Goal: Task Accomplishment & Management: Manage account settings

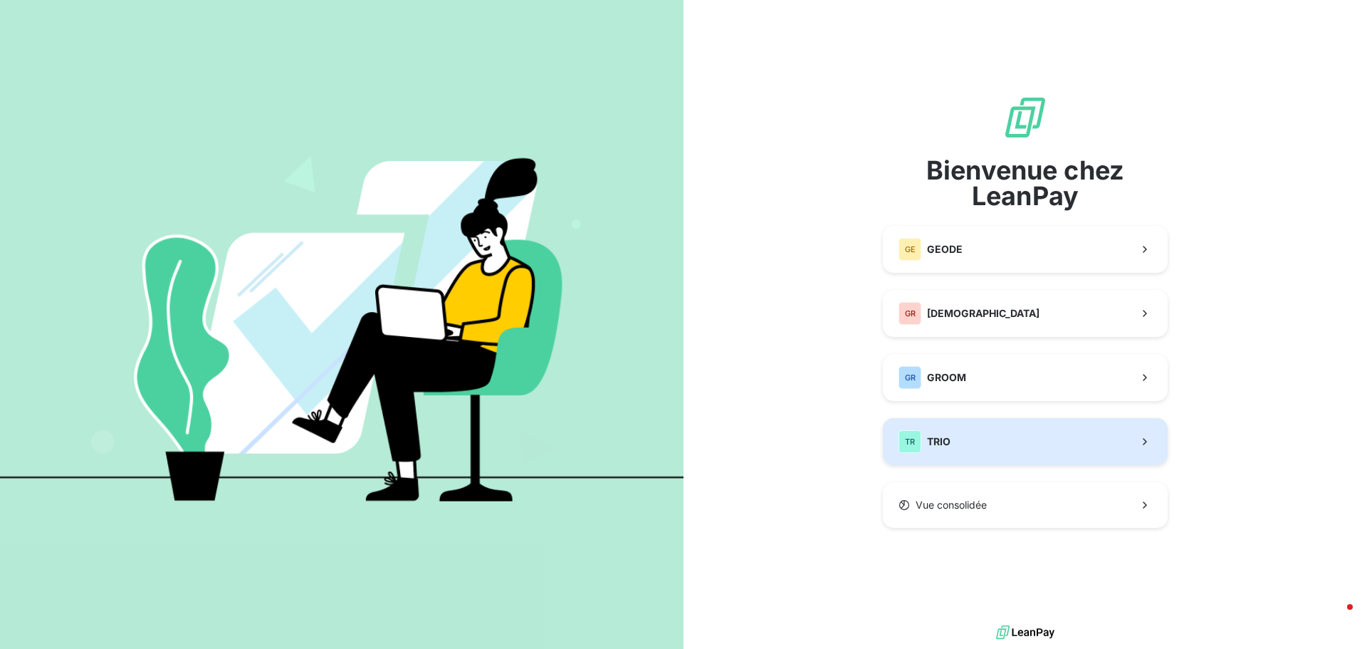
click at [945, 444] on span "TRIO" at bounding box center [938, 441] width 23 height 14
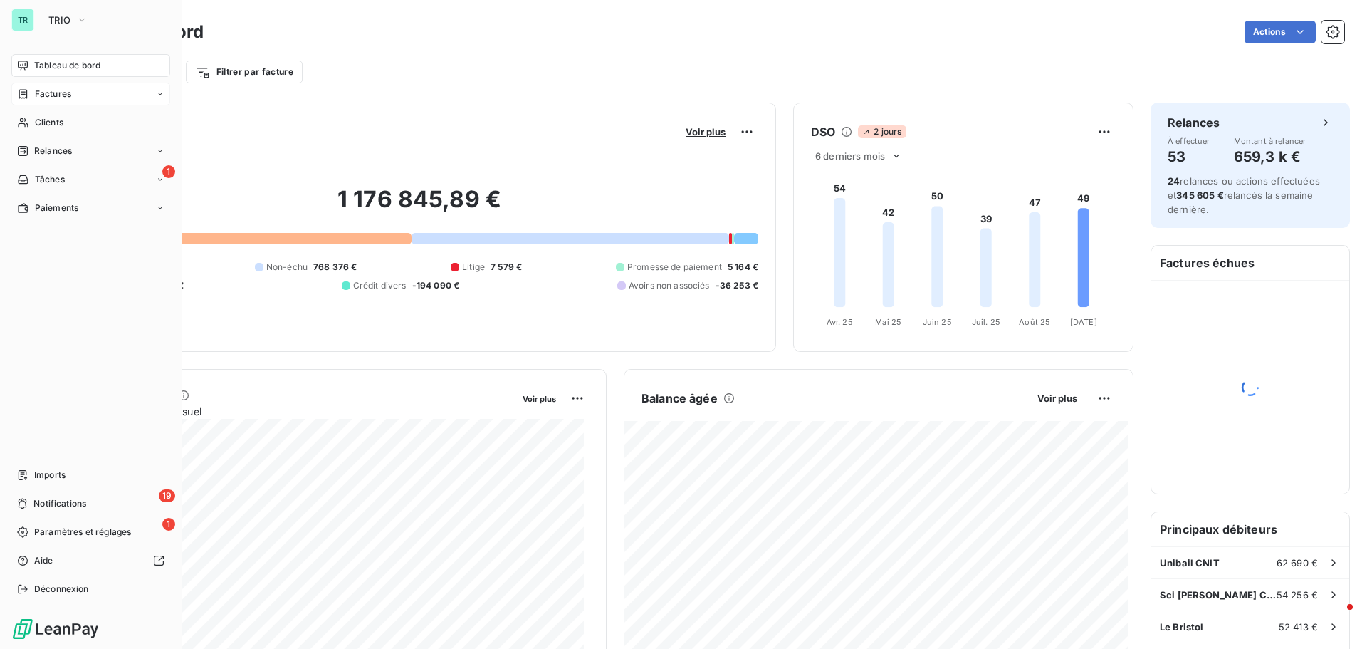
click at [60, 97] on span "Factures" at bounding box center [53, 94] width 36 height 13
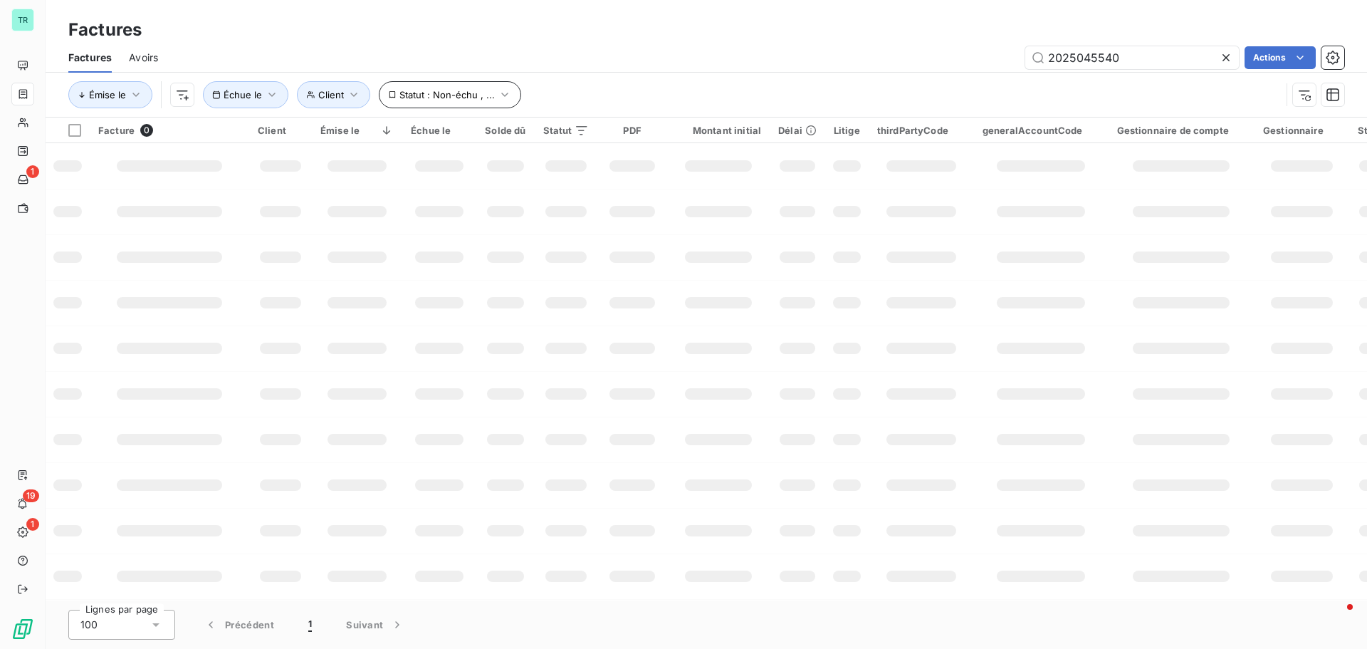
drag, startPoint x: 1147, startPoint y: 63, endPoint x: 424, endPoint y: 90, distance: 723.9
click at [458, 90] on div "Factures Avoirs 2025045540 Actions Émise le Client Échue le Statut : Non-échu ,…" at bounding box center [706, 80] width 1321 height 74
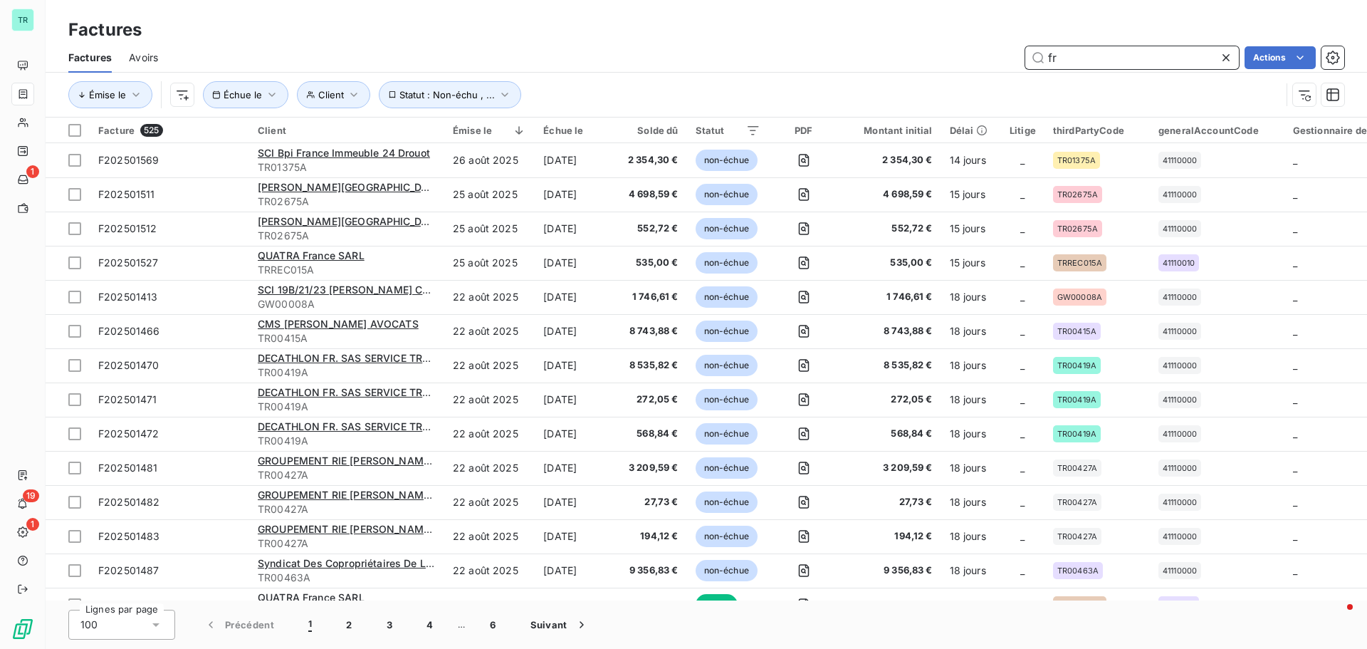
click at [1098, 59] on input "fr" at bounding box center [1132, 57] width 214 height 23
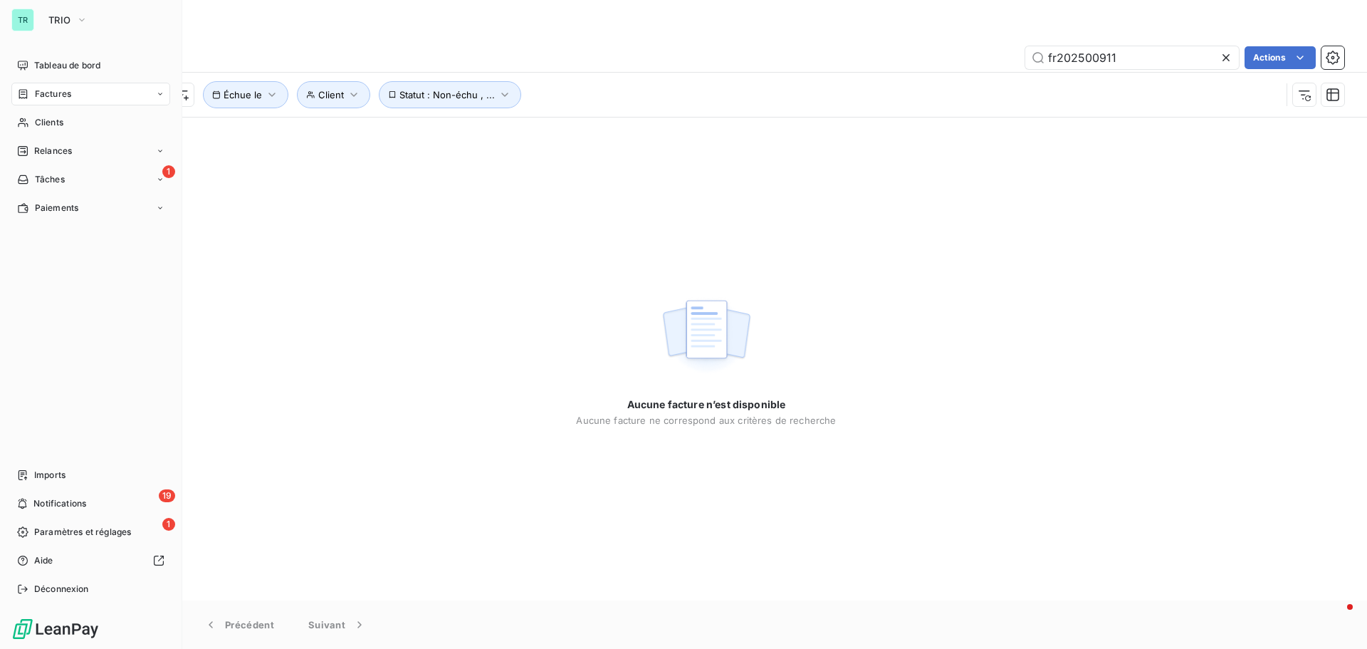
click at [75, 95] on div "Factures" at bounding box center [90, 94] width 159 height 23
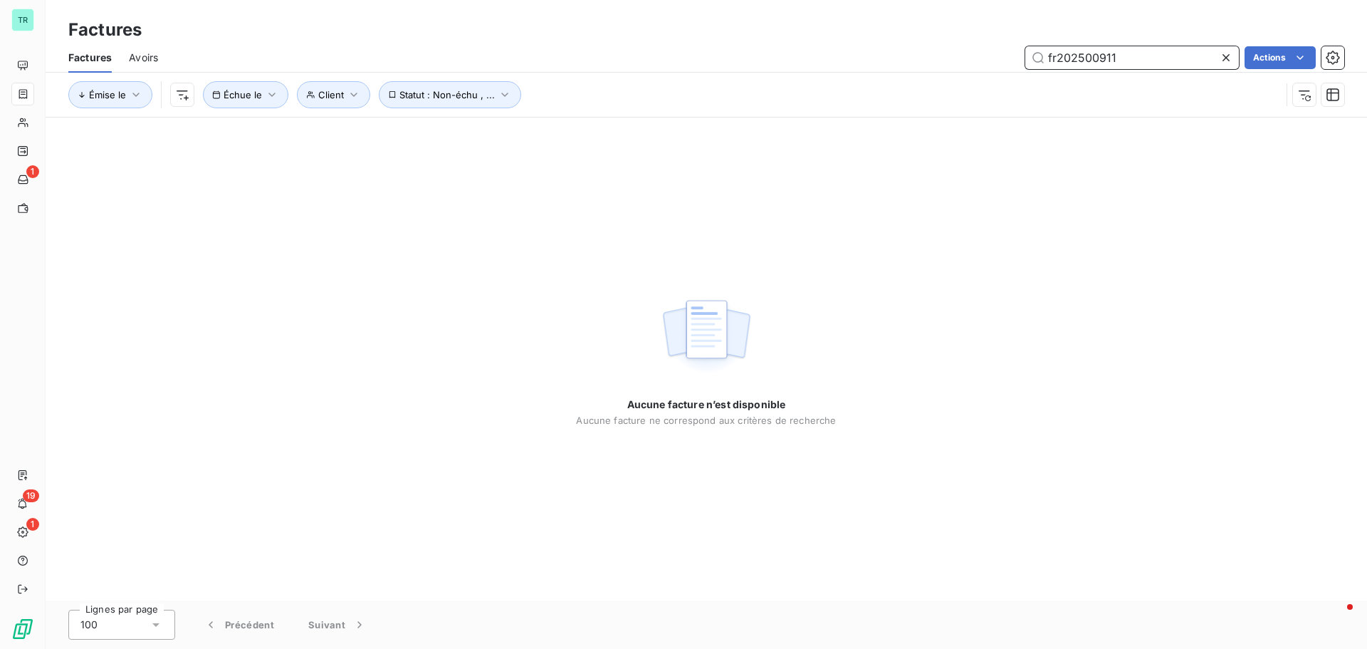
drag, startPoint x: 1123, startPoint y: 61, endPoint x: 563, endPoint y: 93, distance: 561.2
click at [692, 73] on div "Factures Avoirs fr202500911 Actions Émise le Client Échue le Statut : Non-échu …" at bounding box center [706, 80] width 1321 height 74
paste input "FR"
click at [1146, 61] on input "FR202500911" at bounding box center [1132, 57] width 214 height 23
drag, startPoint x: 1062, startPoint y: 55, endPoint x: 961, endPoint y: 70, distance: 101.6
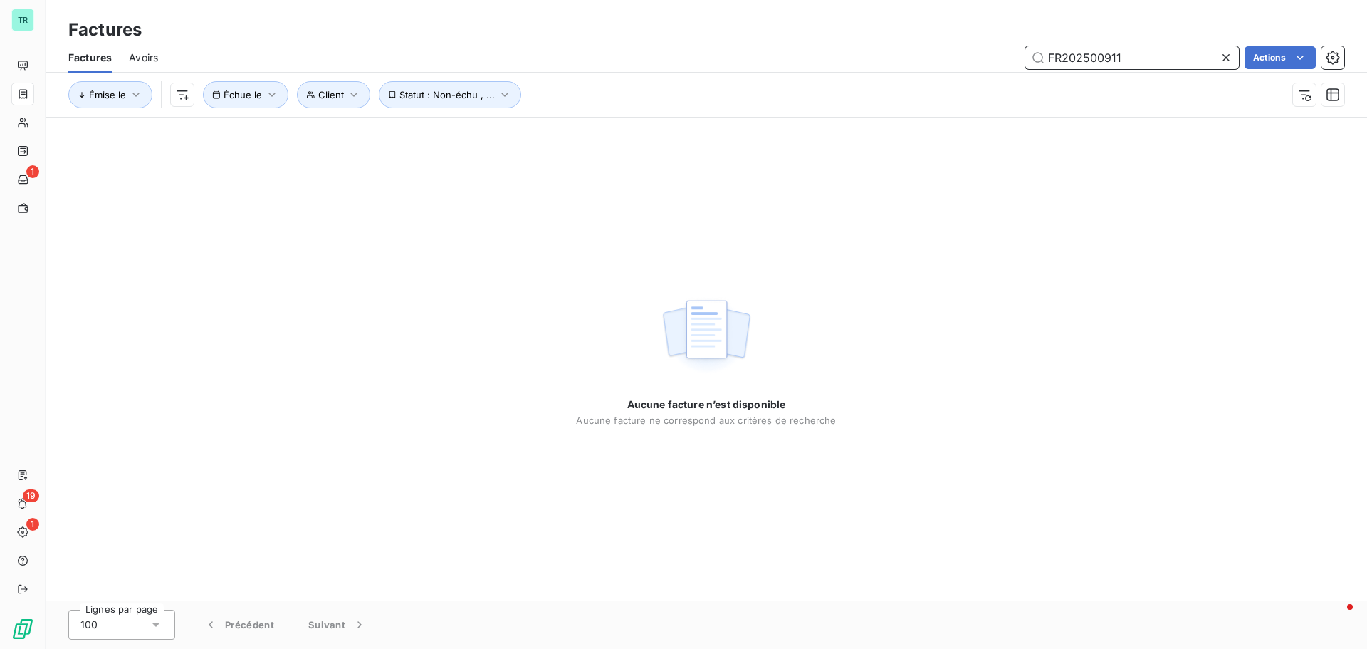
click at [1012, 63] on div "FR202500911 Actions" at bounding box center [759, 57] width 1169 height 23
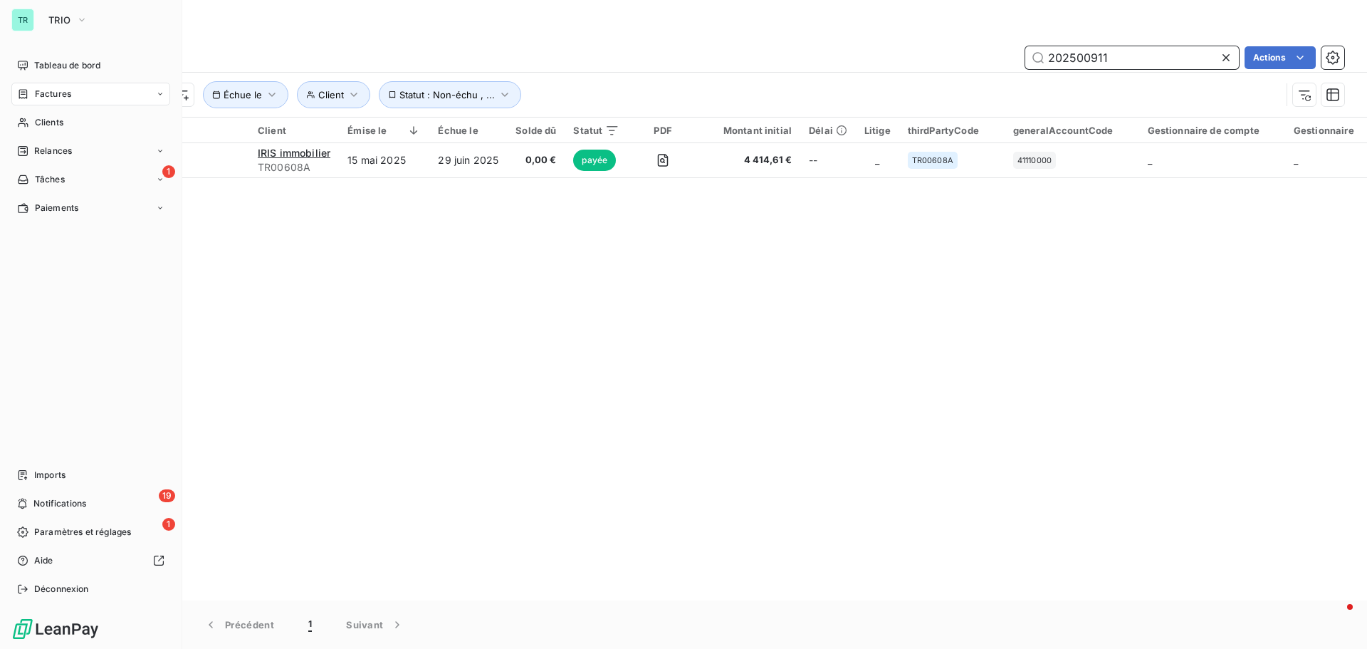
type input "202500911"
click at [56, 95] on span "Factures" at bounding box center [53, 94] width 36 height 13
click at [86, 19] on icon "button" at bounding box center [81, 20] width 11 height 14
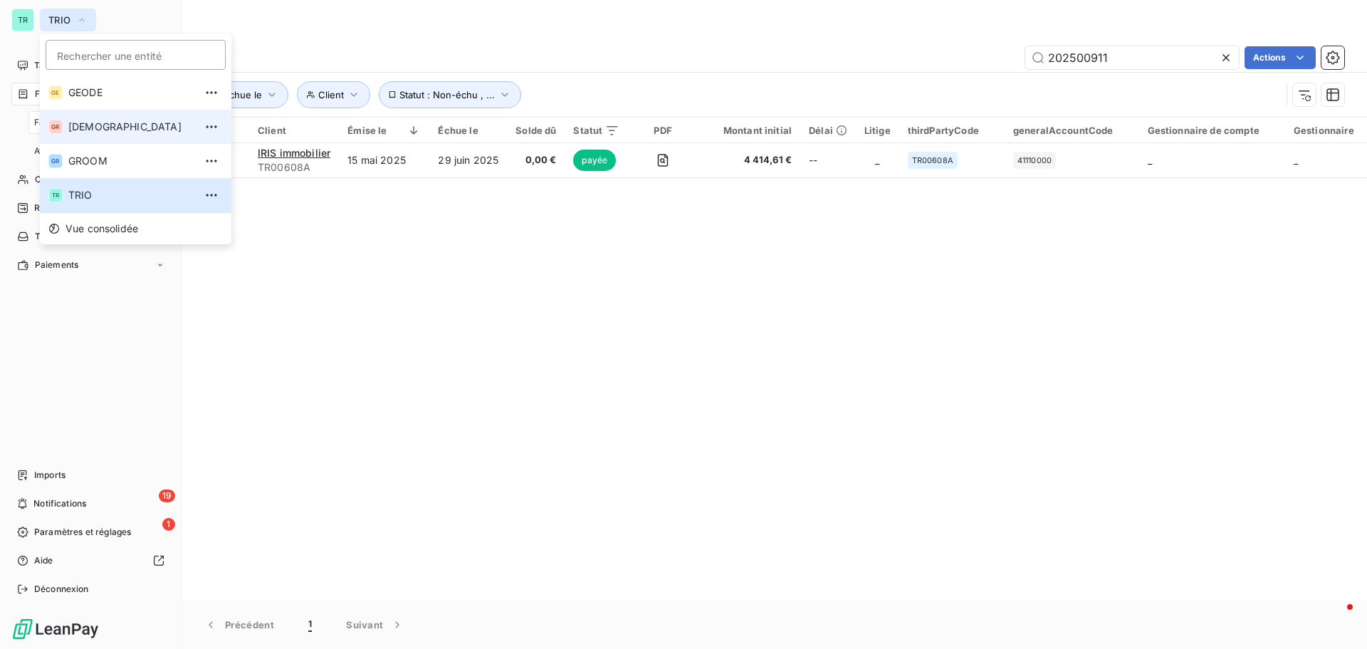
click at [129, 124] on span "[DEMOGRAPHIC_DATA]" at bounding box center [131, 127] width 126 height 14
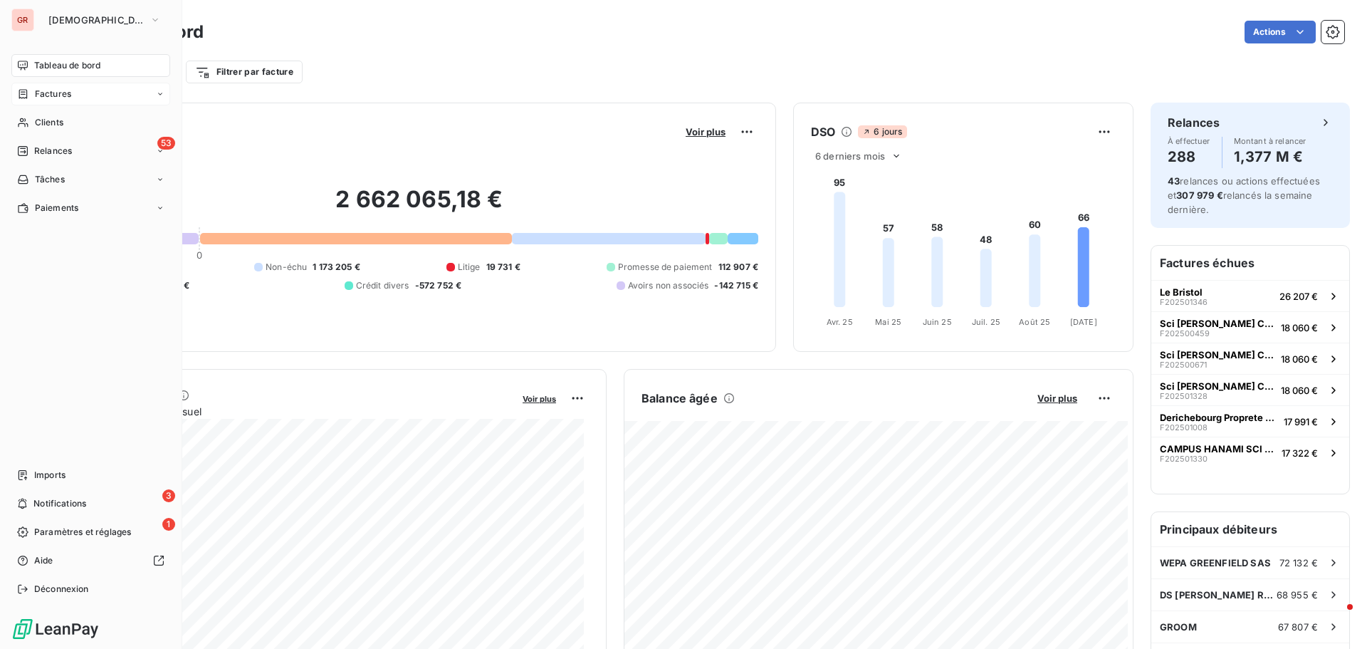
click at [60, 94] on span "Factures" at bounding box center [53, 94] width 36 height 13
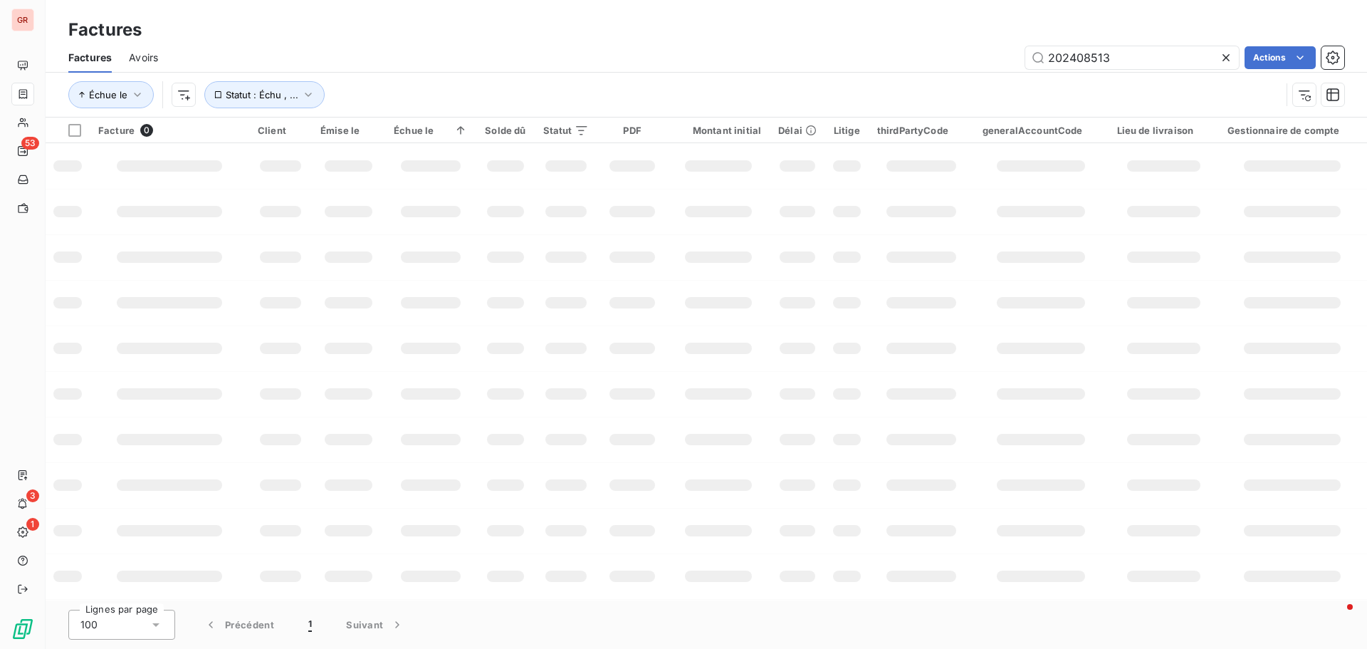
drag, startPoint x: 1156, startPoint y: 58, endPoint x: 412, endPoint y: 83, distance: 744.4
click at [543, 80] on div "Factures Avoirs 202408513 Actions Échue le Statut : Échu , ..." at bounding box center [706, 80] width 1321 height 74
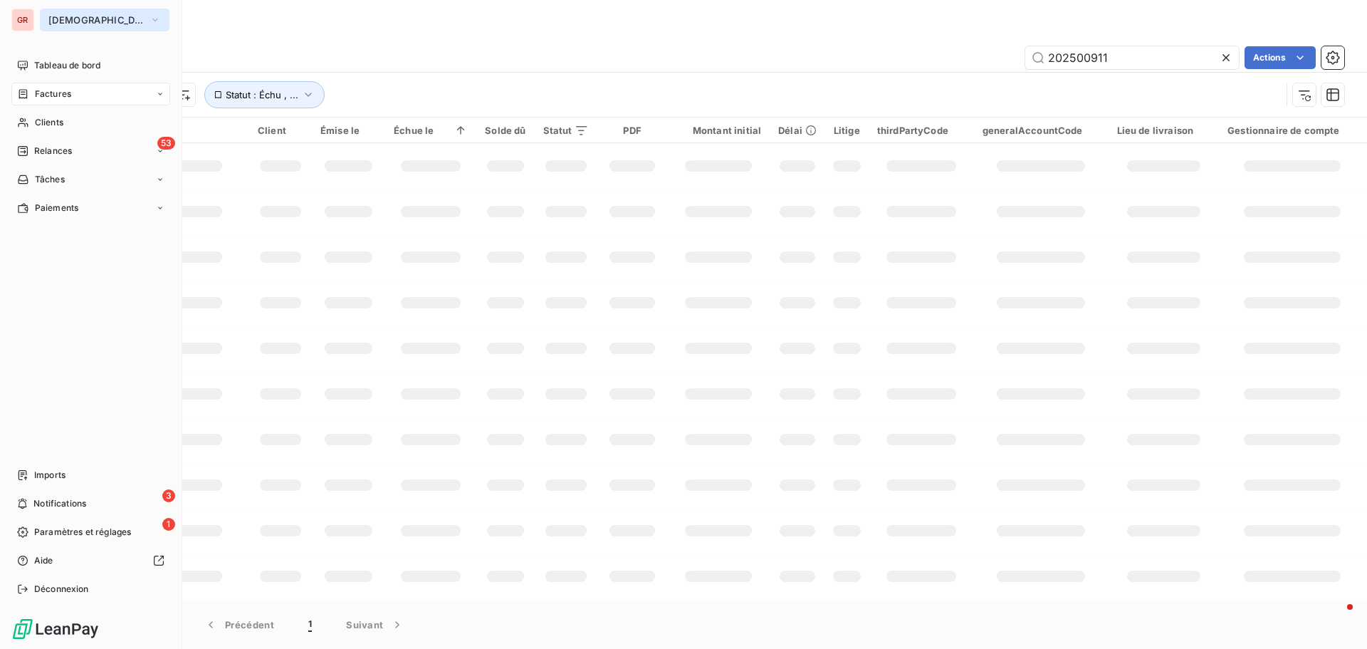
type input "202500911"
click at [152, 19] on icon "button" at bounding box center [155, 20] width 6 height 3
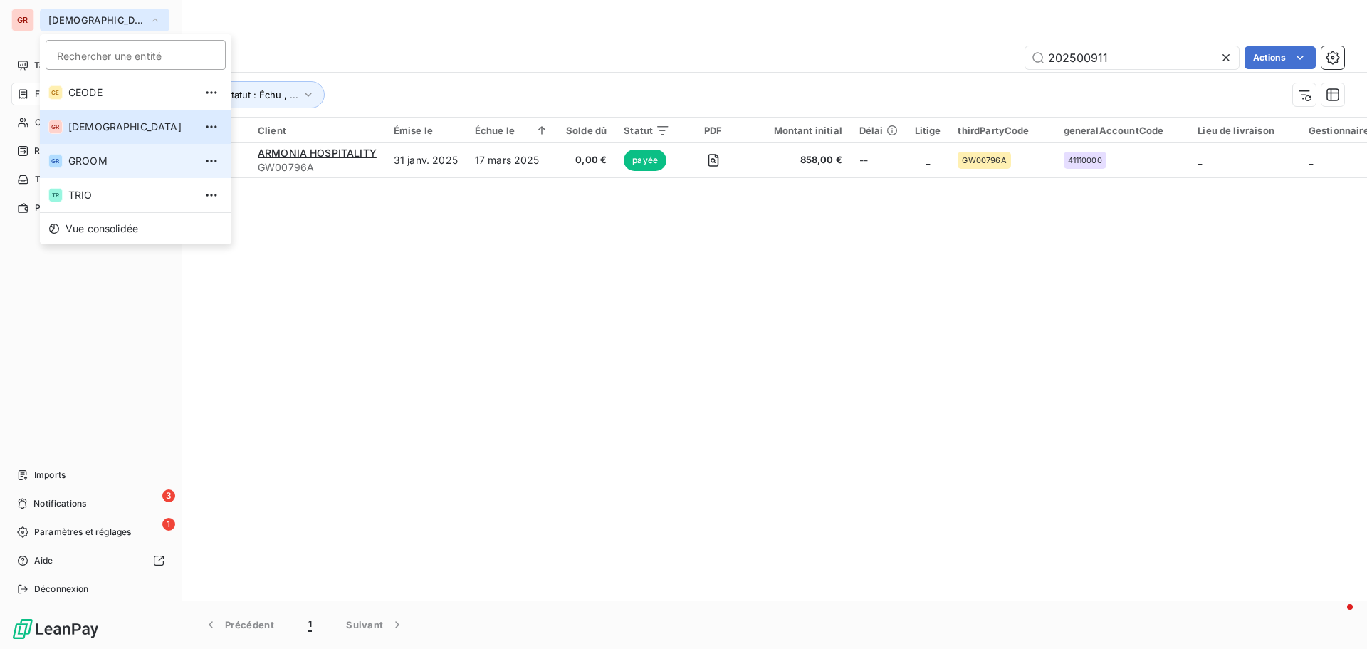
click at [106, 162] on span "GROOM" at bounding box center [131, 161] width 126 height 14
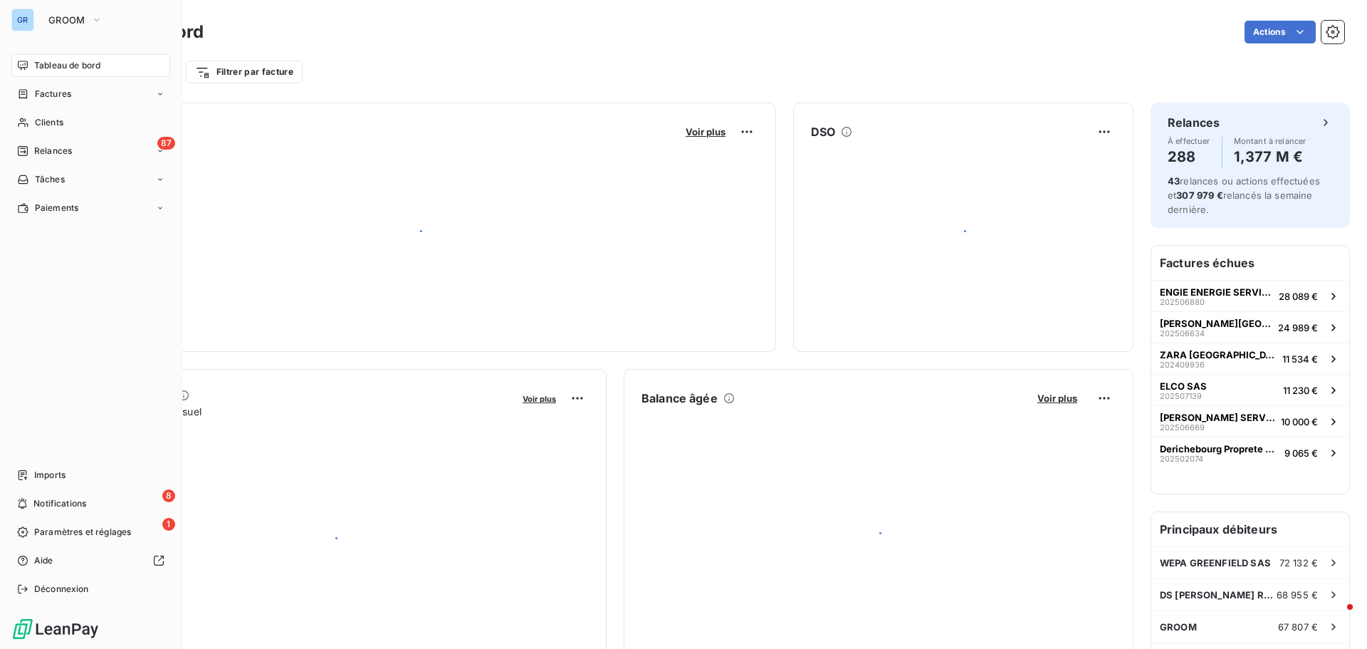
drag, startPoint x: 1141, startPoint y: 58, endPoint x: 524, endPoint y: 108, distance: 618.6
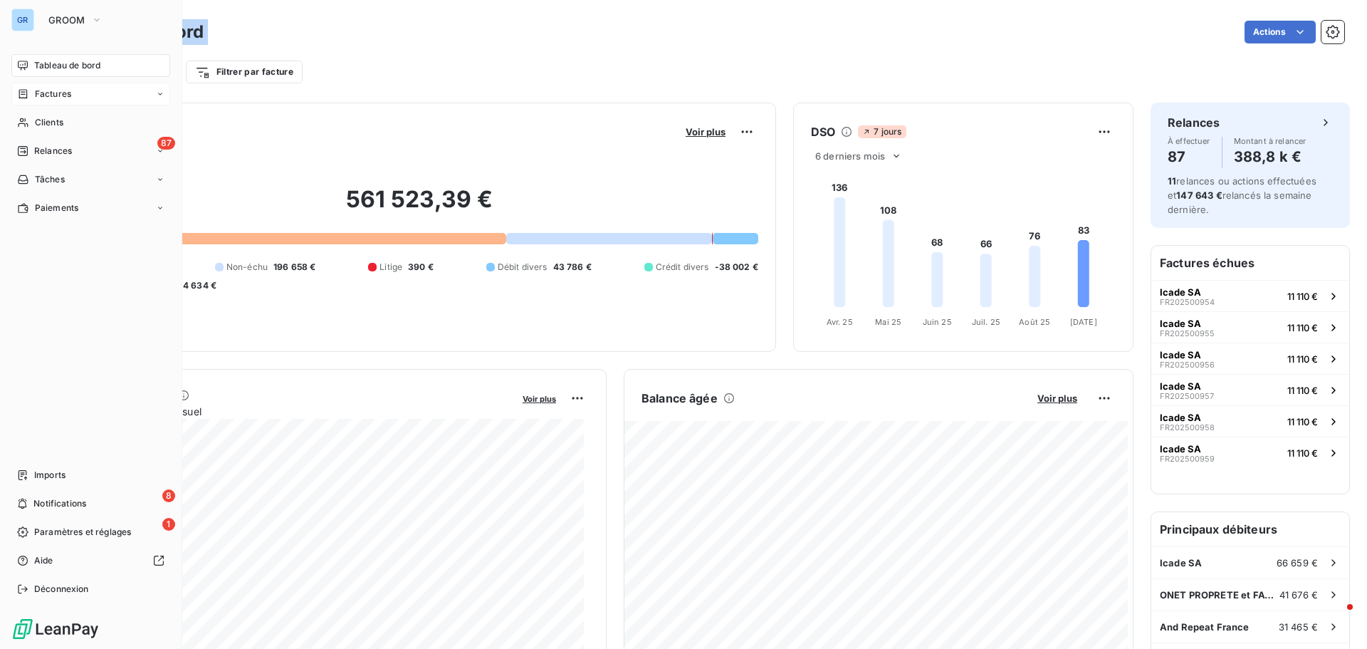
click at [64, 95] on span "Factures" at bounding box center [53, 94] width 36 height 13
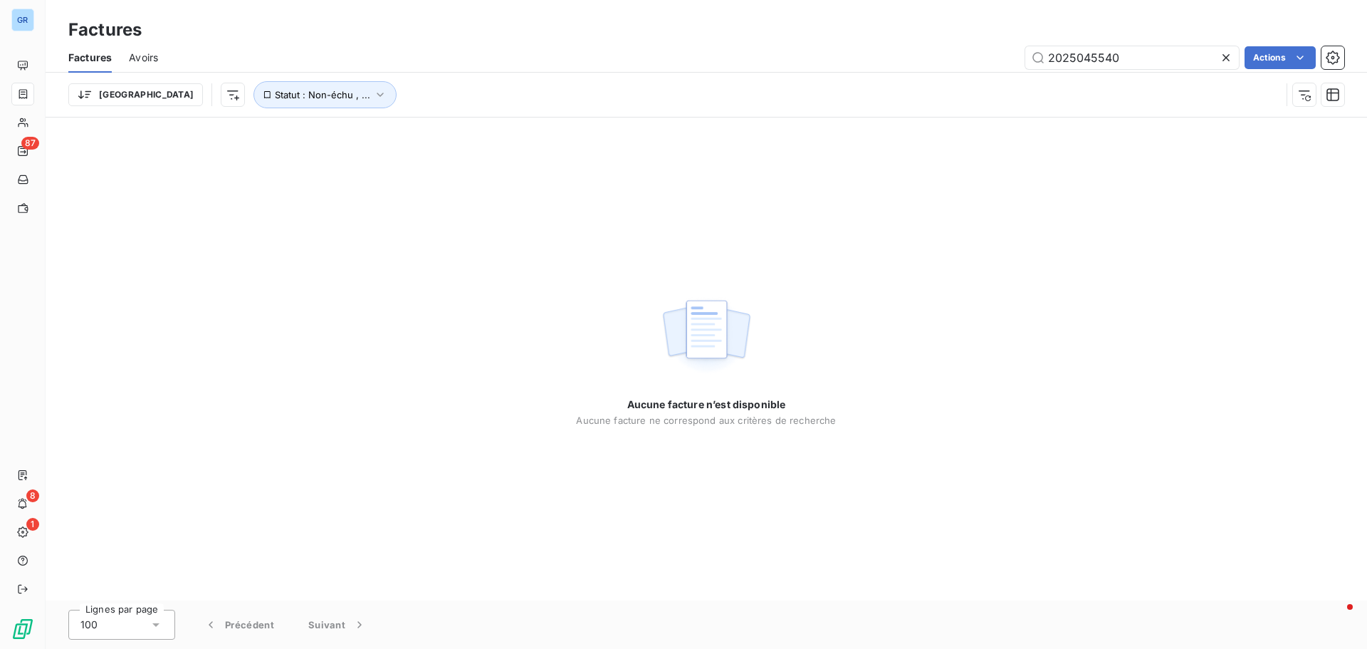
drag, startPoint x: 1022, startPoint y: 63, endPoint x: 726, endPoint y: 73, distance: 296.3
click at [814, 69] on div "Factures Avoirs 2025045540 Actions" at bounding box center [706, 58] width 1321 height 30
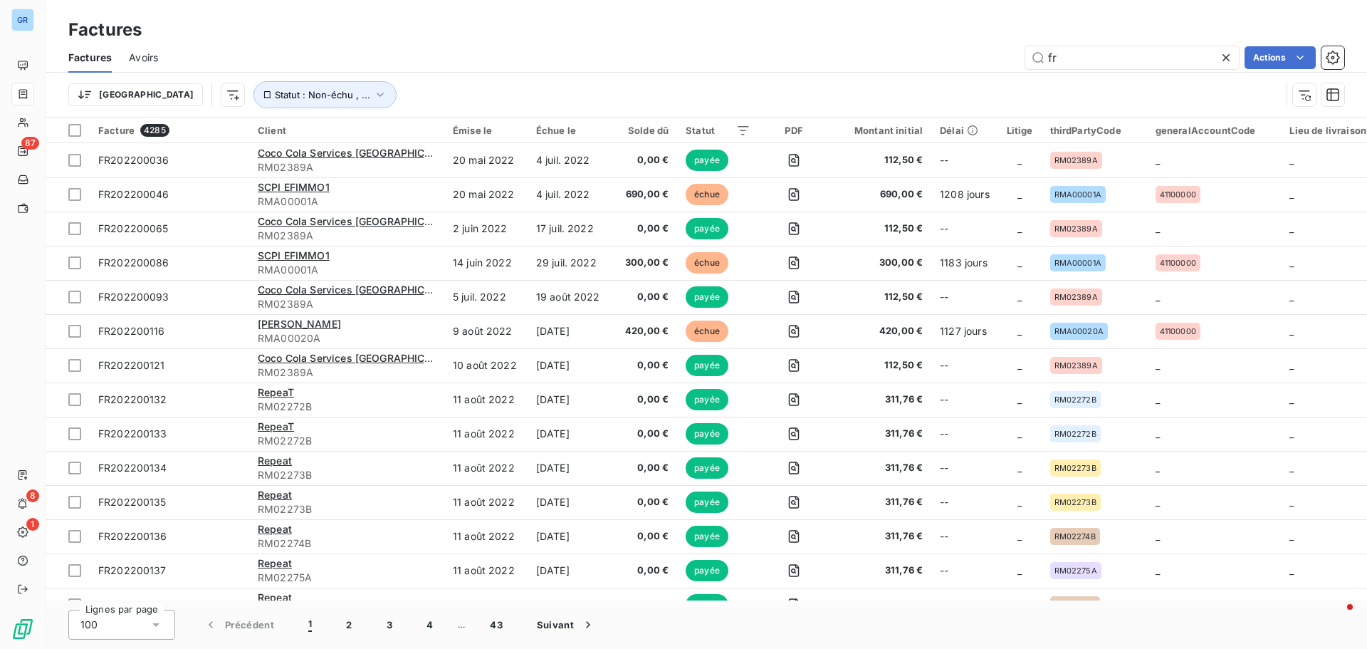
type input "f"
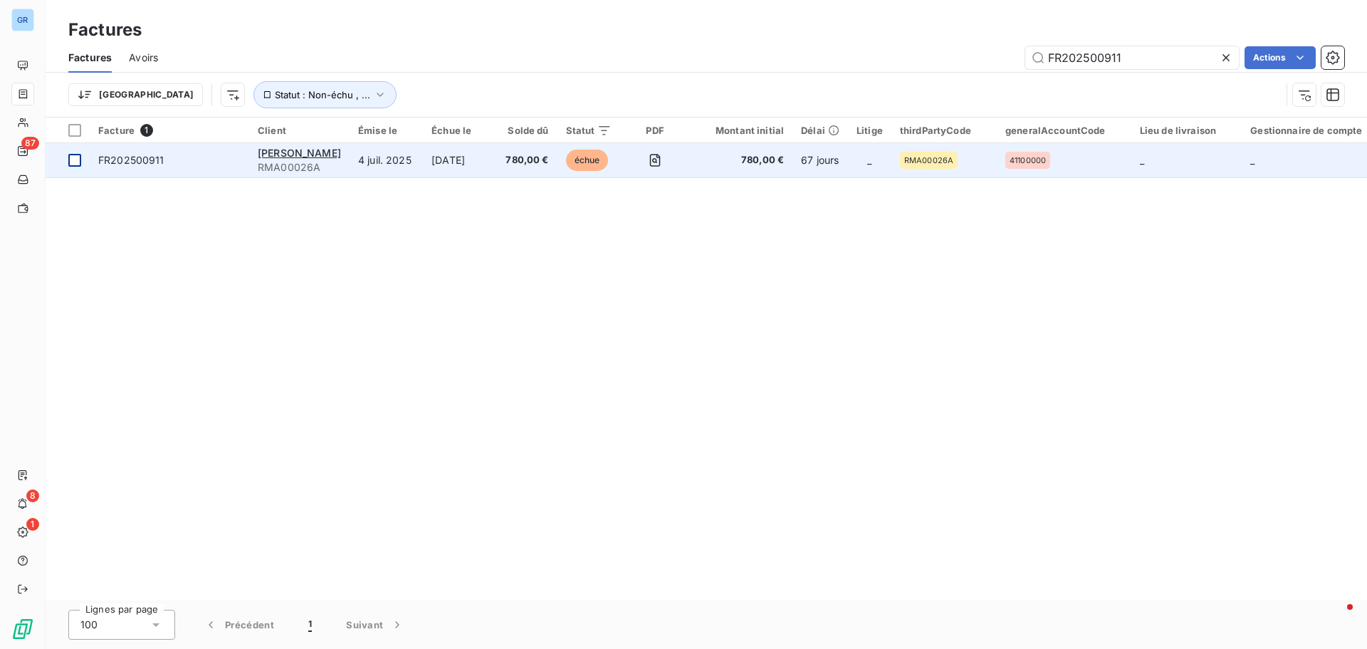
type input "FR202500911"
click at [80, 162] on div at bounding box center [74, 160] width 13 height 13
click at [308, 163] on span "RMA00026A" at bounding box center [299, 167] width 83 height 14
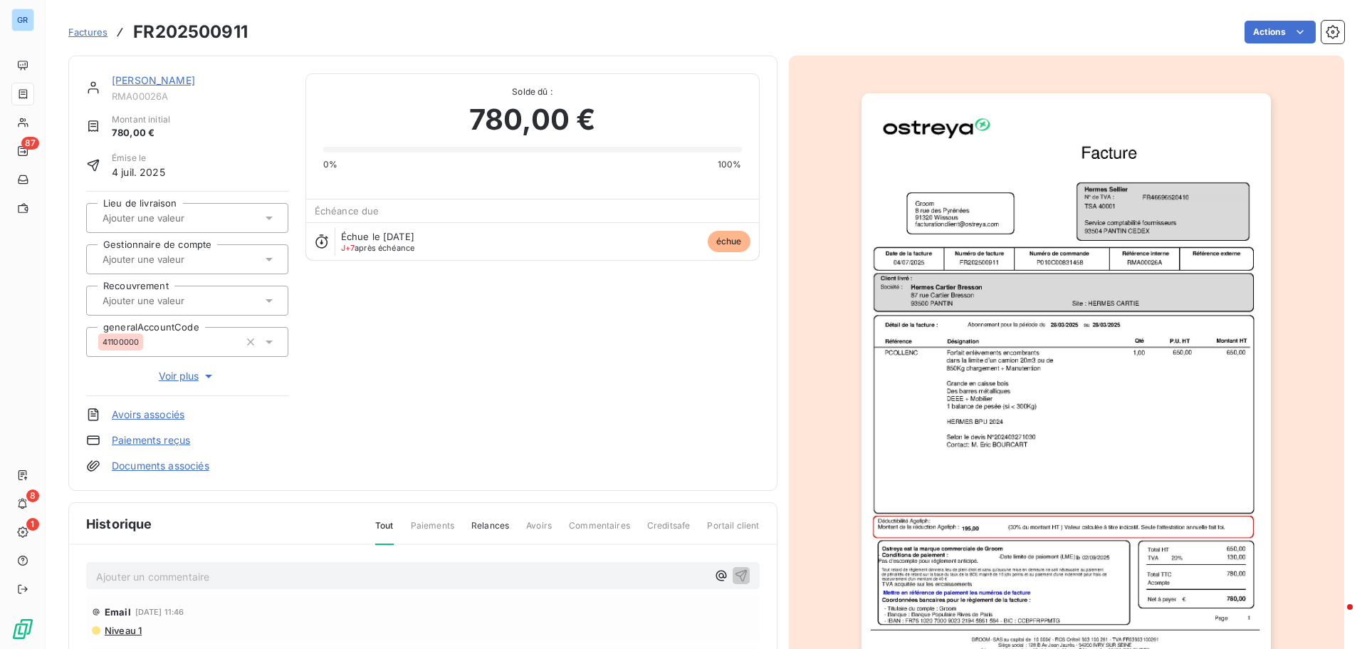
click at [1065, 426] on img "button" at bounding box center [1065, 383] width 409 height 580
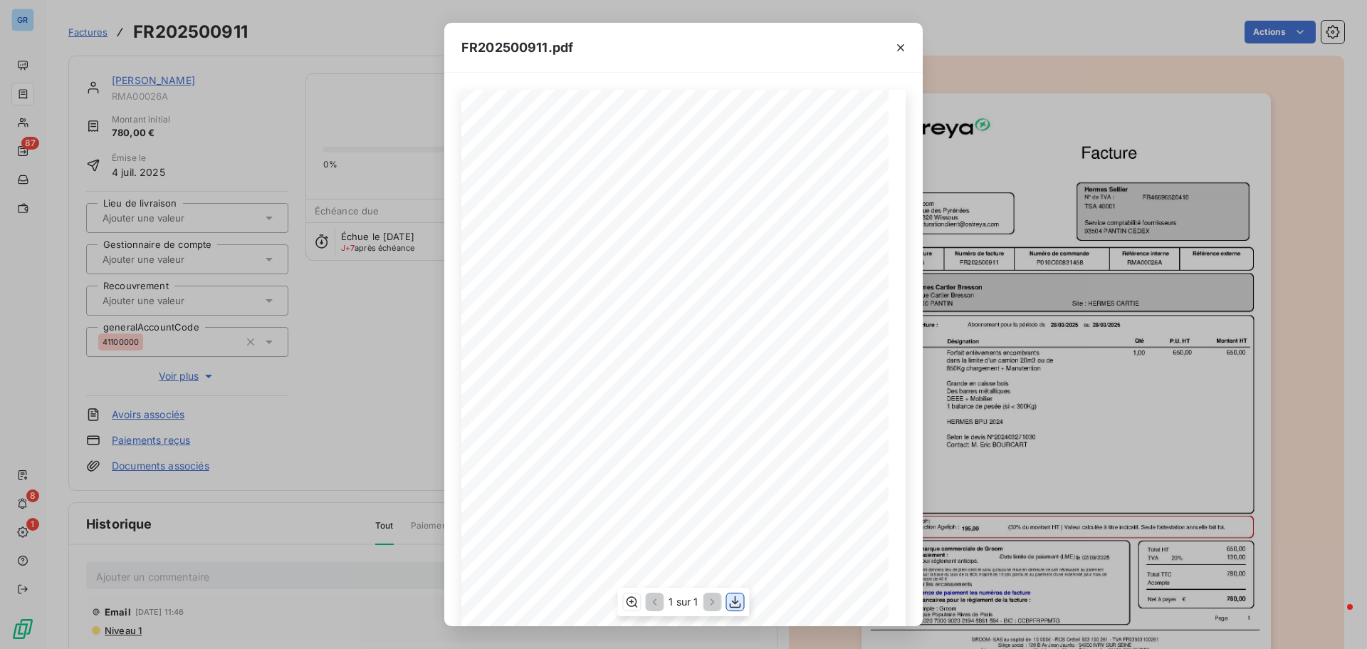
click at [735, 604] on icon "button" at bounding box center [735, 601] width 14 height 14
click at [900, 48] on icon "button" at bounding box center [900, 47] width 7 height 7
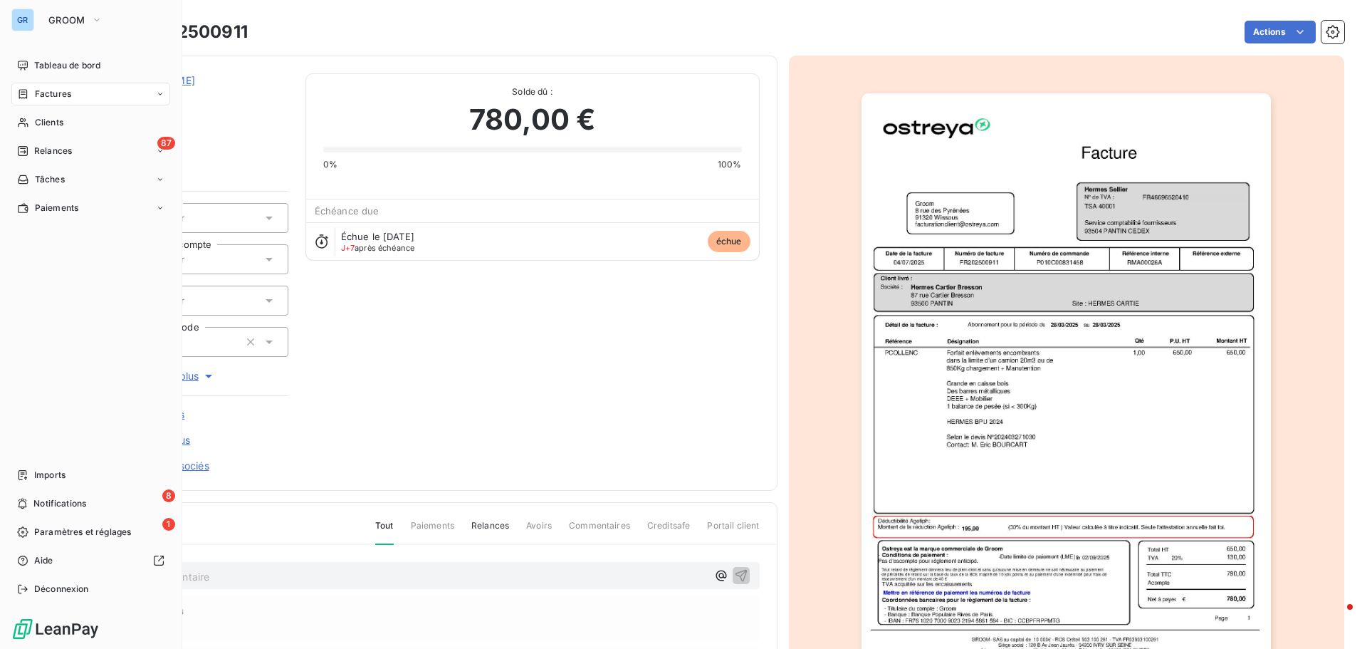
click at [53, 92] on span "Factures" at bounding box center [53, 94] width 36 height 13
click at [66, 124] on span "Factures" at bounding box center [52, 122] width 36 height 13
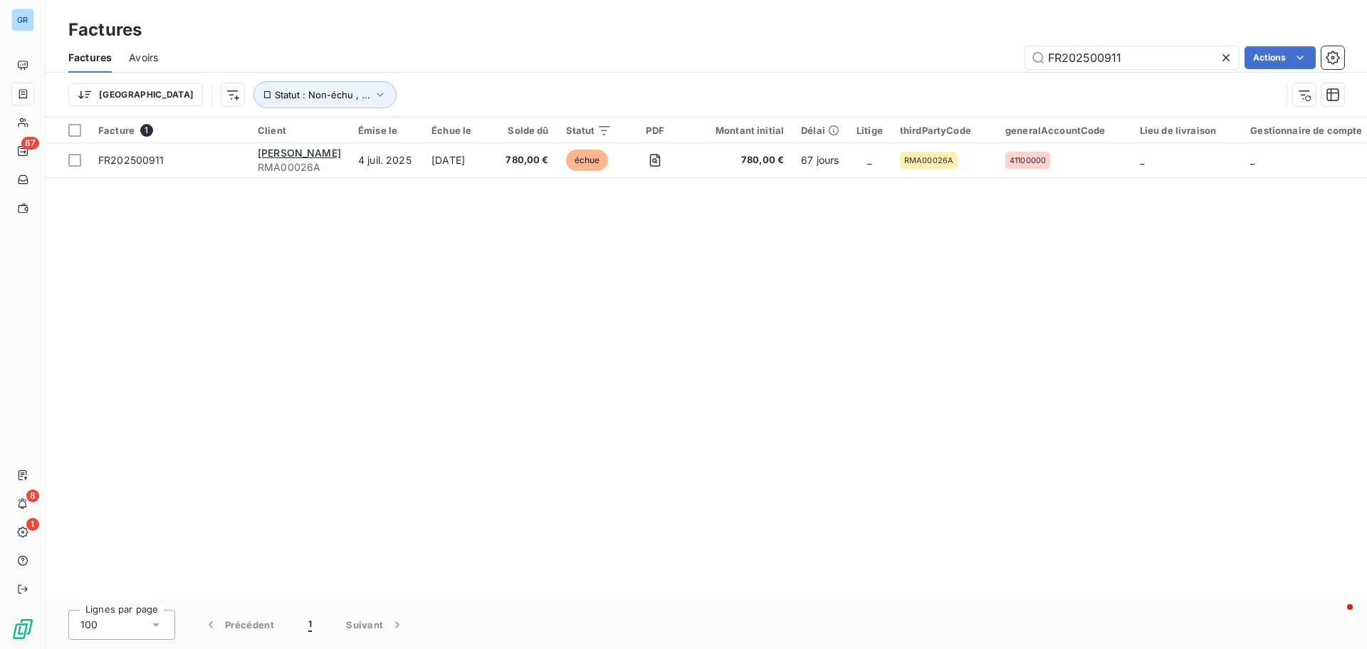
drag, startPoint x: 1134, startPoint y: 65, endPoint x: 951, endPoint y: 75, distance: 183.3
click at [961, 73] on div "Factures Avoirs FR202500911 Actions Trier Statut : Non-échu , ..." at bounding box center [706, 80] width 1321 height 74
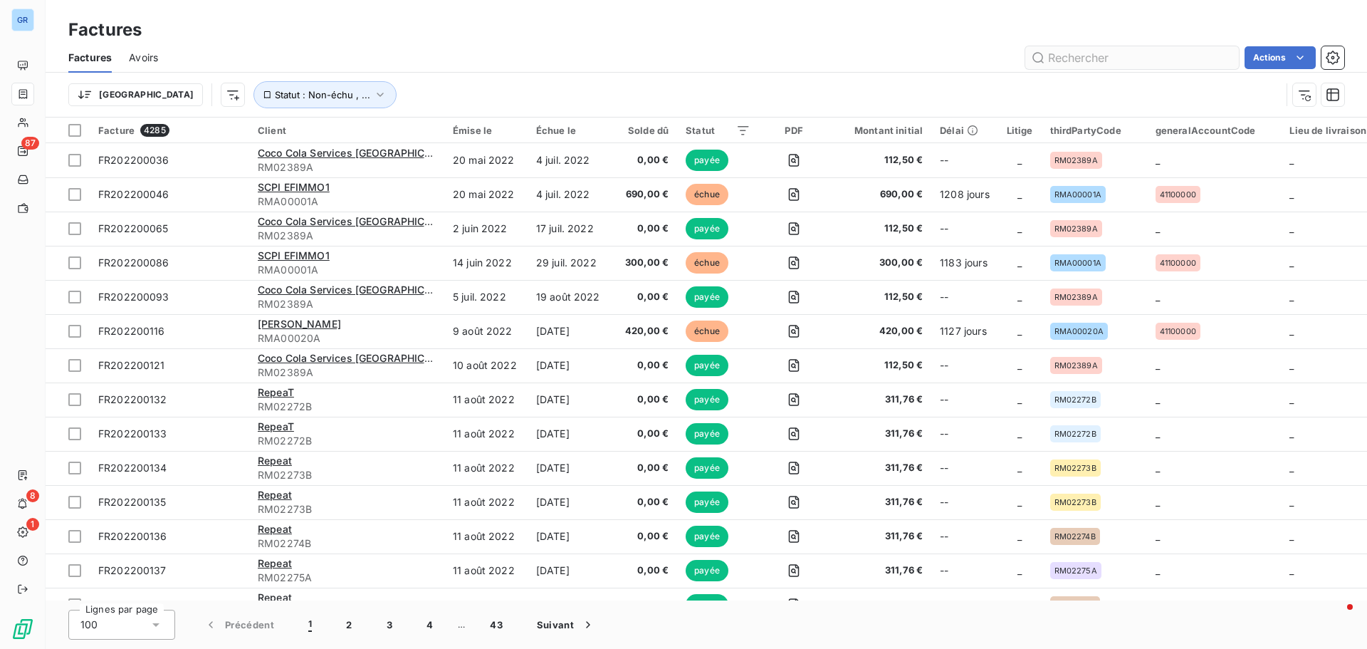
click at [1124, 58] on input "text" at bounding box center [1132, 57] width 214 height 23
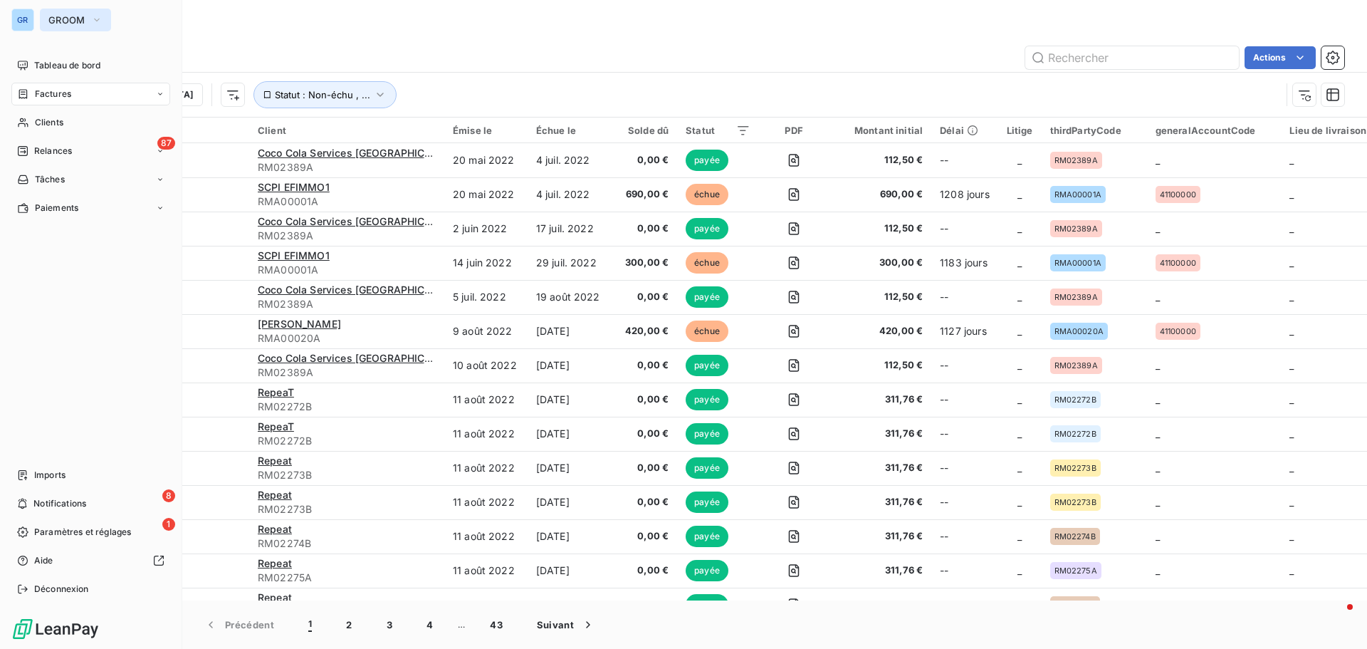
click at [98, 16] on icon "button" at bounding box center [96, 20] width 11 height 14
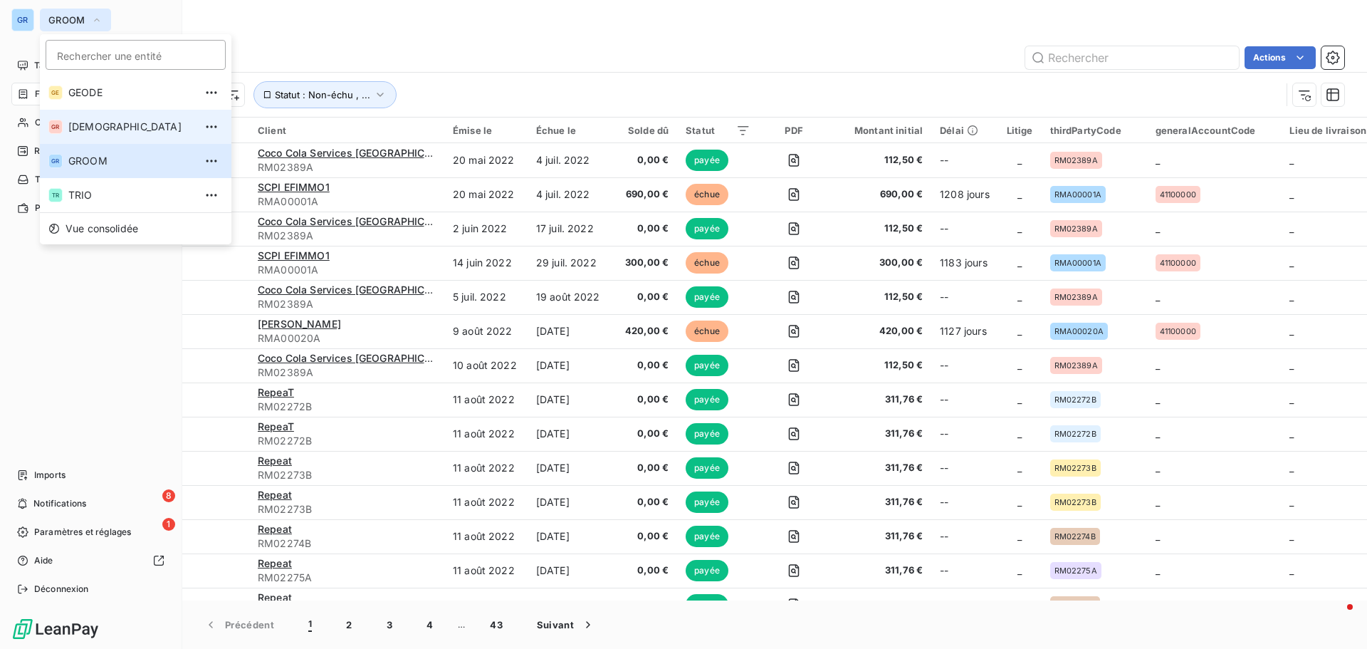
click at [105, 130] on span "[DEMOGRAPHIC_DATA]" at bounding box center [131, 127] width 126 height 14
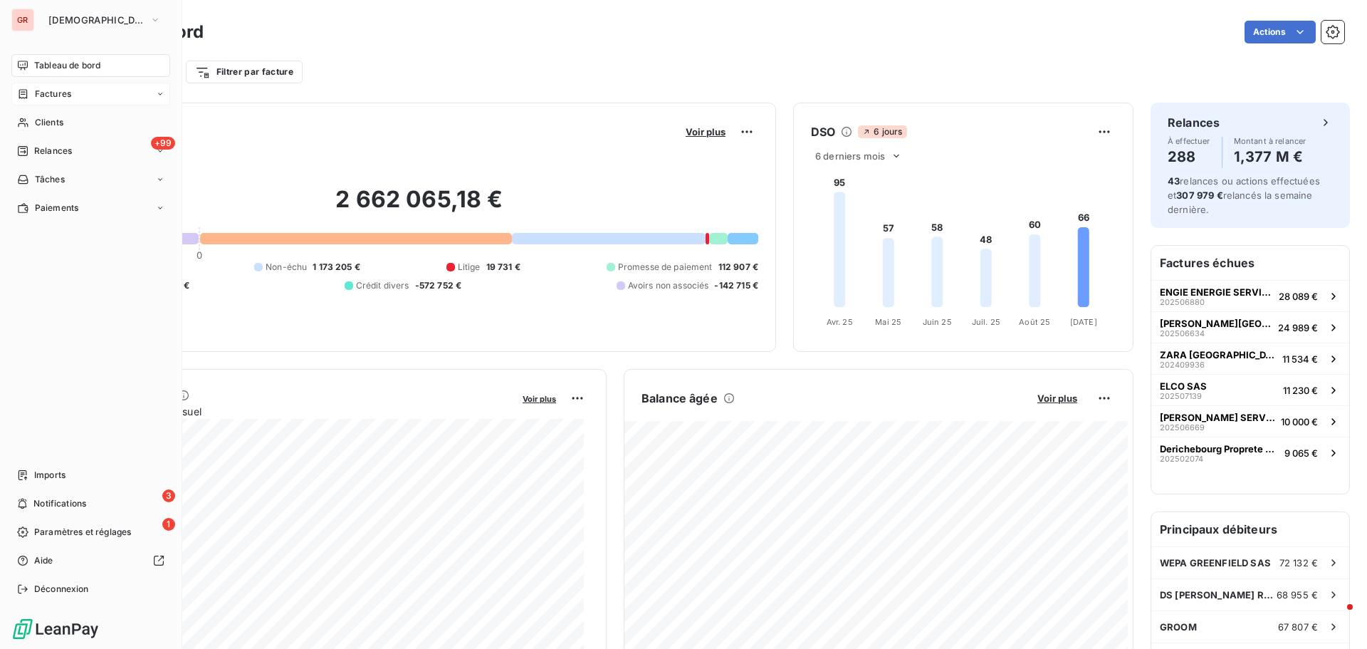
click at [70, 95] on span "Factures" at bounding box center [53, 94] width 36 height 13
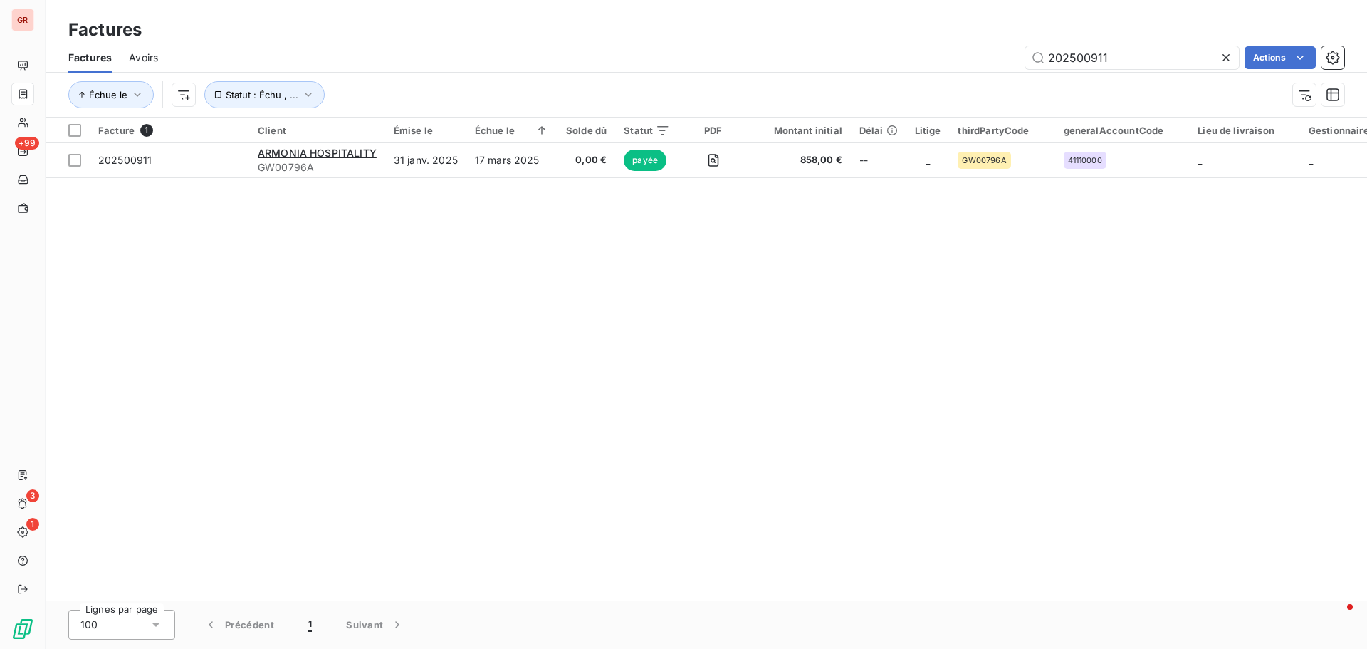
drag, startPoint x: 1143, startPoint y: 61, endPoint x: 846, endPoint y: 71, distance: 297.1
click at [861, 70] on div "Factures Avoirs 202500911 Actions" at bounding box center [706, 58] width 1321 height 30
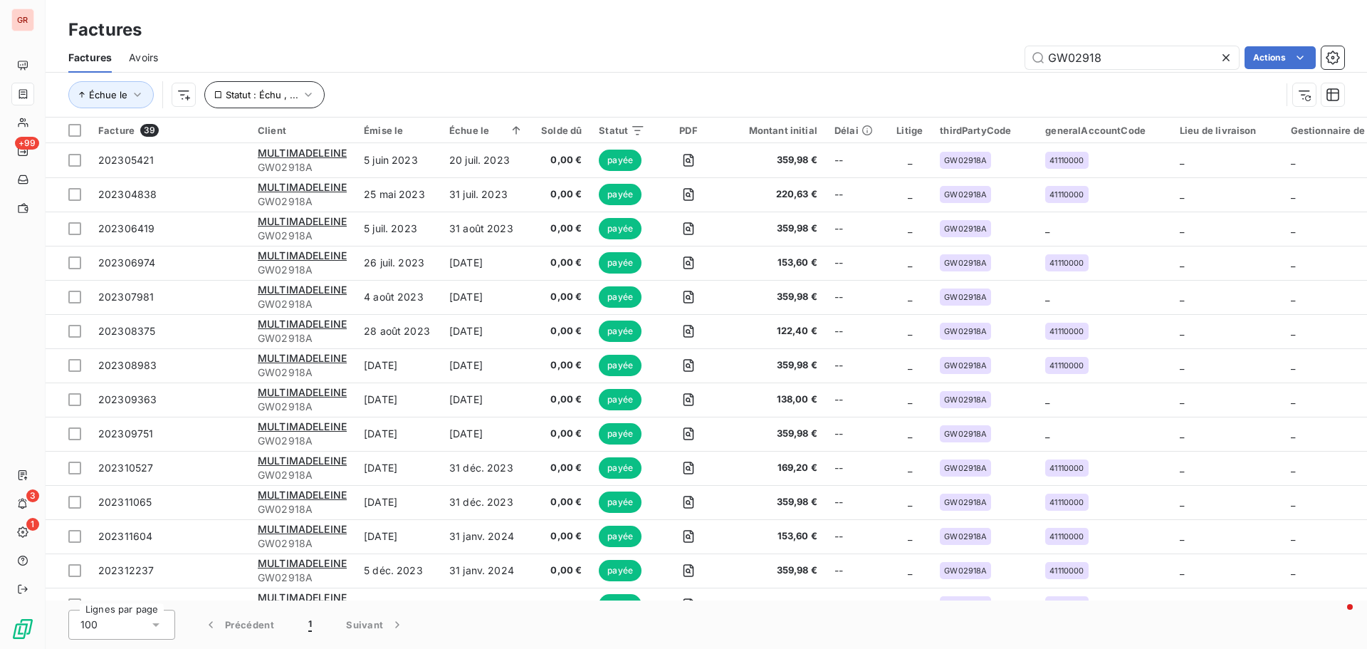
type input "GW02918"
click at [306, 96] on icon "button" at bounding box center [308, 95] width 7 height 4
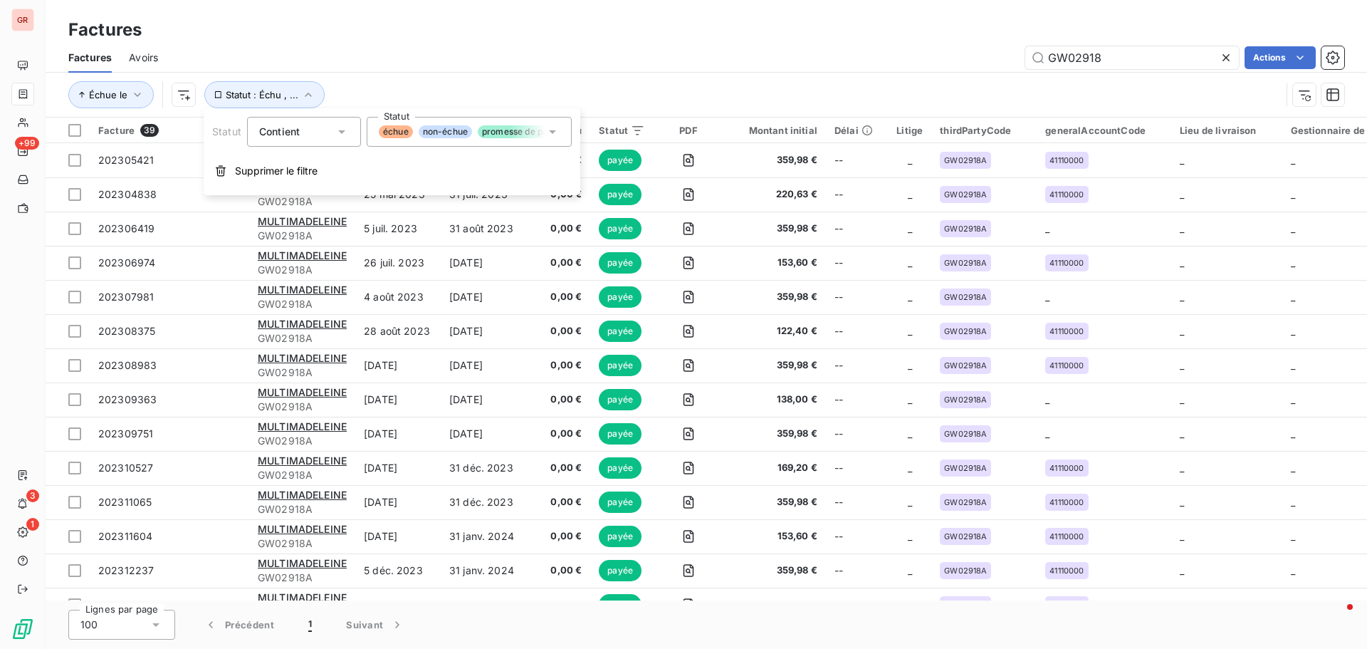
click at [556, 130] on icon at bounding box center [552, 132] width 14 height 14
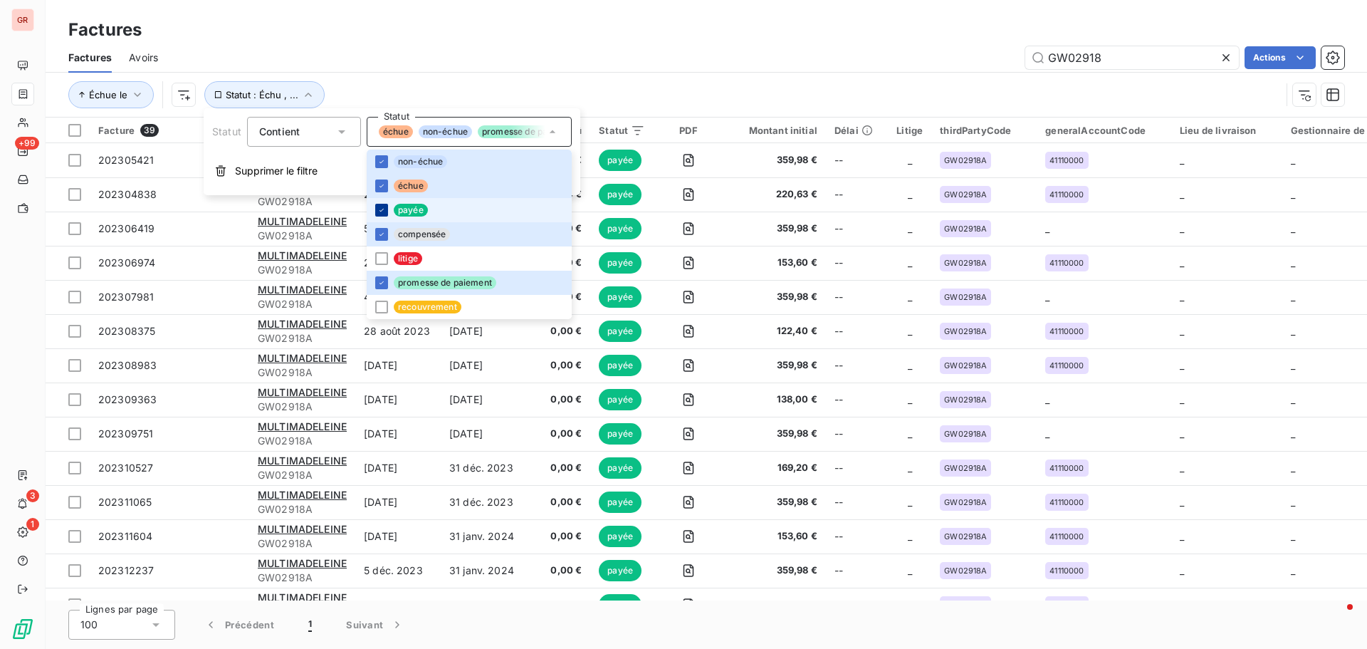
click at [385, 207] on div at bounding box center [381, 210] width 13 height 13
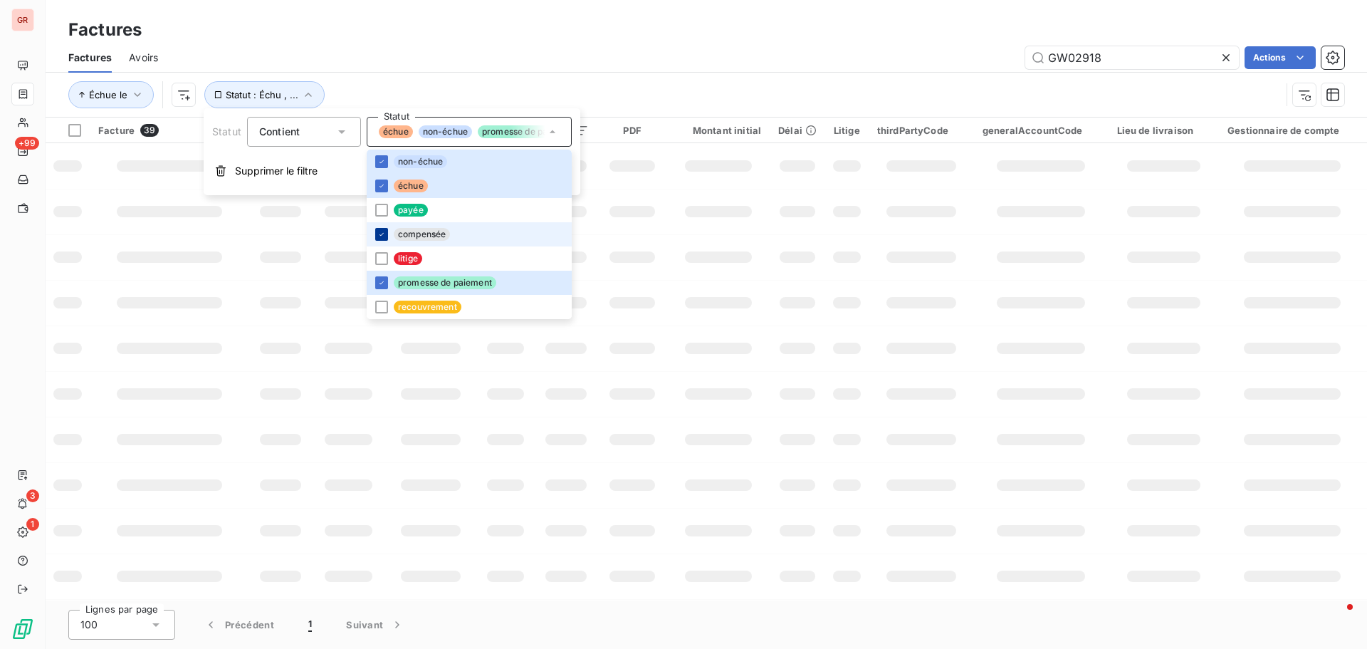
click at [384, 234] on icon at bounding box center [381, 234] width 9 height 9
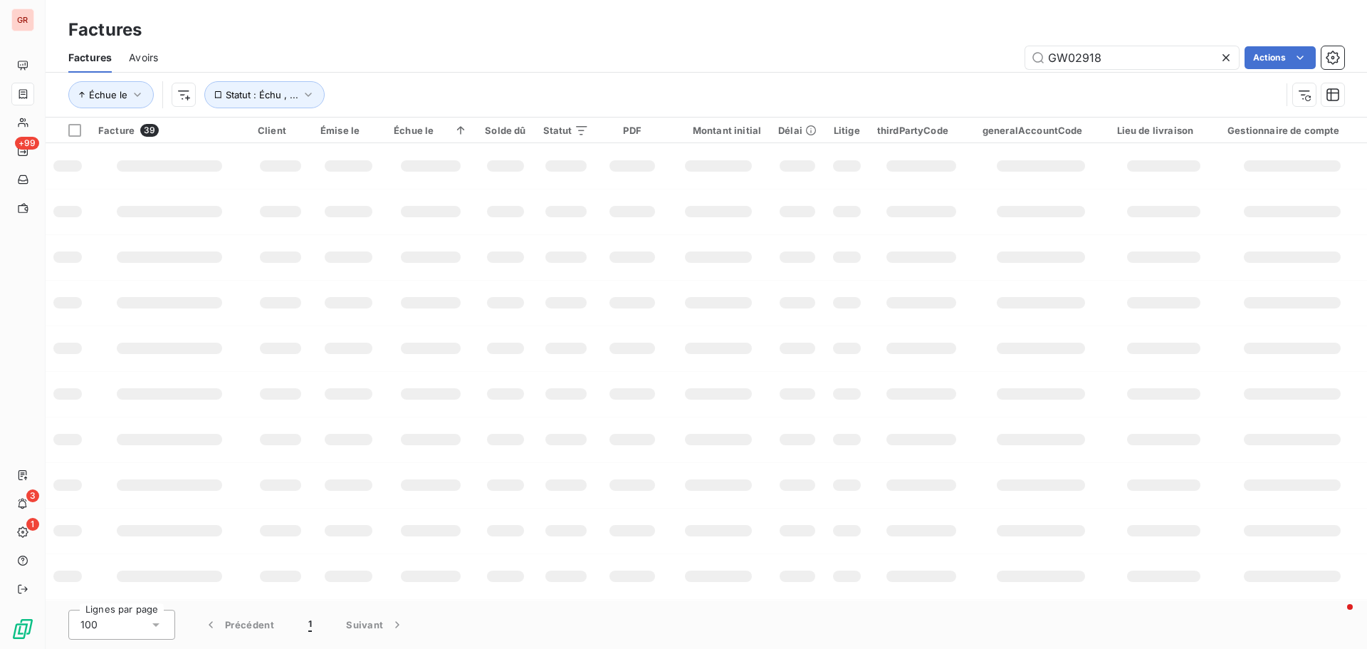
click at [718, 231] on td at bounding box center [718, 212] width 103 height 46
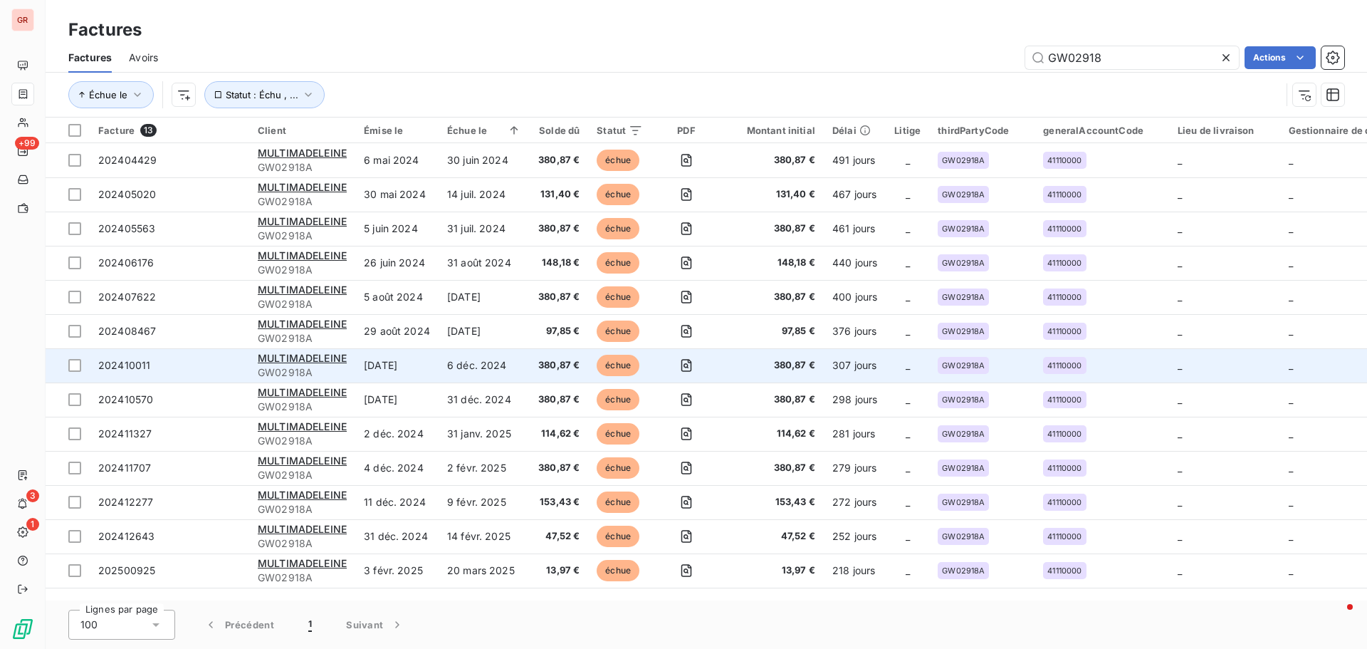
click at [387, 365] on td "[DATE]" at bounding box center [396, 365] width 83 height 34
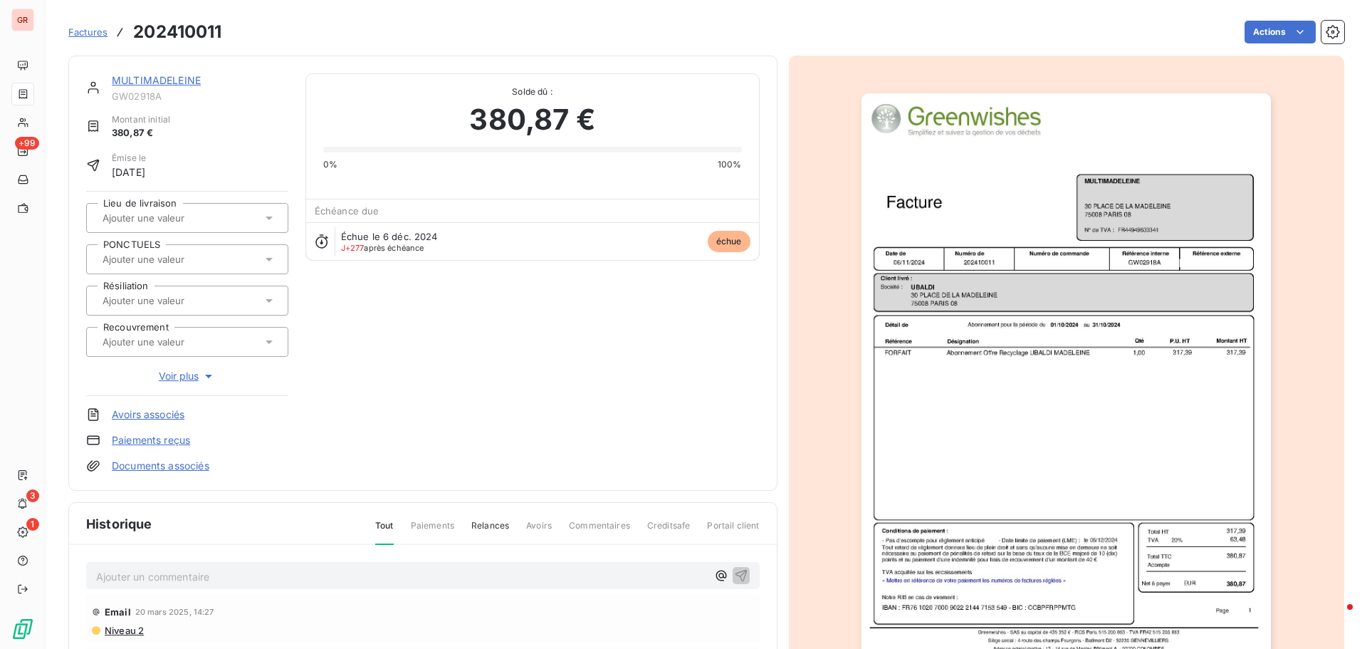
click at [1005, 377] on img "button" at bounding box center [1065, 383] width 409 height 580
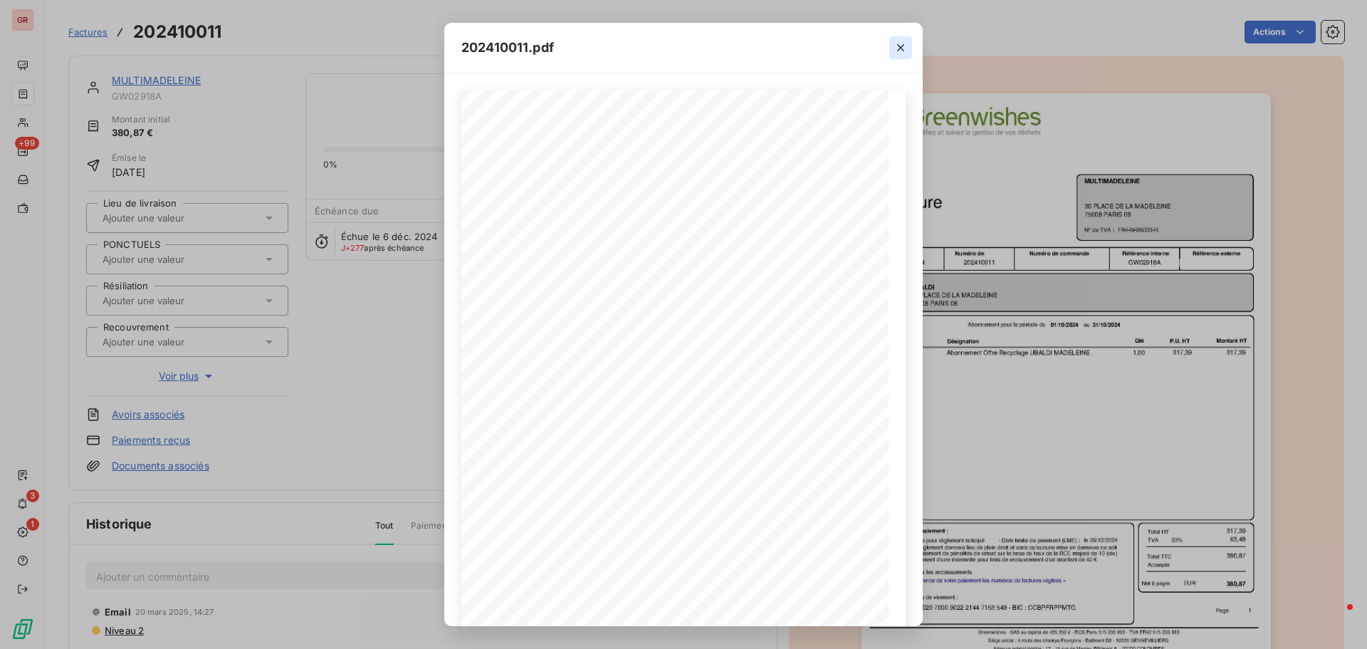
click at [901, 44] on icon "button" at bounding box center [901, 48] width 14 height 14
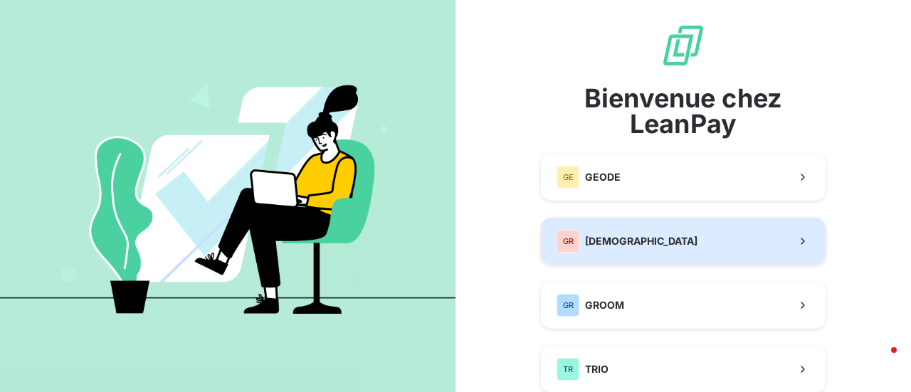
click at [621, 243] on span "[DEMOGRAPHIC_DATA]" at bounding box center [641, 241] width 112 height 14
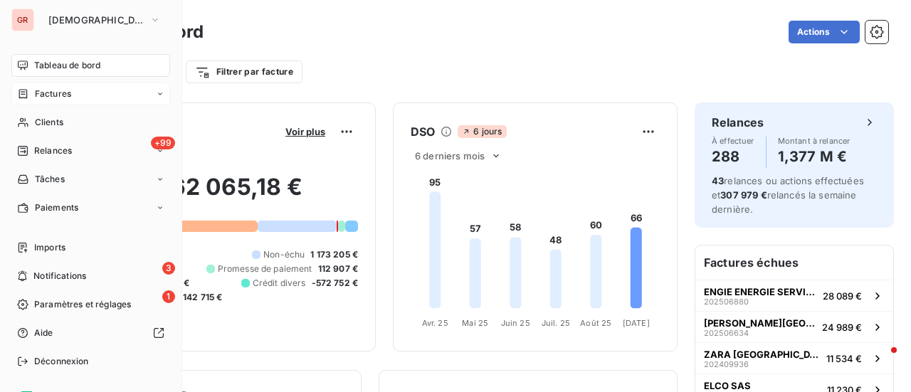
click at [66, 95] on span "Factures" at bounding box center [53, 94] width 36 height 13
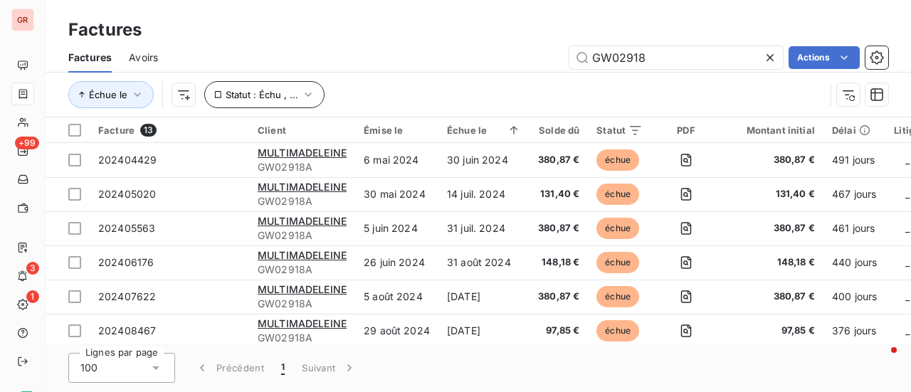
drag, startPoint x: 649, startPoint y: 61, endPoint x: 234, endPoint y: 91, distance: 416.9
click at [316, 74] on div "Factures Avoirs GW02918 Actions Échue le Statut : Échu , ..." at bounding box center [479, 80] width 866 height 74
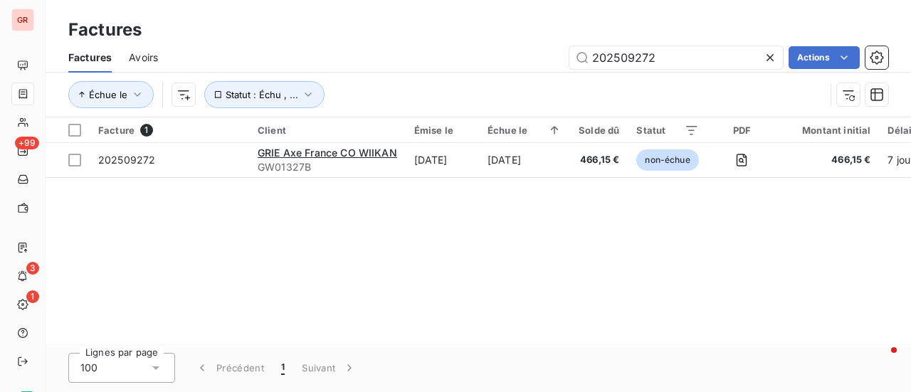
type input "202509272"
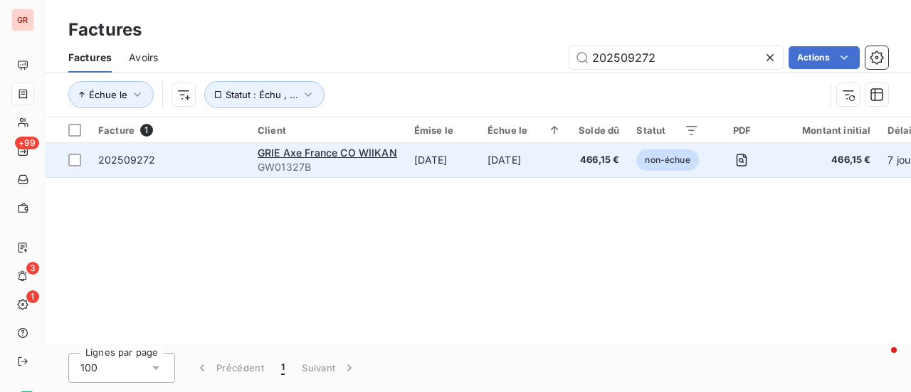
drag, startPoint x: 78, startPoint y: 157, endPoint x: 127, endPoint y: 157, distance: 49.8
click at [78, 157] on div at bounding box center [74, 160] width 13 height 13
click at [134, 159] on span "202509272" at bounding box center [126, 160] width 57 height 12
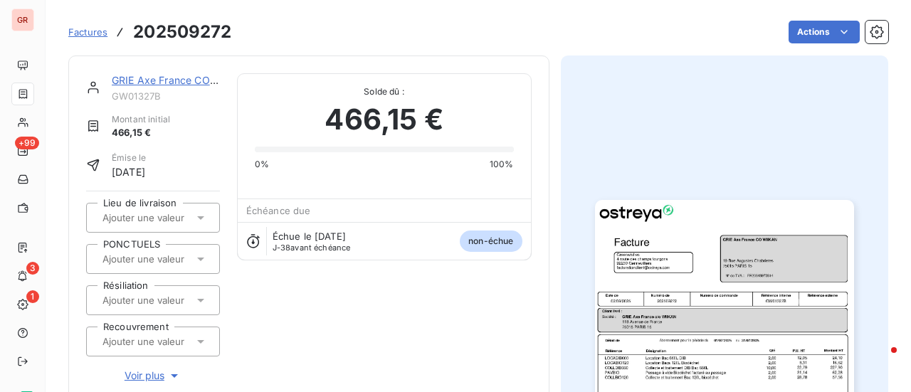
click at [184, 78] on link "GRIE Axe France CO WIIKAN" at bounding box center [181, 80] width 139 height 12
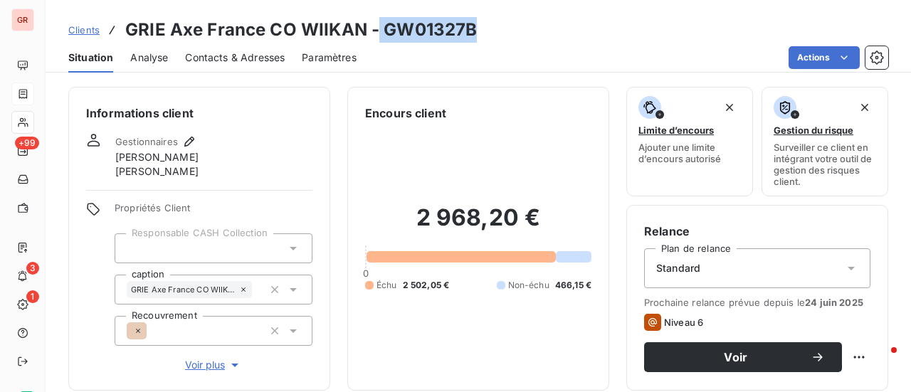
drag, startPoint x: 481, startPoint y: 29, endPoint x: 376, endPoint y: 33, distance: 105.5
click at [376, 33] on div "Clients GRIE Axe [GEOGRAPHIC_DATA] CO WIIKAN - GW01327B" at bounding box center [479, 30] width 866 height 26
copy h3 "GW01327B"
click at [468, 35] on h3 "GRIE Axe France CO WIIKAN - GW01327B" at bounding box center [301, 30] width 352 height 26
click at [476, 38] on div "Clients GRIE Axe [GEOGRAPHIC_DATA] CO WIIKAN - GW01327B" at bounding box center [479, 30] width 866 height 26
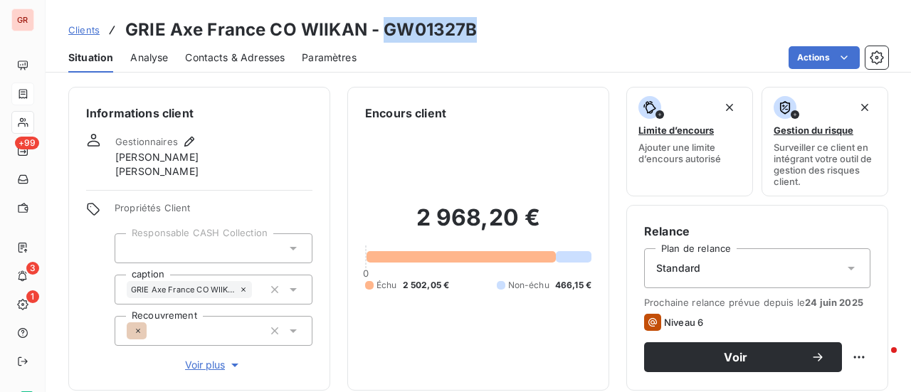
drag, startPoint x: 476, startPoint y: 31, endPoint x: 379, endPoint y: 36, distance: 97.0
click at [379, 36] on div "Clients GRIE Axe [GEOGRAPHIC_DATA] CO WIIKAN - GW01327B" at bounding box center [479, 30] width 866 height 26
copy h3 "GW01327B"
click at [252, 62] on span "Contacts & Adresses" at bounding box center [235, 58] width 100 height 14
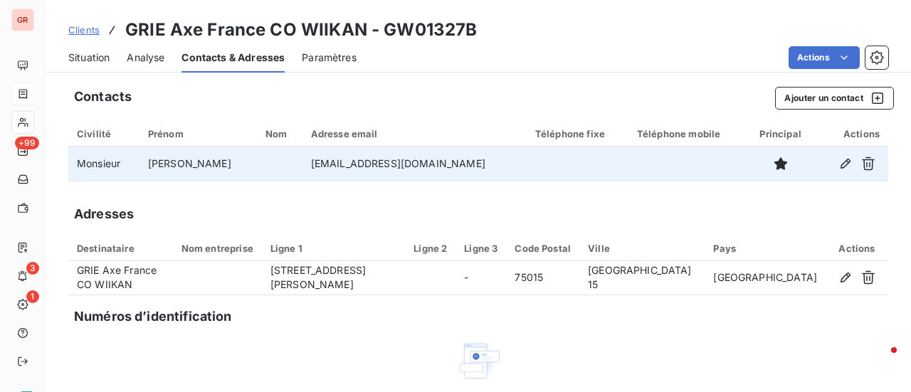
click at [429, 157] on td "[EMAIL_ADDRESS][DOMAIN_NAME]" at bounding box center [415, 164] width 224 height 34
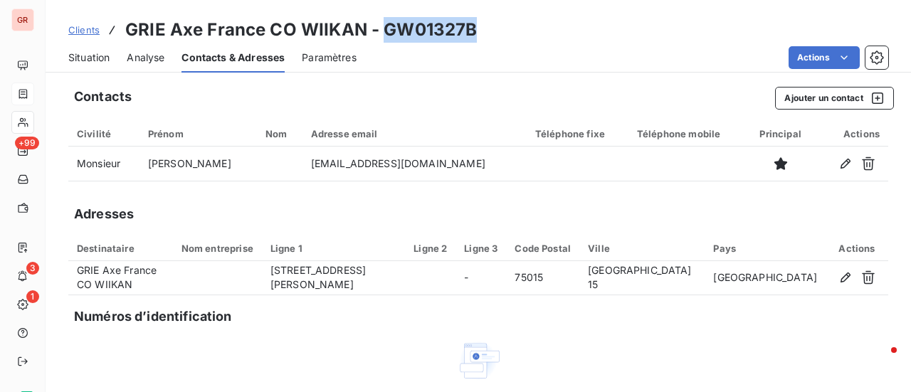
drag, startPoint x: 473, startPoint y: 29, endPoint x: 386, endPoint y: 37, distance: 87.2
click at [382, 36] on h3 "GRIE Axe France CO WIIKAN - GW01327B" at bounding box center [301, 30] width 352 height 26
copy h3 "GW01327B"
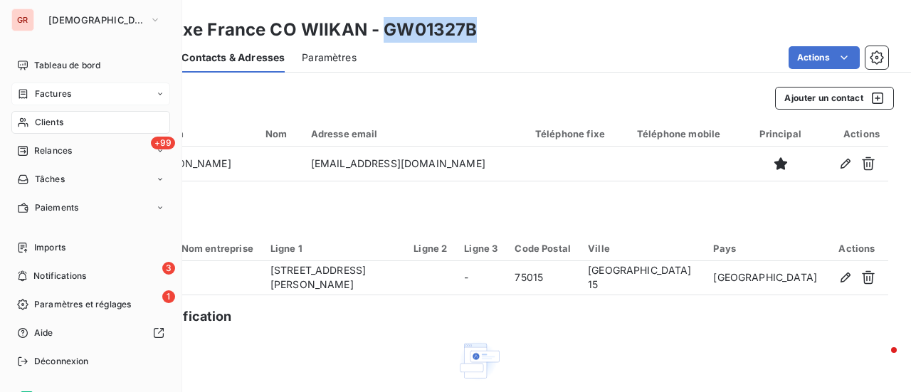
click at [56, 98] on span "Factures" at bounding box center [53, 94] width 36 height 13
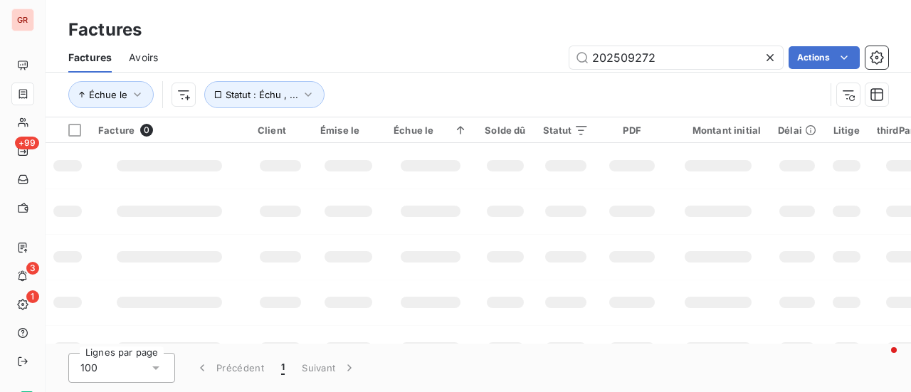
drag, startPoint x: 667, startPoint y: 61, endPoint x: 436, endPoint y: 61, distance: 231.4
click at [436, 61] on div "202509272 Actions" at bounding box center [531, 57] width 713 height 23
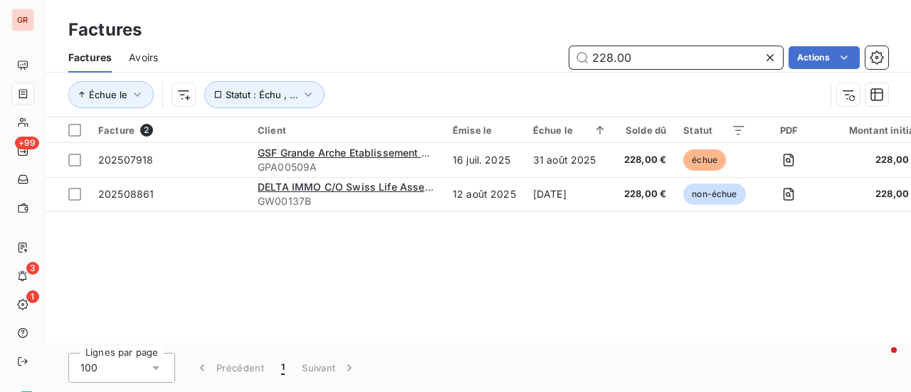
drag, startPoint x: 477, startPoint y: 70, endPoint x: 414, endPoint y: 79, distance: 63.3
click at [422, 78] on div "Factures Avoirs 228.00 Actions Échue le Statut : Échu , ..." at bounding box center [479, 80] width 866 height 74
paste input "02507592"
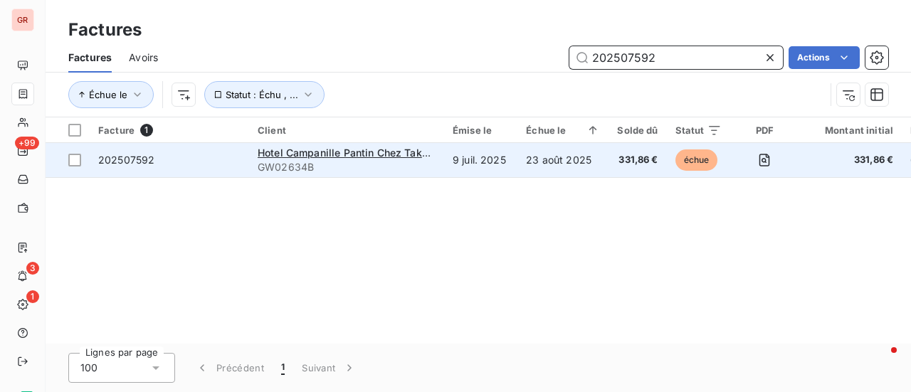
type input "202507592"
click at [342, 159] on div "Hotel Campanille Pantin Chez Take A Waste" at bounding box center [347, 153] width 178 height 14
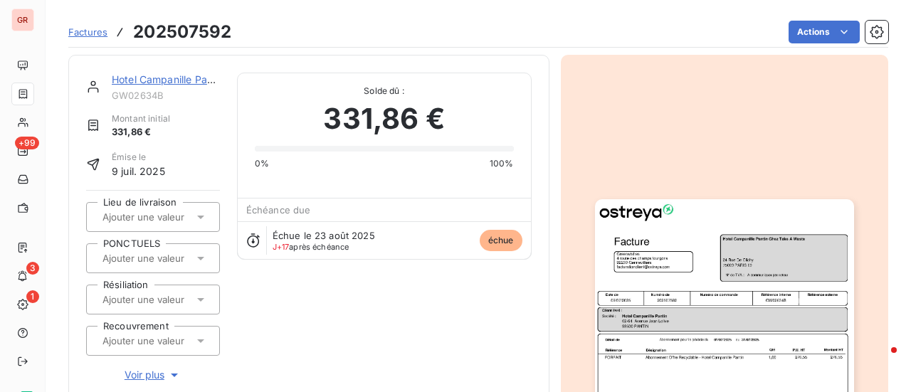
scroll to position [1, 0]
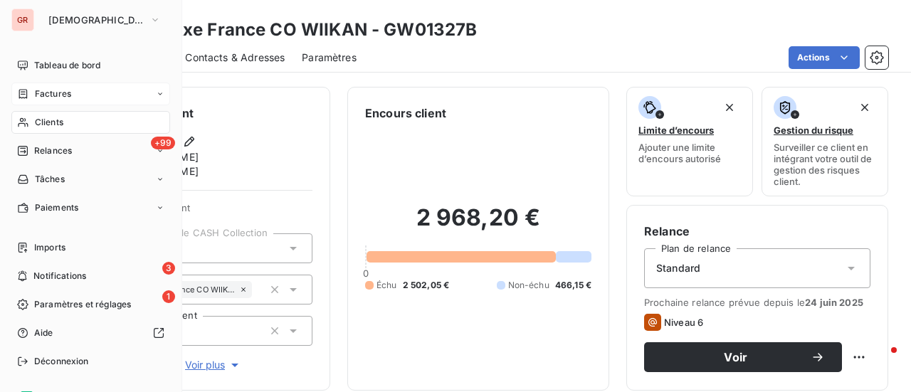
click at [56, 95] on span "Factures" at bounding box center [53, 94] width 36 height 13
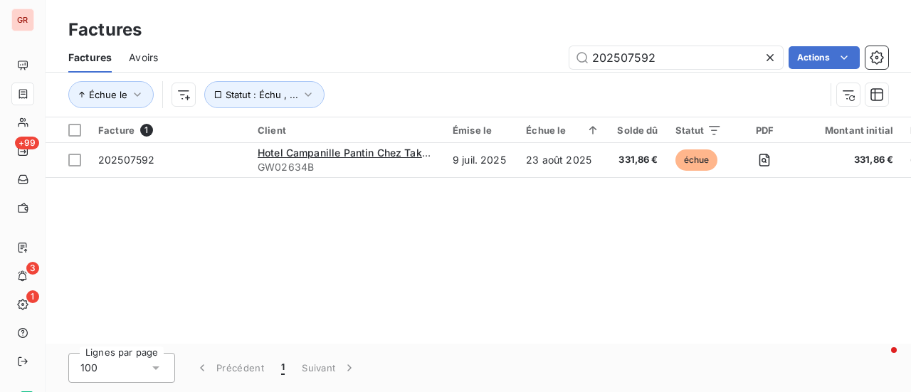
drag, startPoint x: 595, startPoint y: 58, endPoint x: 473, endPoint y: 59, distance: 122.5
click at [491, 58] on div "202507592 Actions" at bounding box center [531, 57] width 713 height 23
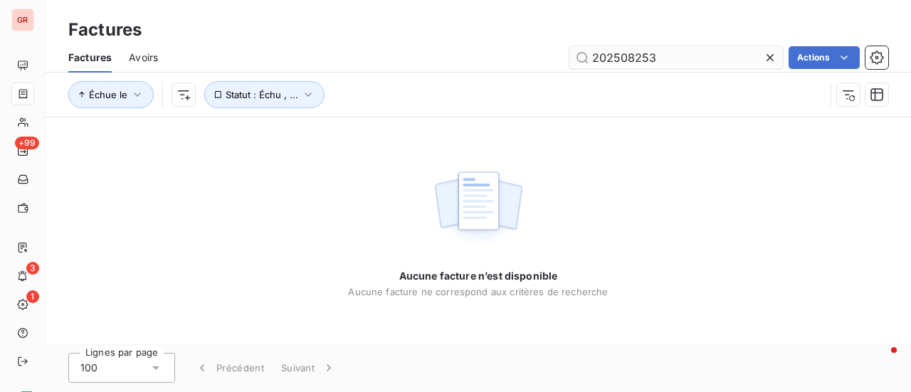
click at [597, 55] on input "202508253" at bounding box center [677, 57] width 214 height 23
drag, startPoint x: 670, startPoint y: 58, endPoint x: 271, endPoint y: 66, distance: 398.8
click at [298, 64] on div "202508253 Actions" at bounding box center [531, 57] width 713 height 23
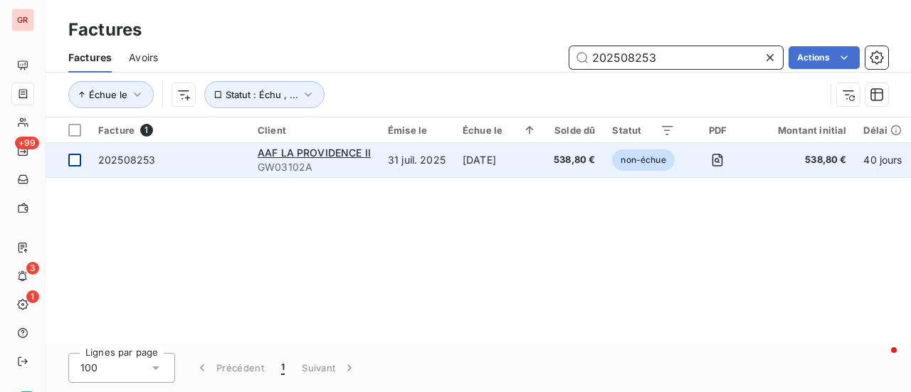
type input "202508253"
click at [80, 164] on div at bounding box center [74, 160] width 13 height 13
click at [138, 156] on span "202508253" at bounding box center [126, 160] width 57 height 12
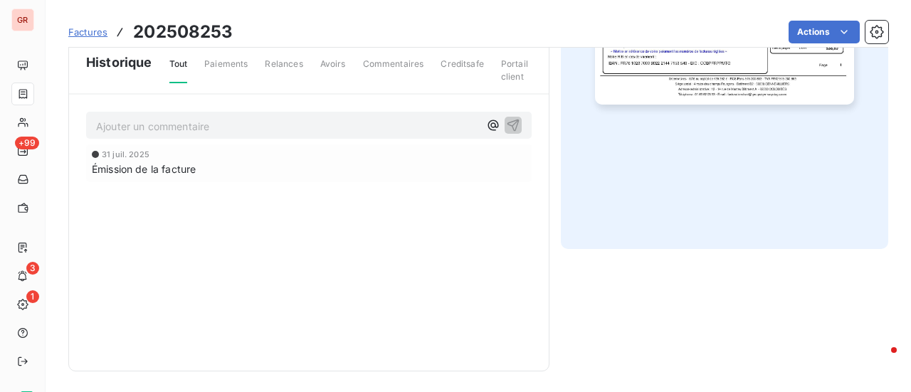
scroll to position [35, 0]
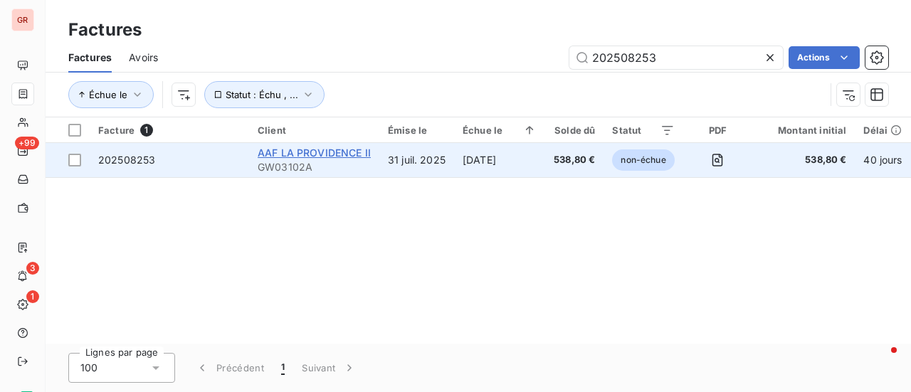
click at [346, 152] on span "AAF LA PROVIDENCE II" at bounding box center [314, 153] width 113 height 12
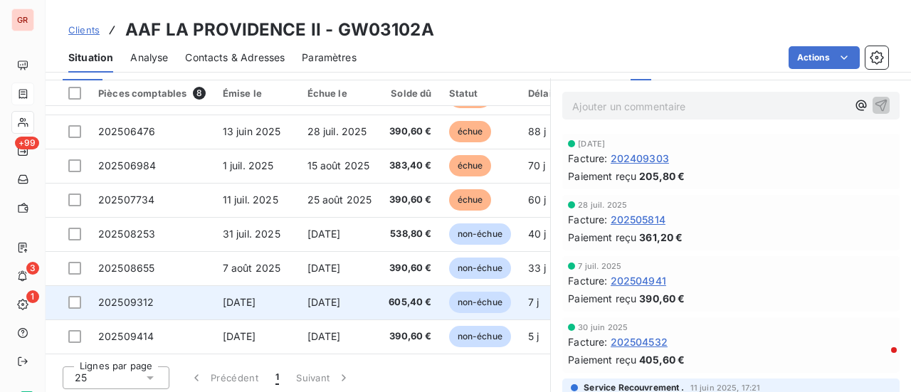
scroll to position [389, 0]
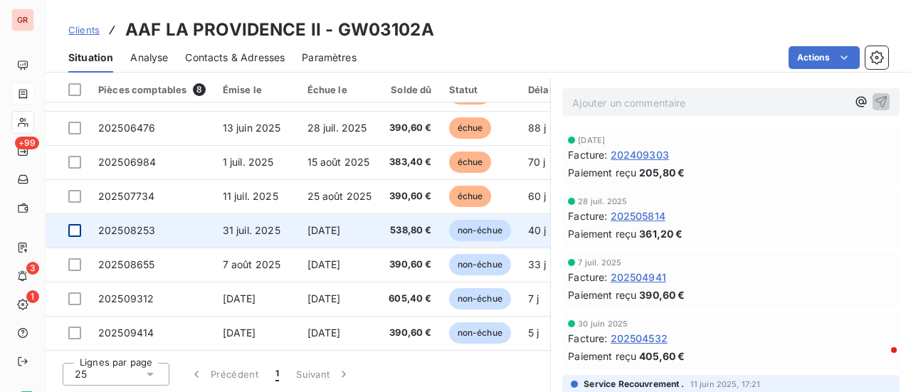
click at [75, 227] on div at bounding box center [74, 230] width 13 height 13
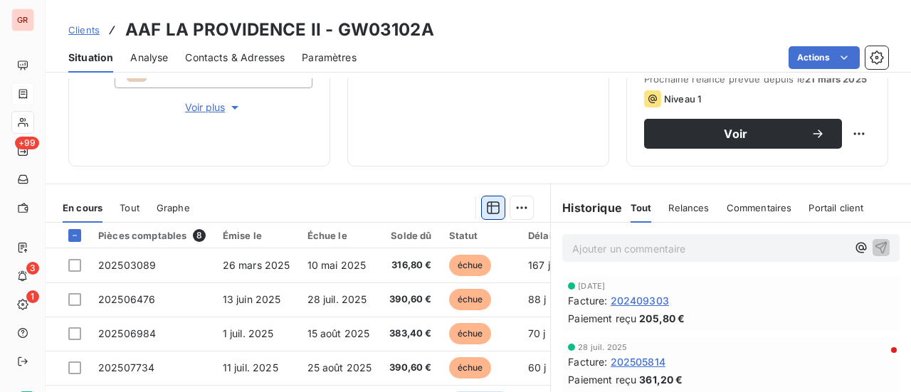
scroll to position [247, 0]
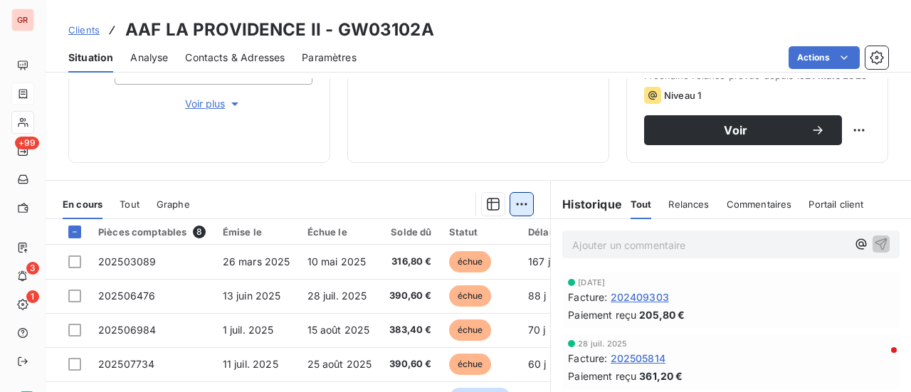
click at [520, 199] on html "GR +99 3 1 Clients AAF LA PROVIDENCE II - GW03102A Situation Analyse Contacts &…" at bounding box center [455, 196] width 911 height 392
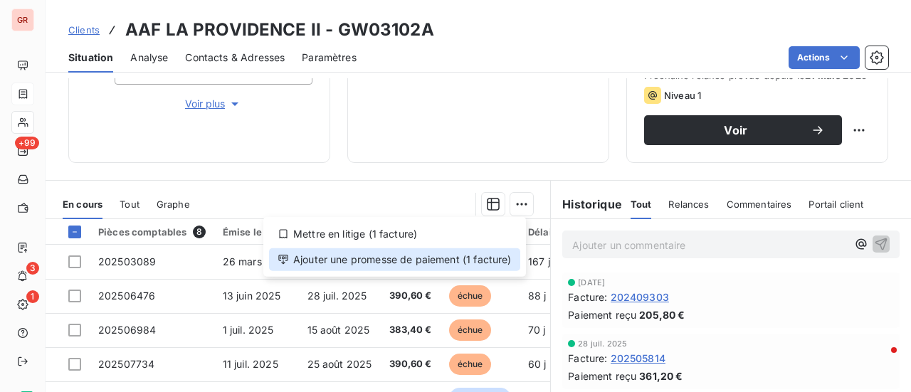
click at [389, 266] on div "Ajouter une promesse de paiement (1 facture)" at bounding box center [394, 259] width 251 height 23
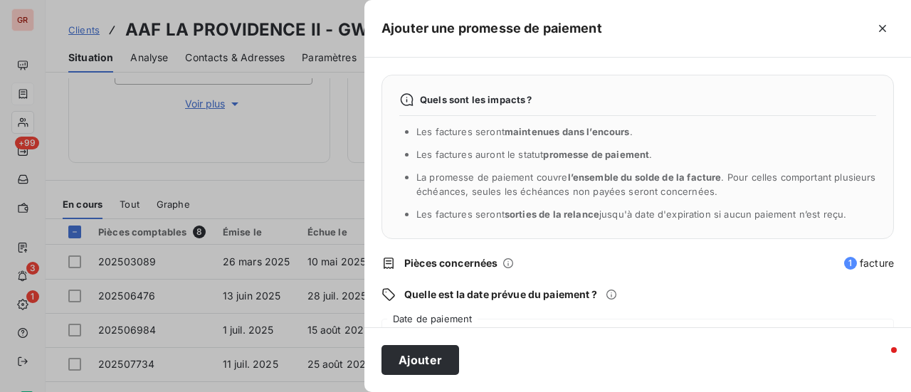
click at [569, 307] on div "Quels sont les impacts ? Les factures seront maintenues dans l’encours . Les fa…" at bounding box center [638, 193] width 547 height 270
click at [494, 321] on div "[DATE]" at bounding box center [638, 339] width 513 height 40
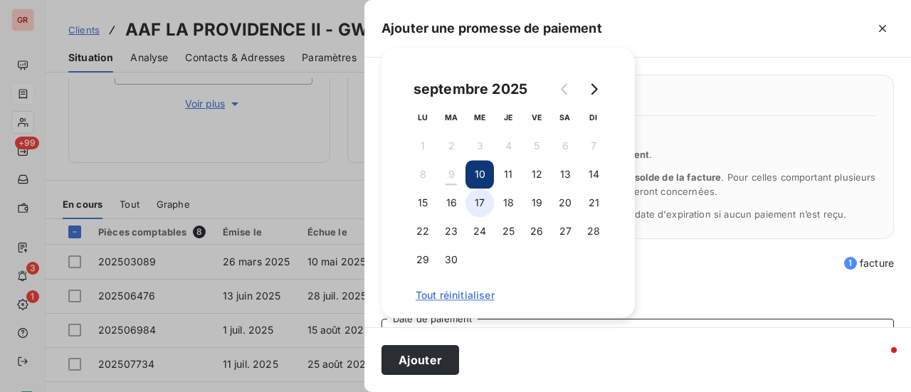
click at [487, 206] on button "17" at bounding box center [480, 203] width 28 height 28
click at [453, 258] on button "30" at bounding box center [451, 260] width 28 height 28
click at [598, 88] on icon "Go to next month" at bounding box center [593, 88] width 11 height 11
click at [533, 145] on button "3" at bounding box center [537, 146] width 28 height 28
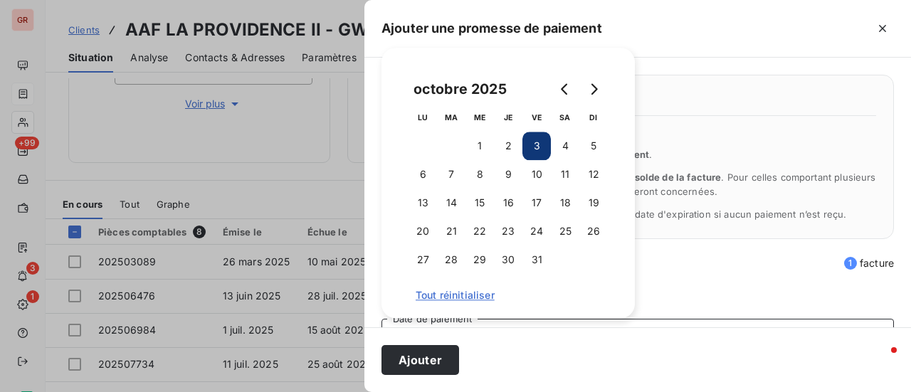
click at [680, 280] on div "Quels sont les impacts ? Les factures seront maintenues dans l’encours . Les fa…" at bounding box center [638, 193] width 547 height 270
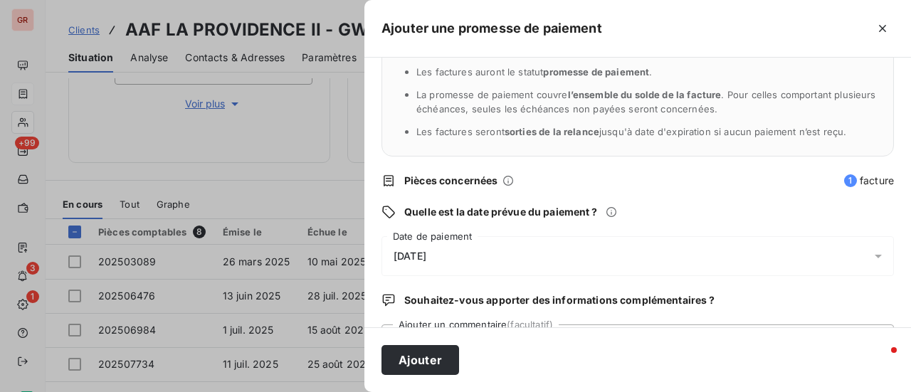
scroll to position [142, 0]
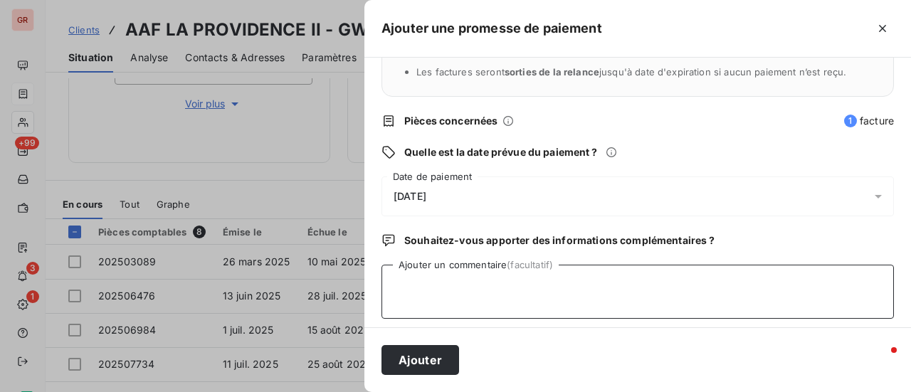
click at [440, 280] on textarea "Ajouter un commentaire (facultatif)" at bounding box center [638, 292] width 513 height 54
type textarea "a"
click at [550, 283] on textarea "Avis de virement [DATE] 538. €" at bounding box center [638, 292] width 513 height 54
drag, startPoint x: 416, startPoint y: 300, endPoint x: 335, endPoint y: 303, distance: 81.2
click at [346, 392] on div "Ajouter une promesse de paiement Quels sont les impacts ? Les factures seront m…" at bounding box center [455, 392] width 911 height 0
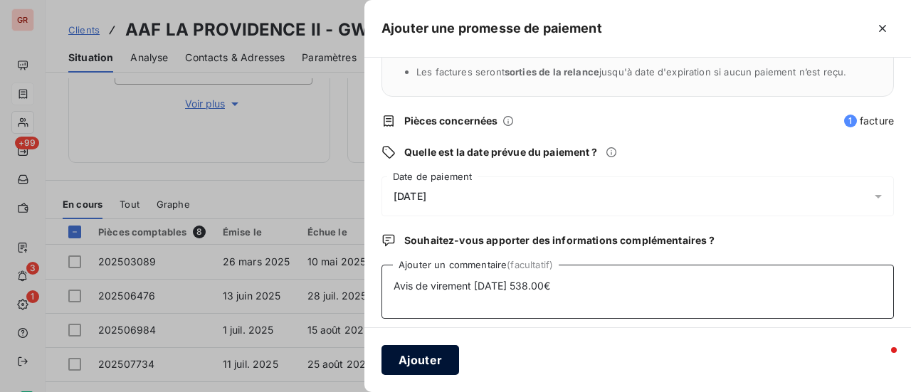
type textarea "Avis de virement [DATE] 538.00€"
click at [426, 357] on button "Ajouter" at bounding box center [421, 360] width 78 height 30
click at [295, 142] on div at bounding box center [455, 196] width 911 height 392
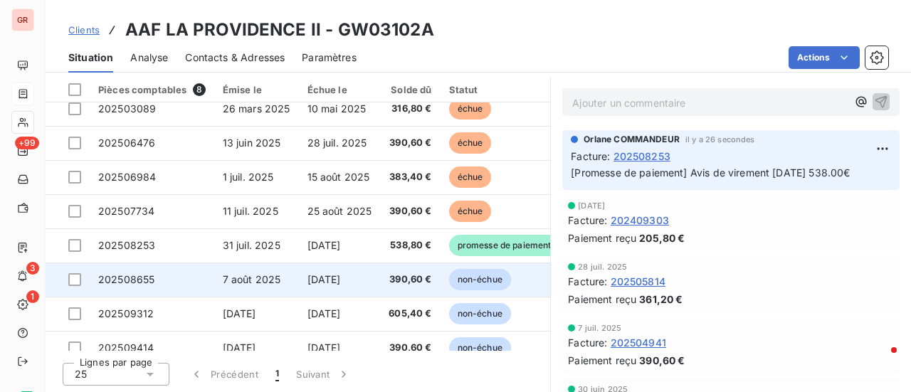
scroll to position [0, 0]
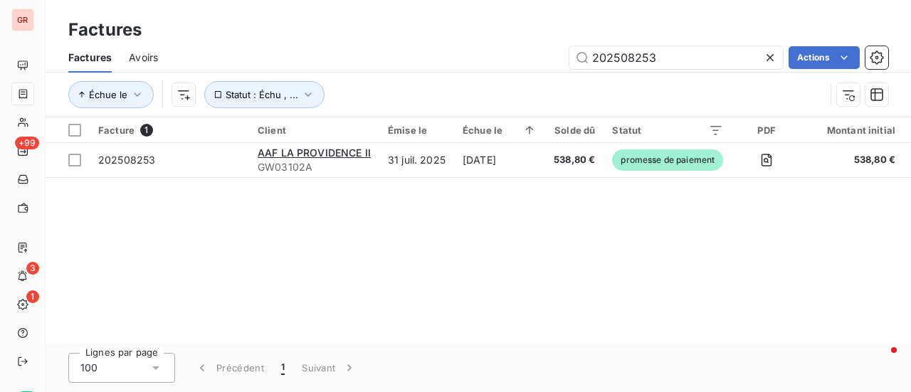
drag, startPoint x: 679, startPoint y: 59, endPoint x: 357, endPoint y: 61, distance: 322.5
click at [363, 61] on div "202508253 Actions" at bounding box center [531, 57] width 713 height 23
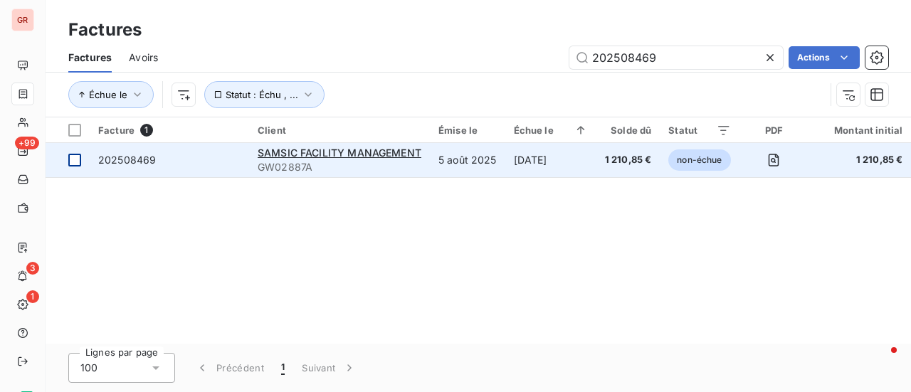
type input "202508469"
click at [74, 159] on div at bounding box center [74, 160] width 13 height 13
click at [305, 157] on span "SAMSIC FACILITY MANAGEMENT" at bounding box center [340, 153] width 164 height 12
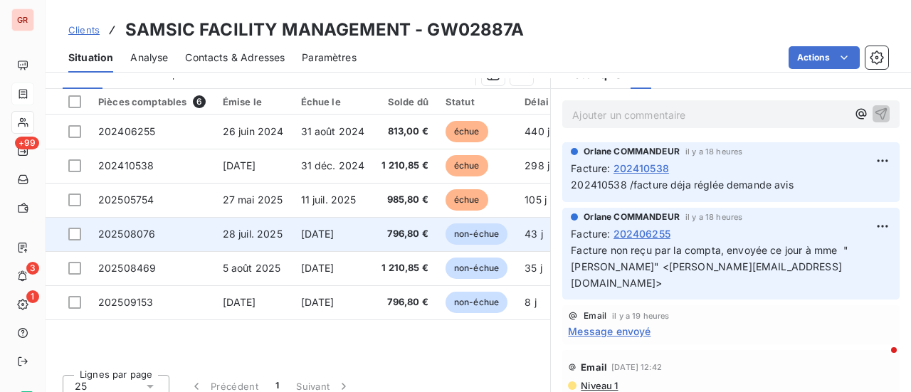
scroll to position [389, 0]
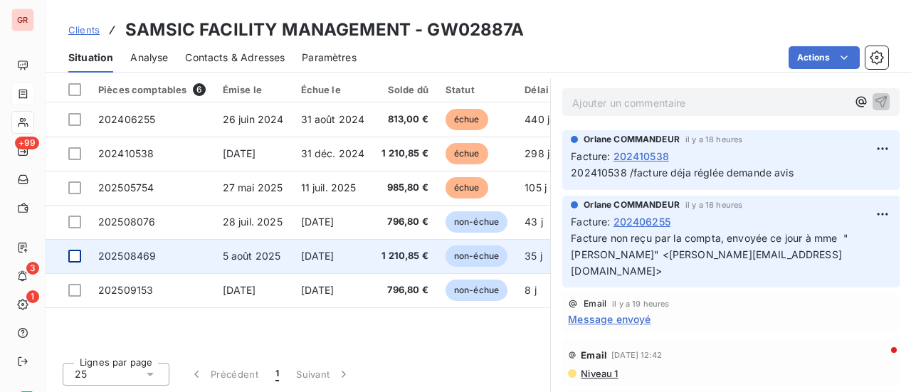
click at [75, 254] on div at bounding box center [74, 256] width 13 height 13
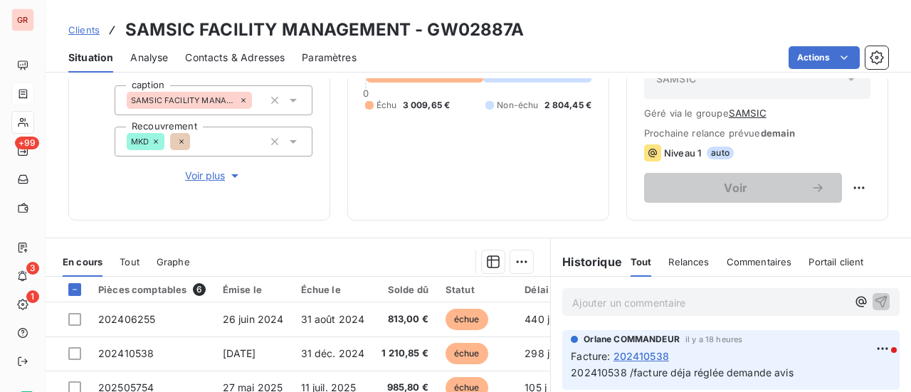
scroll to position [176, 0]
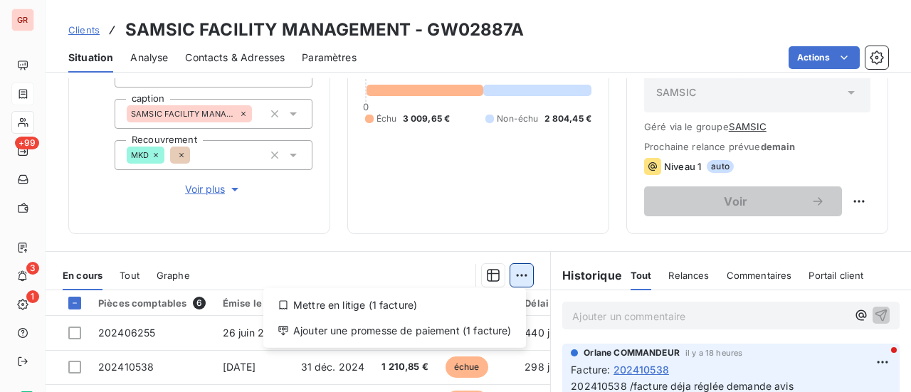
click at [512, 273] on html "GR +99 3 1 Clients SAMSIC FACILITY MANAGEMENT - GW02887A Situation Analyse Cont…" at bounding box center [455, 196] width 911 height 392
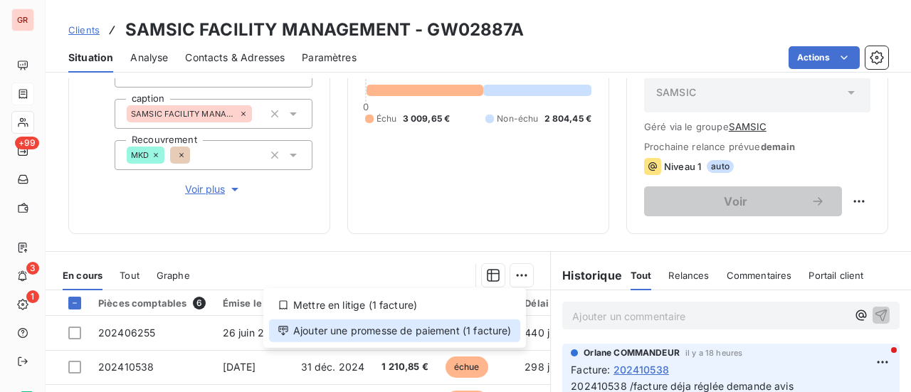
click at [429, 334] on div "Ajouter une promesse de paiement (1 facture)" at bounding box center [394, 331] width 251 height 23
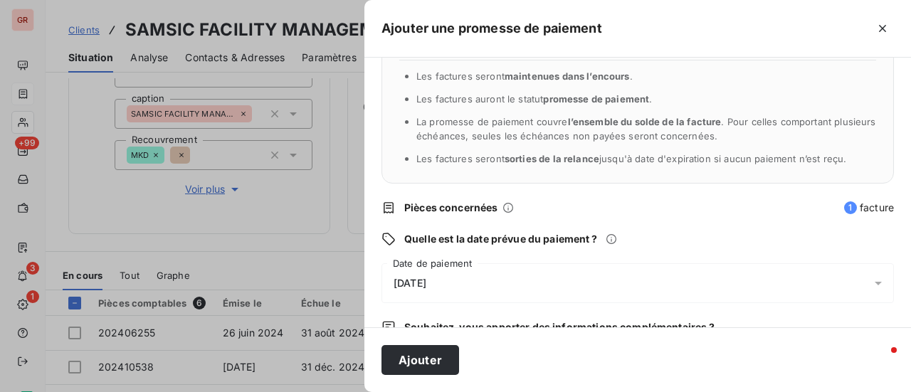
scroll to position [142, 0]
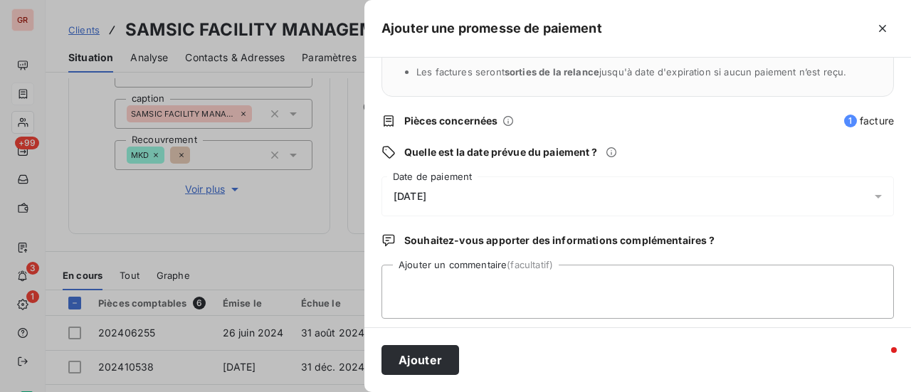
click at [871, 195] on icon at bounding box center [878, 196] width 14 height 14
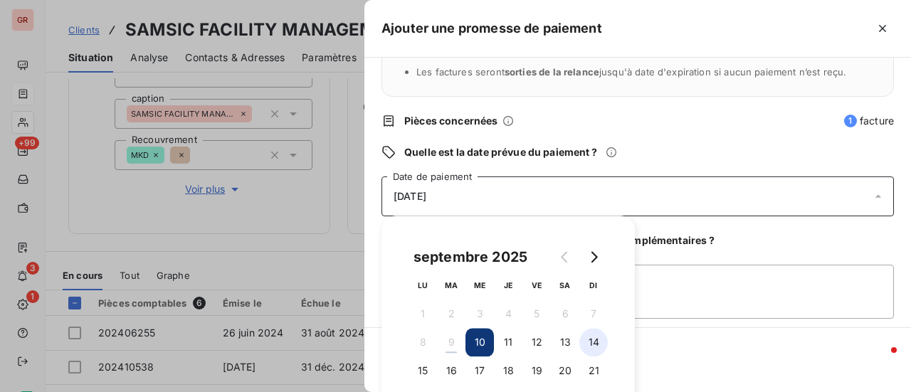
click at [601, 344] on button "14" at bounding box center [594, 342] width 28 height 28
click at [717, 297] on textarea "Ajouter un commentaire (facultatif)" at bounding box center [638, 292] width 513 height 54
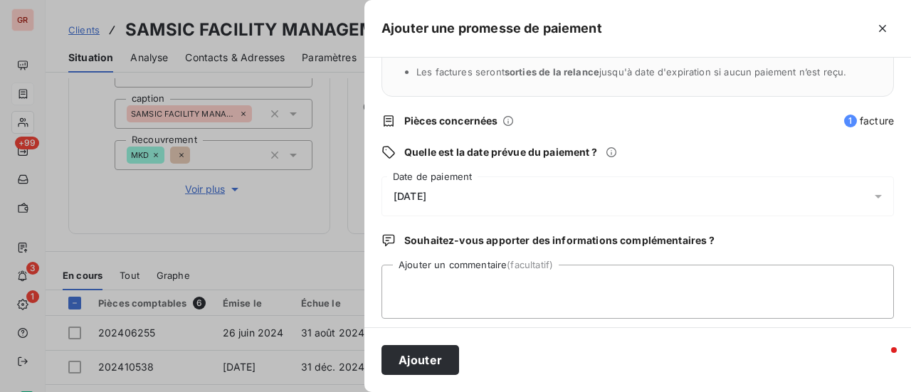
click at [871, 201] on icon at bounding box center [878, 196] width 14 height 14
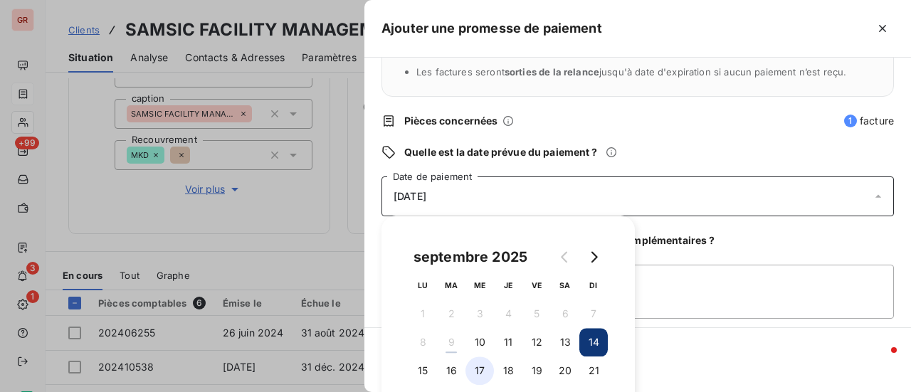
click at [478, 376] on button "17" at bounding box center [480, 371] width 28 height 28
click at [725, 293] on textarea "Ajouter un commentaire (facultatif)" at bounding box center [638, 292] width 513 height 54
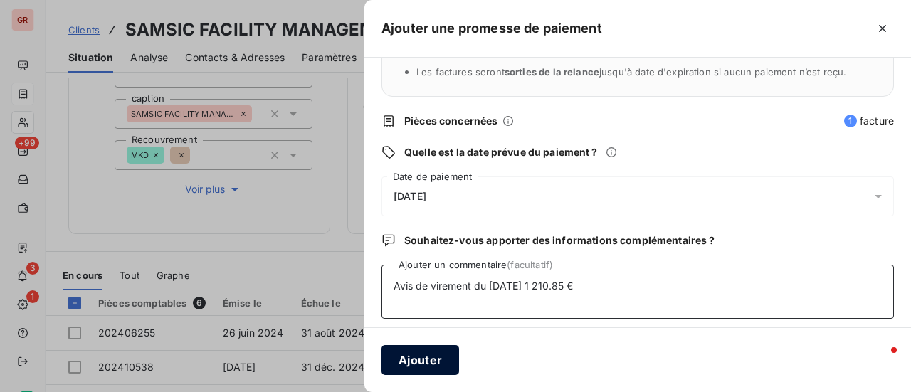
type textarea "Avis de virement du [DATE] 1 210.85 €"
click at [439, 363] on button "Ajouter" at bounding box center [421, 360] width 78 height 30
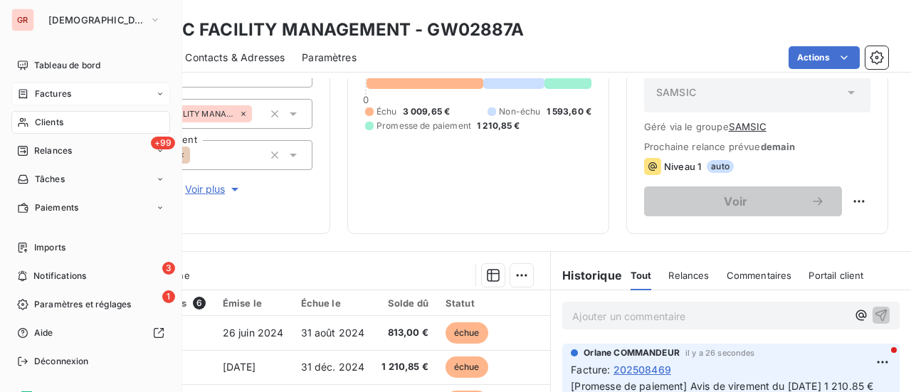
drag, startPoint x: 63, startPoint y: 119, endPoint x: 115, endPoint y: 122, distance: 52.1
click at [63, 119] on div "Clients" at bounding box center [90, 122] width 159 height 23
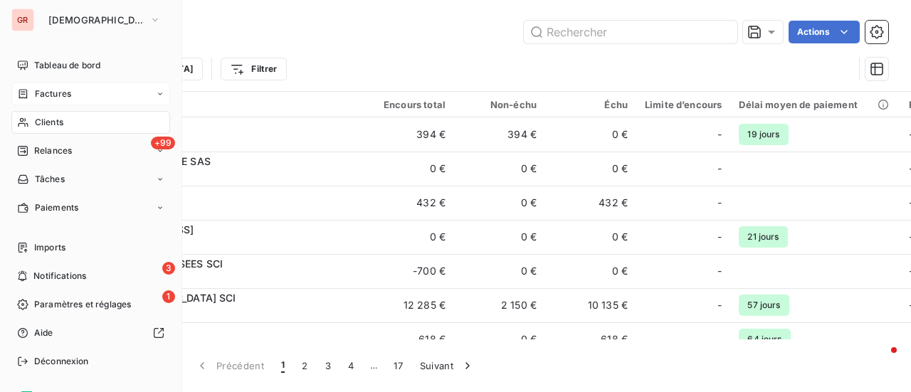
click at [64, 93] on span "Factures" at bounding box center [53, 94] width 36 height 13
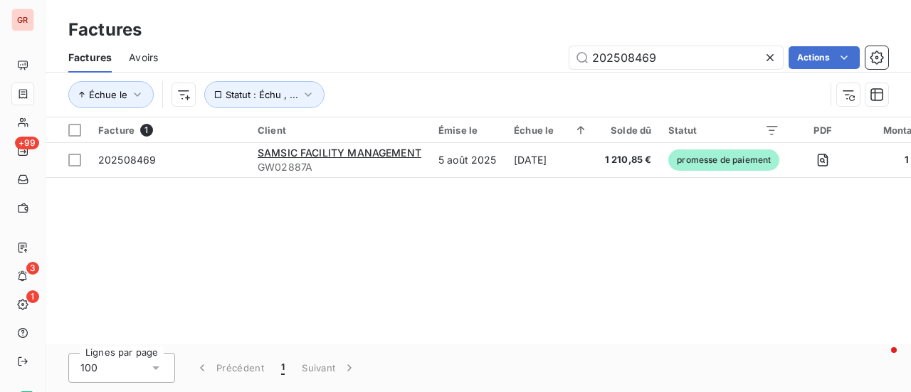
drag, startPoint x: 691, startPoint y: 52, endPoint x: 419, endPoint y: 59, distance: 272.1
click at [426, 58] on div "202508469 Actions" at bounding box center [531, 57] width 713 height 23
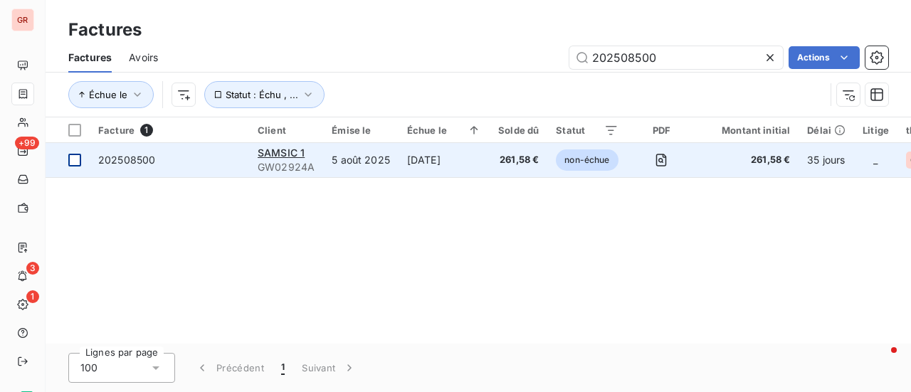
type input "202508500"
click at [78, 159] on div at bounding box center [74, 160] width 13 height 13
click at [290, 153] on span "SAMSIC 1" at bounding box center [281, 153] width 47 height 12
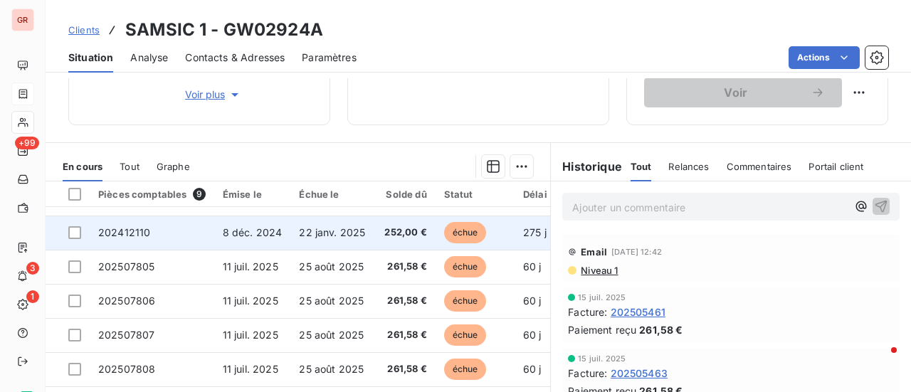
scroll to position [356, 0]
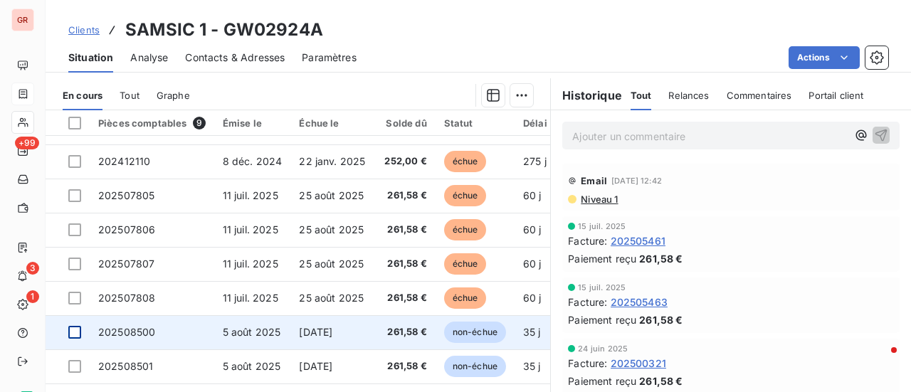
click at [74, 326] on div at bounding box center [74, 332] width 13 height 13
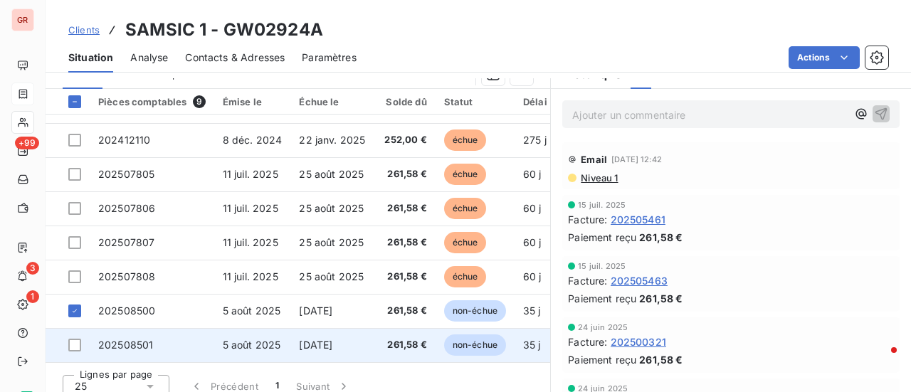
scroll to position [389, 0]
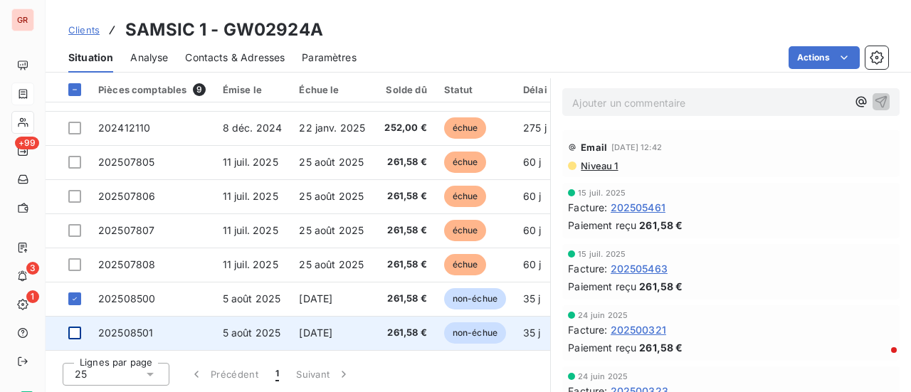
click at [77, 327] on div at bounding box center [74, 333] width 13 height 13
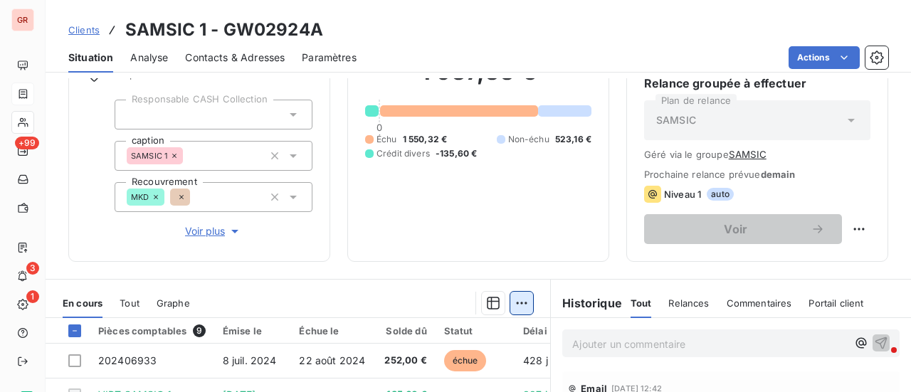
scroll to position [176, 0]
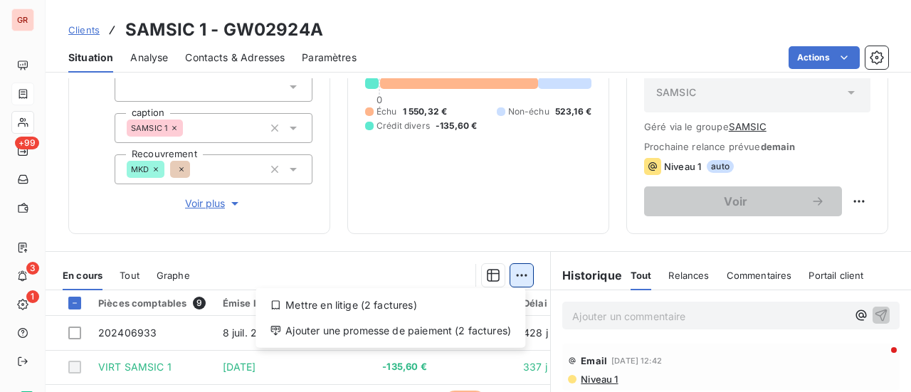
click at [517, 272] on html "GR +99 3 1 Clients SAMSIC 1 - GW02924A Situation Analyse Contacts & Adresses Pa…" at bounding box center [455, 196] width 911 height 392
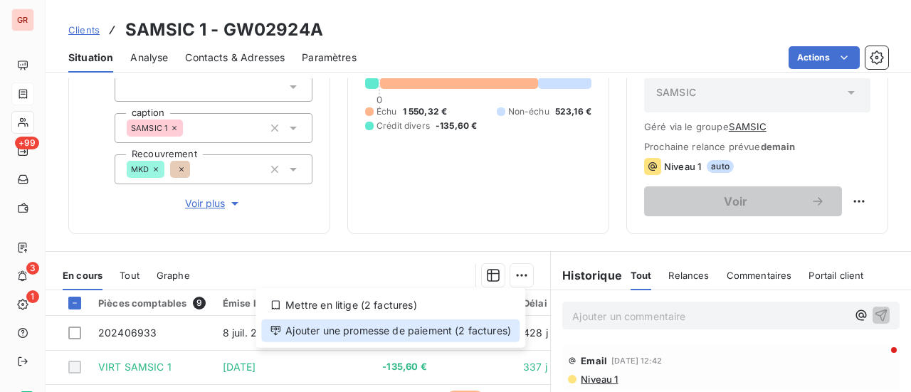
click at [421, 331] on div "Ajouter une promesse de paiement (2 factures)" at bounding box center [390, 331] width 258 height 23
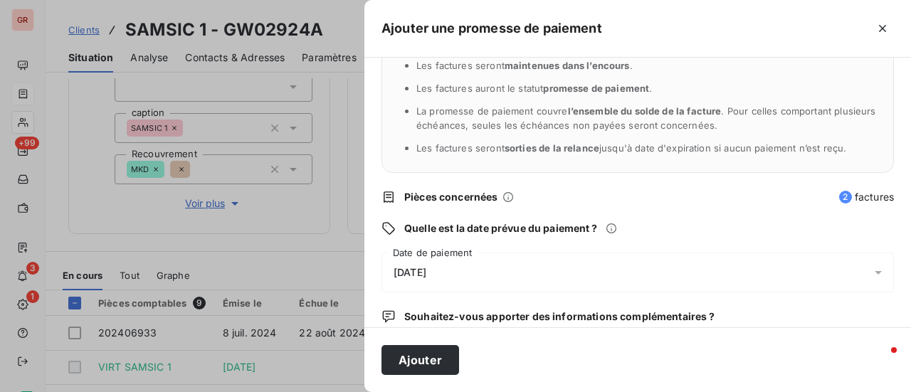
scroll to position [142, 0]
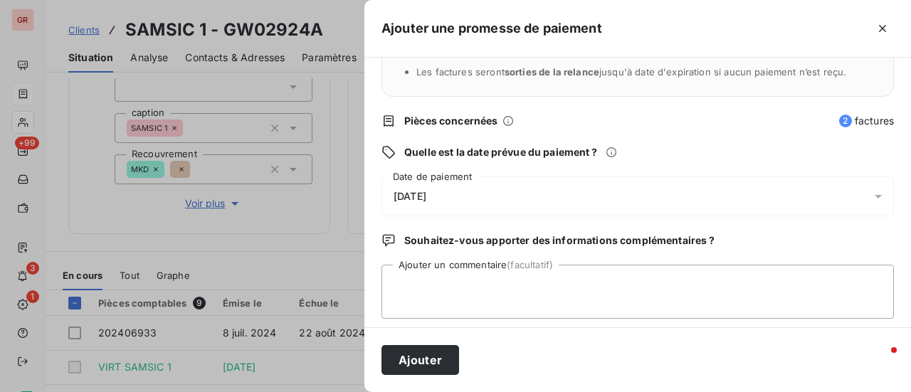
click at [875, 196] on icon at bounding box center [878, 197] width 7 height 4
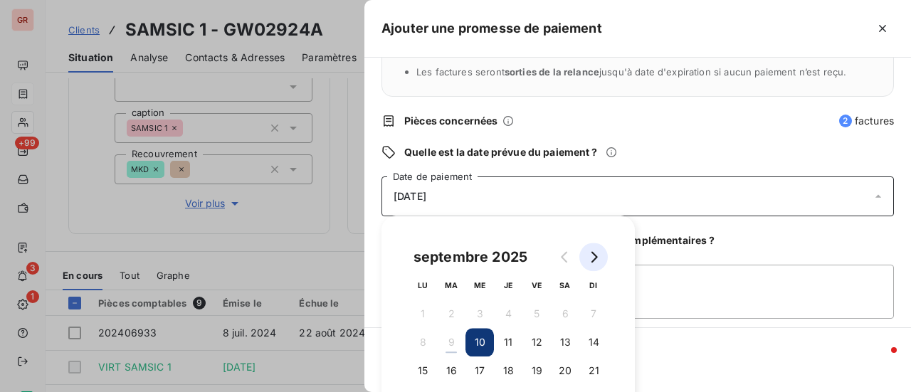
click at [592, 264] on button "Go to next month" at bounding box center [594, 257] width 28 height 28
click at [484, 340] on button "8" at bounding box center [480, 342] width 28 height 28
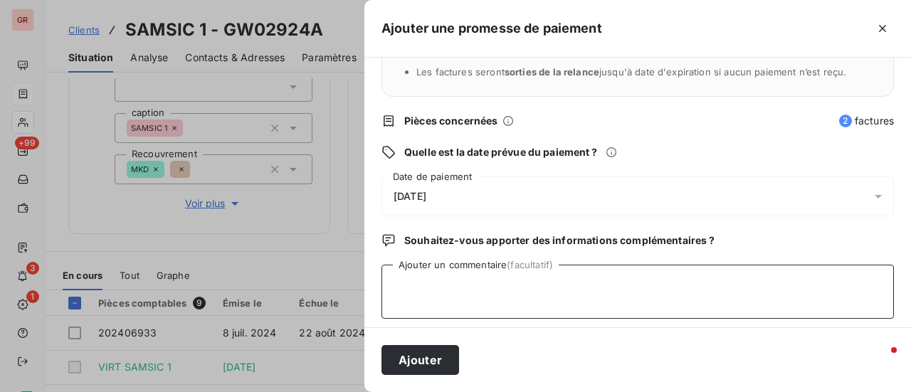
click at [730, 292] on textarea "Ajouter un commentaire (facultatif)" at bounding box center [638, 292] width 513 height 54
click at [473, 281] on textarea "Avis de virement 523.16 €" at bounding box center [638, 292] width 513 height 54
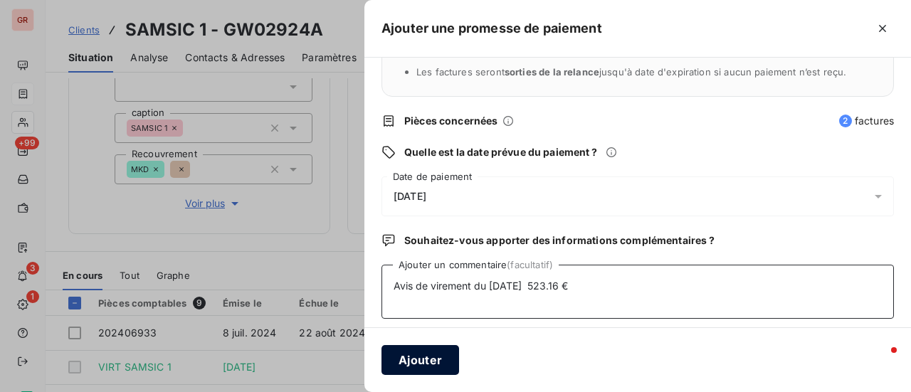
type textarea "Avis de virement du [DATE] 523.16 €"
click at [429, 352] on button "Ajouter" at bounding box center [421, 360] width 78 height 30
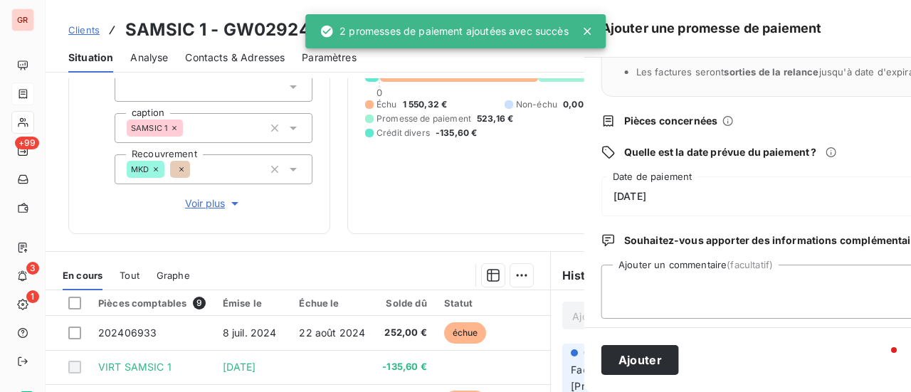
click at [299, 231] on div at bounding box center [455, 196] width 911 height 392
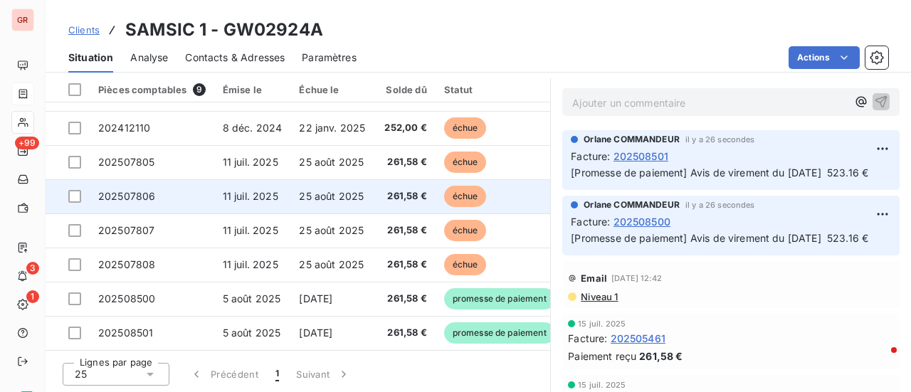
scroll to position [0, 0]
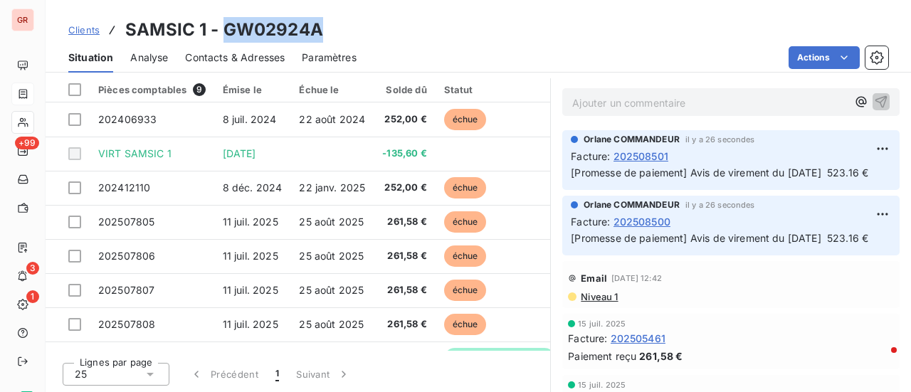
drag, startPoint x: 323, startPoint y: 36, endPoint x: 228, endPoint y: 36, distance: 95.4
click at [228, 36] on div "Clients SAMSIC 1 - GW02924A" at bounding box center [479, 30] width 866 height 26
copy h3 "GW02924A"
click at [224, 57] on span "Contacts & Adresses" at bounding box center [235, 58] width 100 height 14
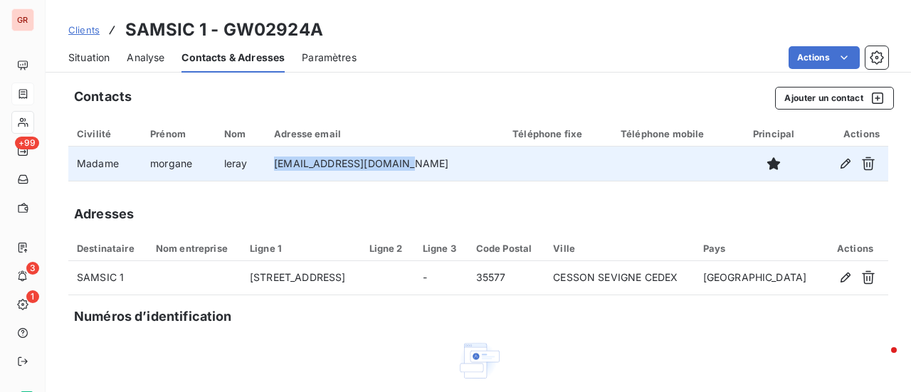
drag, startPoint x: 413, startPoint y: 164, endPoint x: 289, endPoint y: 169, distance: 124.0
click at [289, 169] on td "[EMAIL_ADDRESS][DOMAIN_NAME]" at bounding box center [385, 164] width 239 height 34
copy td "[EMAIL_ADDRESS][DOMAIN_NAME]"
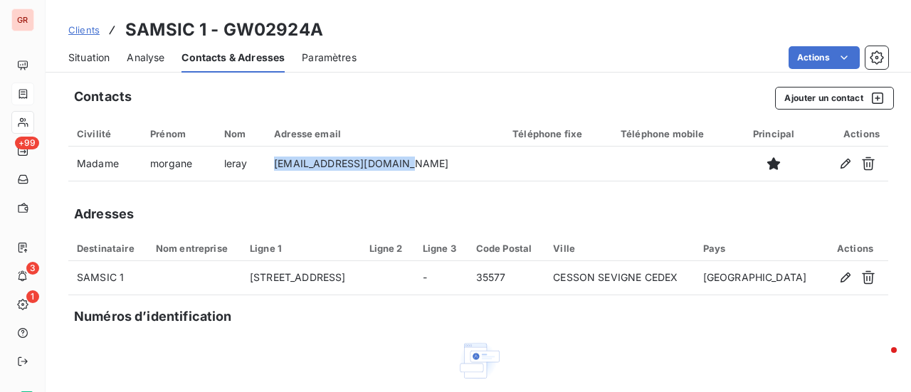
click at [87, 28] on span "Clients" at bounding box center [83, 29] width 31 height 11
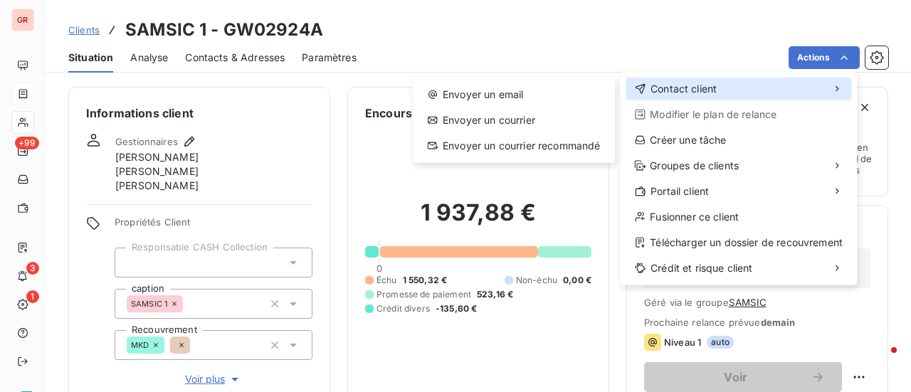
click at [707, 92] on span "Contact client" at bounding box center [684, 89] width 66 height 14
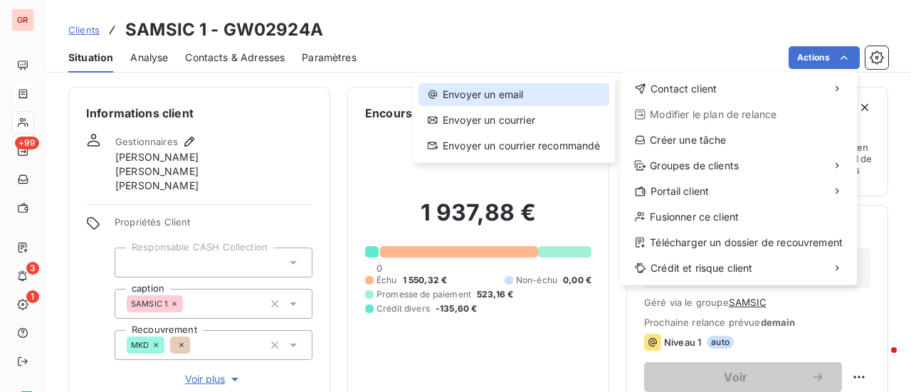
click at [481, 89] on div "Envoyer un email" at bounding box center [514, 94] width 191 height 23
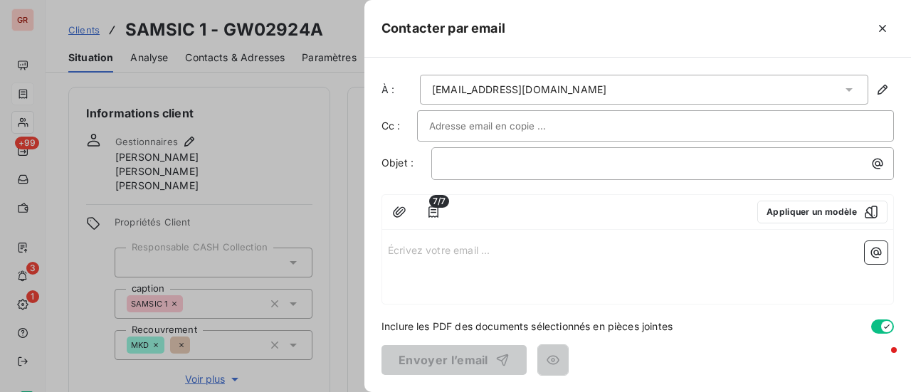
click at [407, 248] on p "Écrivez votre email ... ﻿" at bounding box center [638, 249] width 500 height 16
click at [393, 248] on p "Écrivez votre email ... ﻿" at bounding box center [638, 249] width 500 height 16
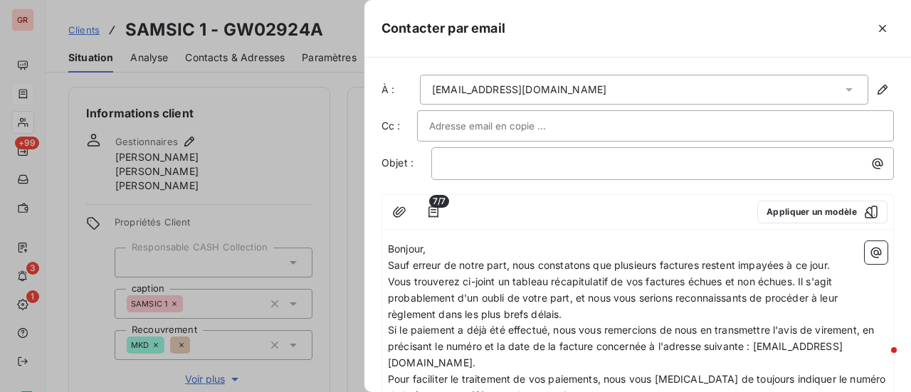
click at [800, 278] on span "Vous trouverez ci-joint un tableau récapitulatif de vos factures échues et non …" at bounding box center [614, 298] width 453 height 45
click at [871, 248] on icon "button" at bounding box center [876, 253] width 11 height 11
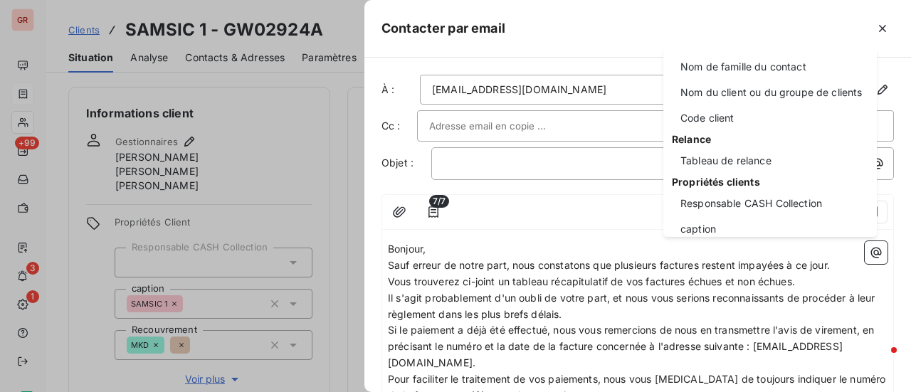
scroll to position [142, 0]
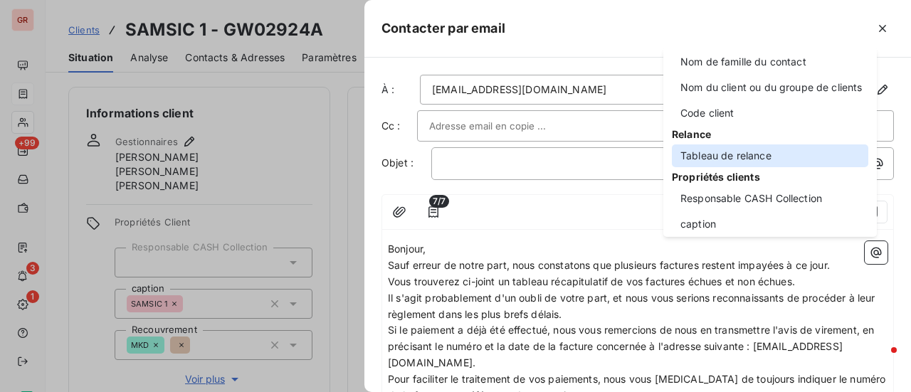
click at [773, 153] on div "Tableau de relance" at bounding box center [770, 156] width 197 height 23
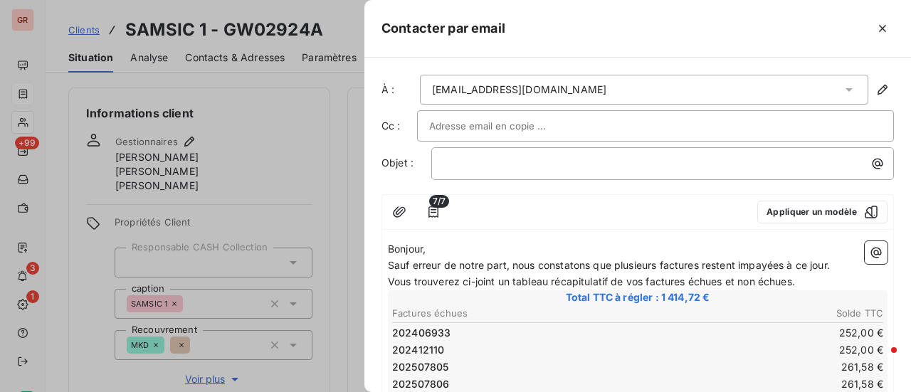
click at [816, 277] on p "Vous trouverez ci-joint un tableau récapitulatif de vos factures échues et non …" at bounding box center [638, 282] width 500 height 16
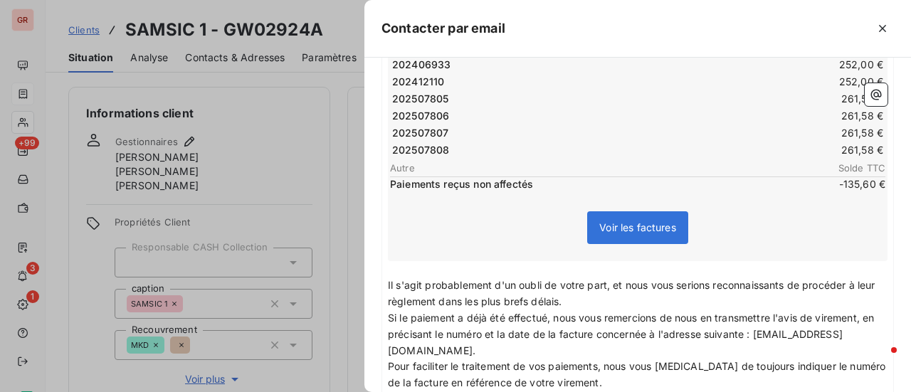
scroll to position [409, 0]
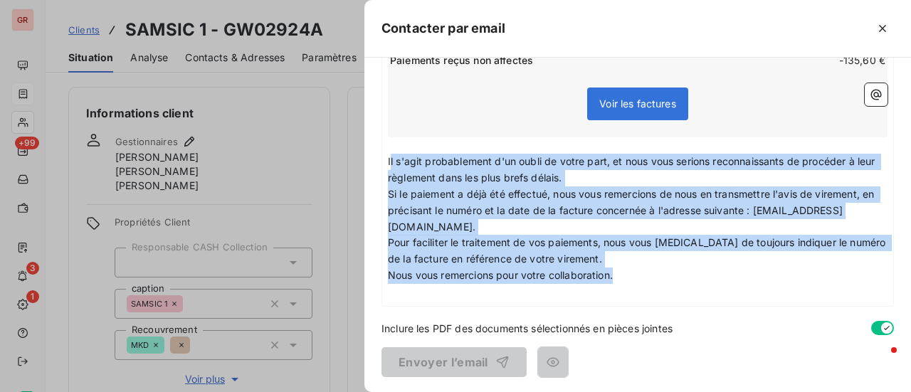
drag, startPoint x: 392, startPoint y: 157, endPoint x: 639, endPoint y: 275, distance: 274.5
click at [639, 275] on div "Bonjour, Sauf erreur de notre part, nous constatons que plusieurs factures rest…" at bounding box center [638, 67] width 500 height 468
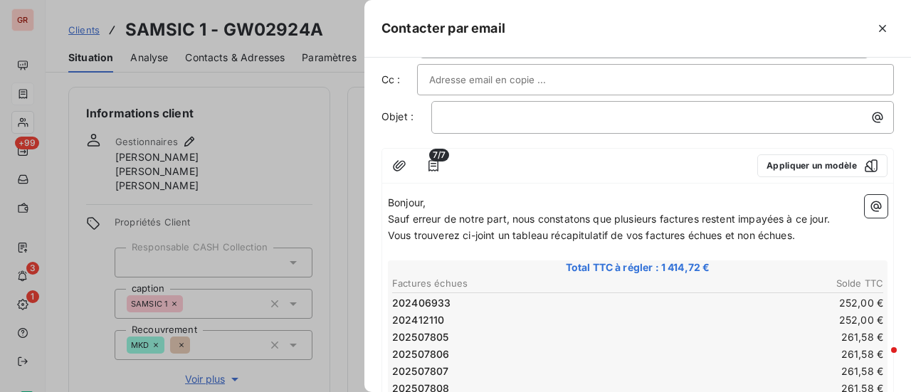
scroll to position [0, 0]
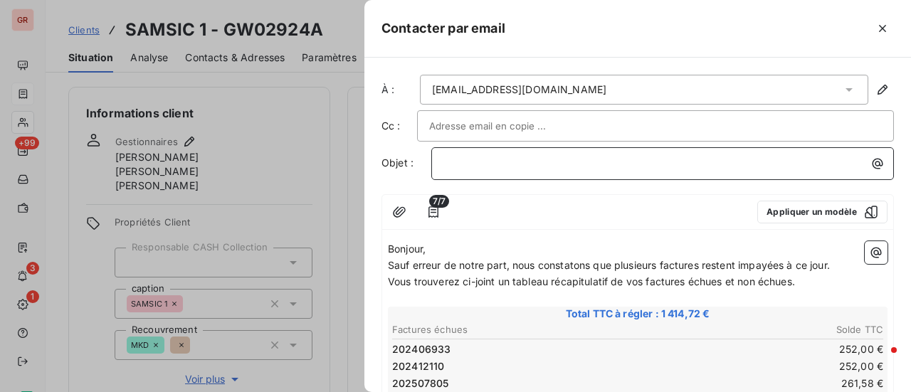
click at [511, 161] on p "﻿" at bounding box center [667, 163] width 446 height 16
click at [391, 266] on span "Sauf erreur de notre part, nous constatons que plusieurs factures restent impay…" at bounding box center [609, 265] width 442 height 12
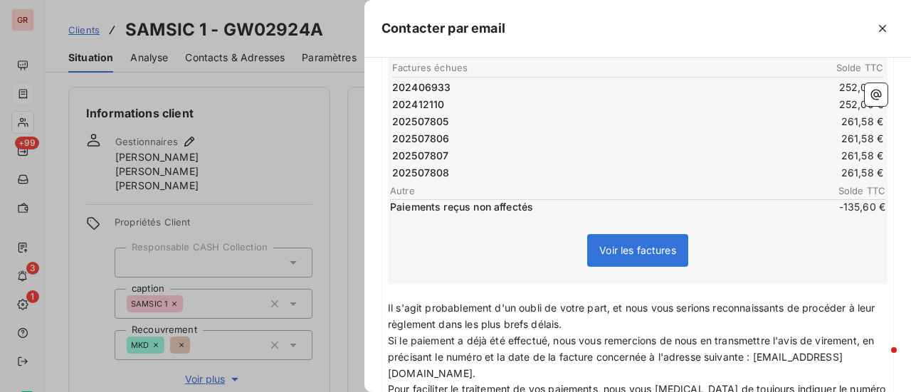
scroll to position [285, 0]
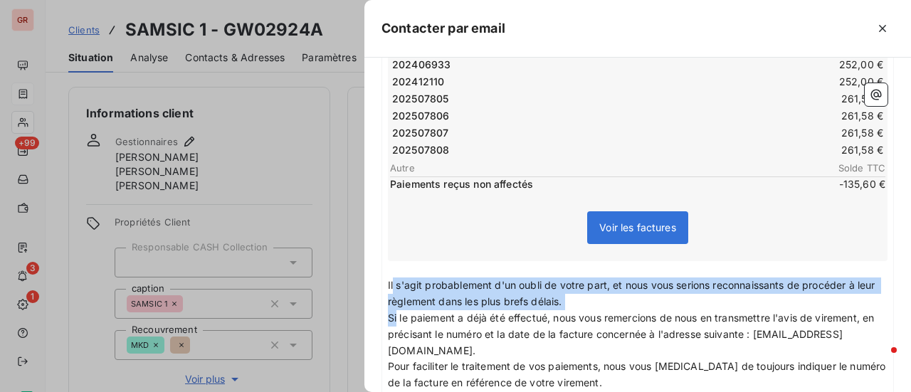
drag, startPoint x: 392, startPoint y: 280, endPoint x: 416, endPoint y: 351, distance: 75.0
click at [399, 320] on div "Bonjour, Sauf erreur de notre part, nous constatons que plusieurs factures rest…" at bounding box center [638, 191] width 500 height 468
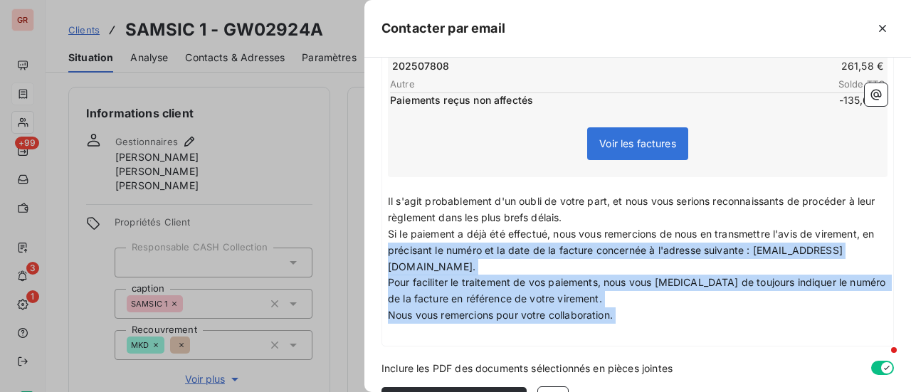
scroll to position [409, 0]
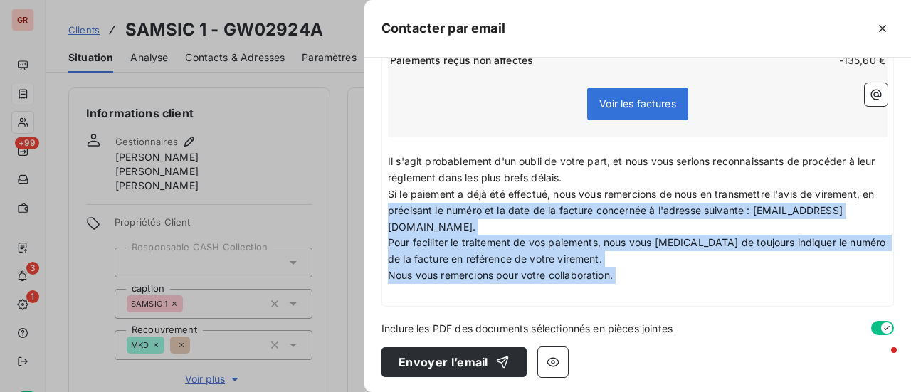
drag, startPoint x: 416, startPoint y: 351, endPoint x: 646, endPoint y: 285, distance: 240.0
click at [646, 285] on div "Bonjour, Sauf erreur de notre part, nous constatons que plusieurs factures rest…" at bounding box center [638, 67] width 500 height 468
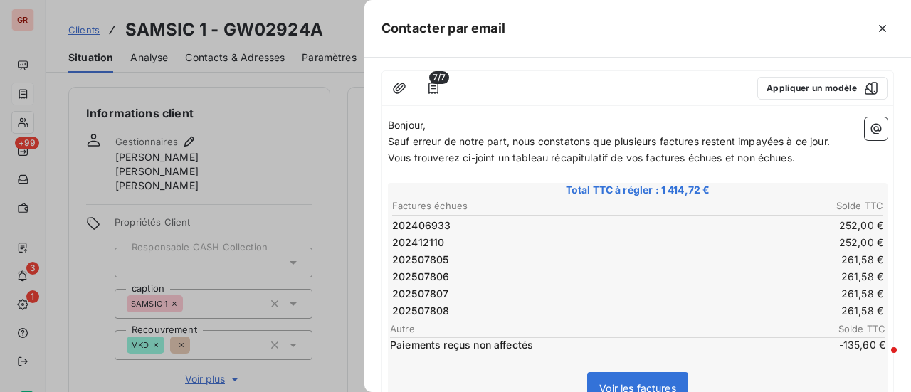
scroll to position [337, 0]
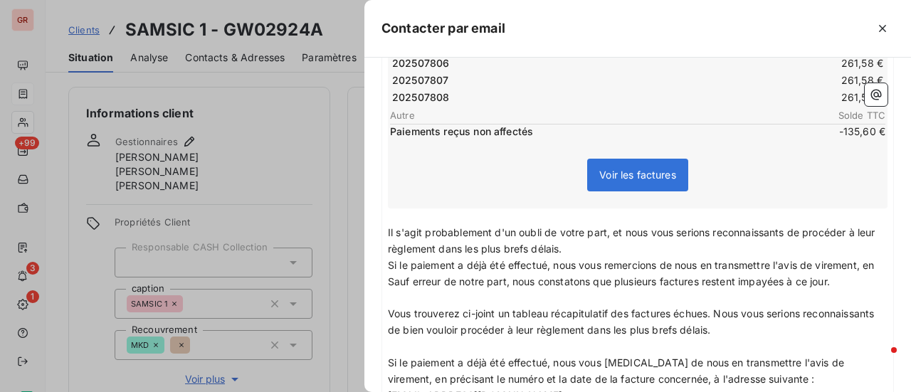
click at [390, 227] on span "Il s'agit probablement d'un oubli de votre part, et nous vous serions reconnais…" at bounding box center [633, 240] width 491 height 28
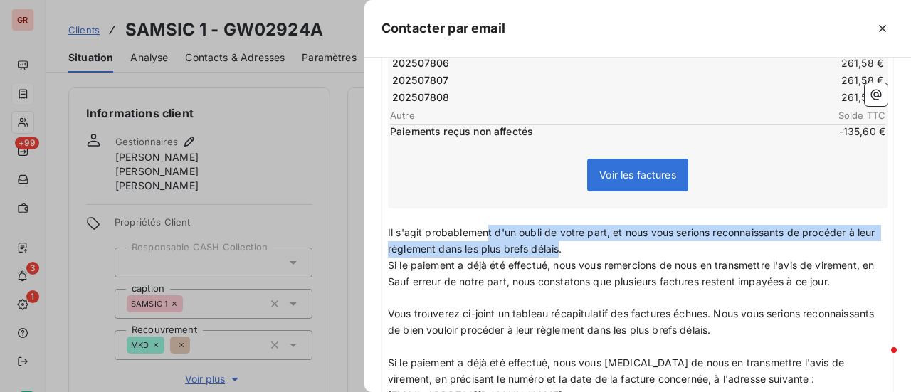
drag, startPoint x: 581, startPoint y: 244, endPoint x: 486, endPoint y: 239, distance: 94.9
click at [486, 239] on p "Il s'agit probablement d'un oubli de votre part, et nous vous serions reconnais…" at bounding box center [638, 241] width 500 height 33
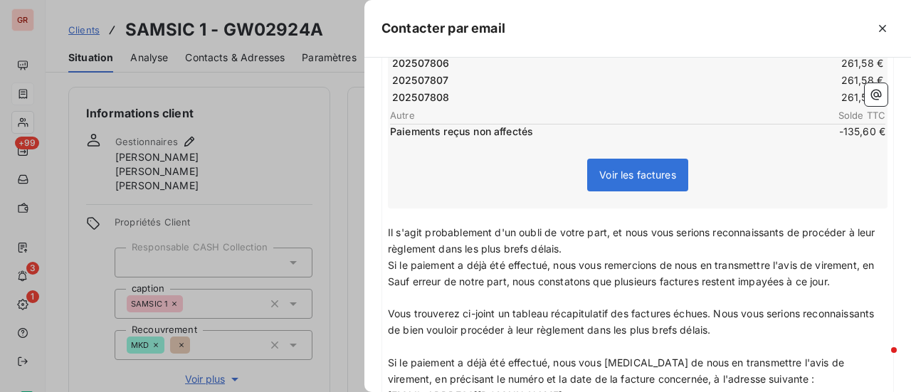
drag, startPoint x: 619, startPoint y: 248, endPoint x: 599, endPoint y: 251, distance: 20.0
click at [619, 248] on p "Il s'agit probablement d'un oubli de votre part, et nous vous serions reconnais…" at bounding box center [638, 241] width 500 height 33
drag, startPoint x: 582, startPoint y: 249, endPoint x: 461, endPoint y: 249, distance: 120.3
click at [461, 249] on span "Il s'agit probablement d'un oubli de votre part, et nous vous serions reconnais…" at bounding box center [633, 240] width 491 height 28
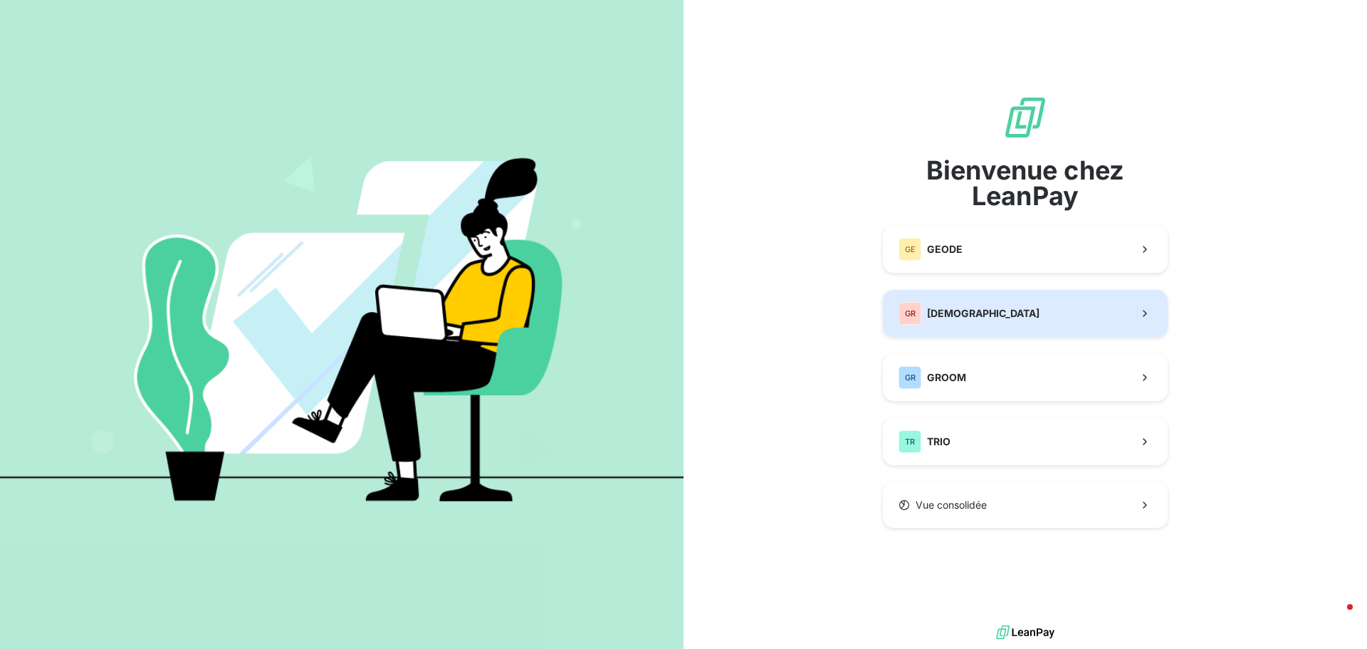
click at [987, 311] on span "[DEMOGRAPHIC_DATA]" at bounding box center [983, 313] width 112 height 14
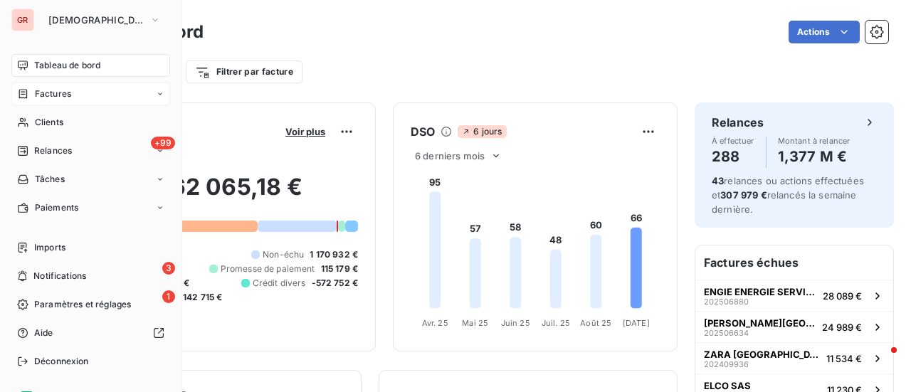
click at [63, 99] on span "Factures" at bounding box center [53, 94] width 36 height 13
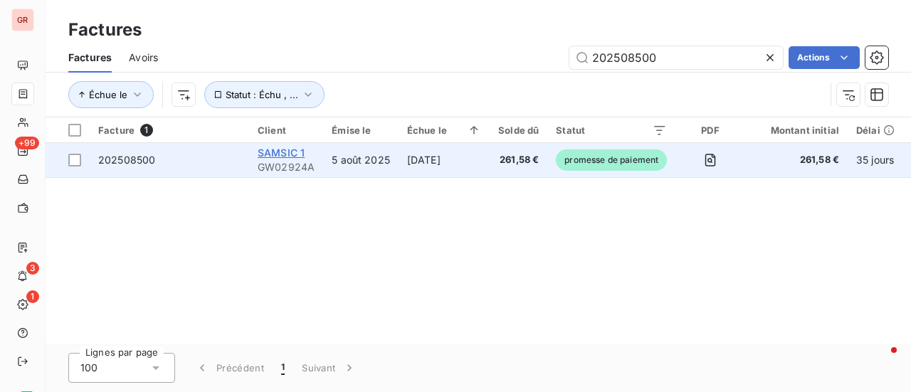
click at [303, 150] on span "SAMSIC 1" at bounding box center [281, 153] width 47 height 12
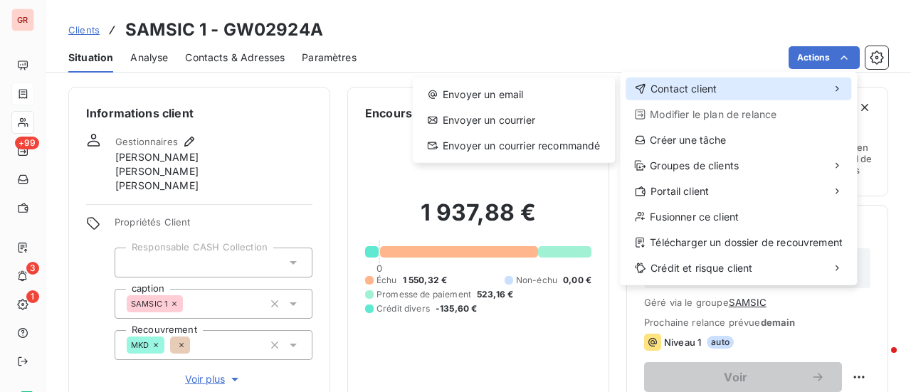
click at [704, 90] on span "Contact client" at bounding box center [684, 89] width 66 height 14
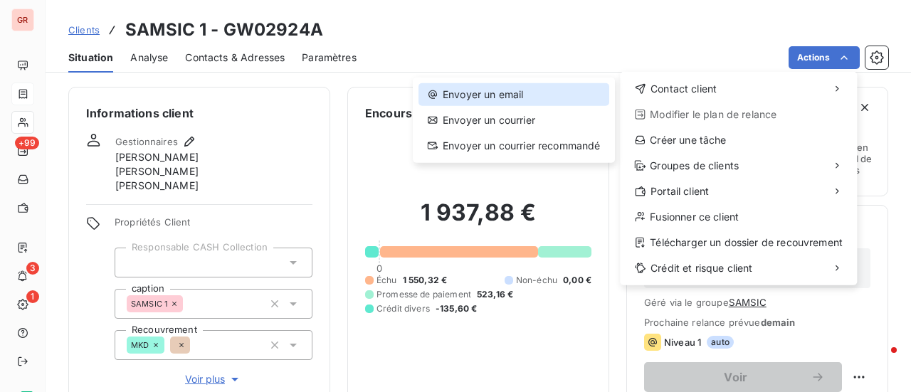
click at [511, 93] on div "Envoyer un email" at bounding box center [514, 94] width 191 height 23
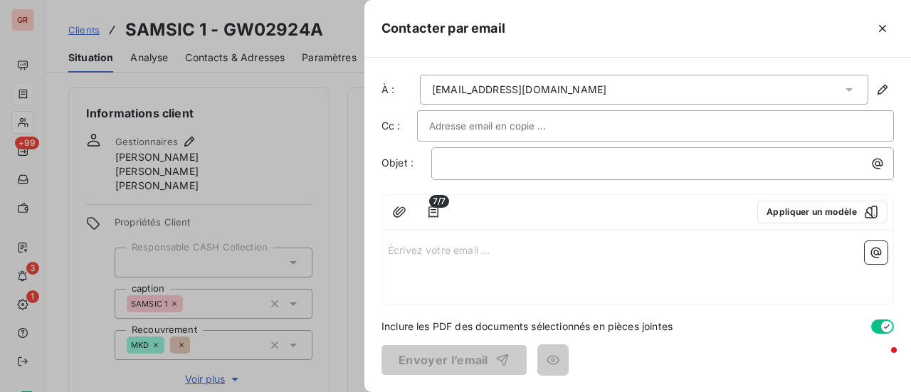
click at [617, 86] on div "[EMAIL_ADDRESS][DOMAIN_NAME]" at bounding box center [644, 90] width 449 height 30
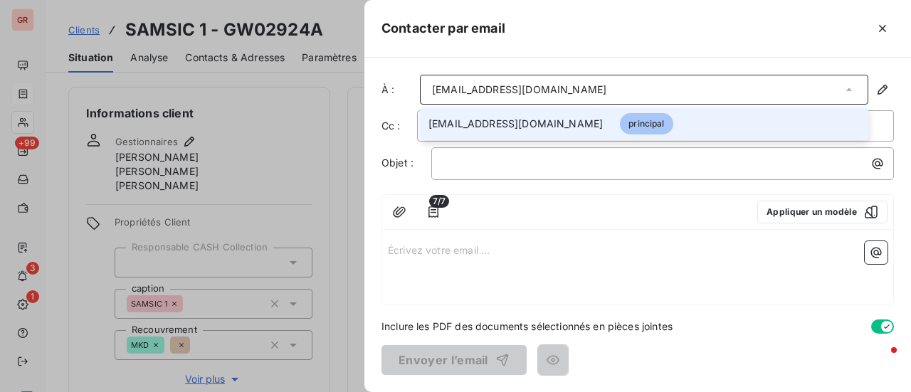
click at [634, 176] on div "﻿" at bounding box center [662, 163] width 463 height 33
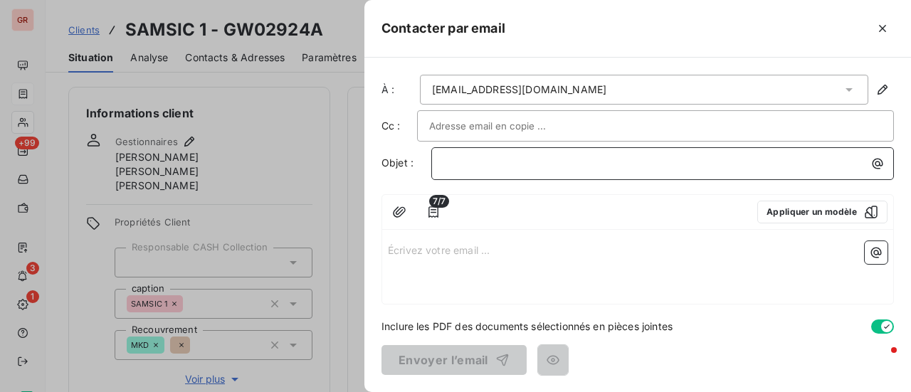
click at [541, 159] on p "﻿" at bounding box center [667, 163] width 446 height 16
click at [510, 161] on p "﻿" at bounding box center [667, 163] width 446 height 16
click at [424, 246] on p "Écrivez votre email ... ﻿" at bounding box center [638, 249] width 500 height 16
click at [386, 245] on div "Écrivez votre email ... ﻿" at bounding box center [637, 270] width 511 height 68
click at [393, 251] on p "Écrivez votre email ... ﻿" at bounding box center [638, 249] width 500 height 16
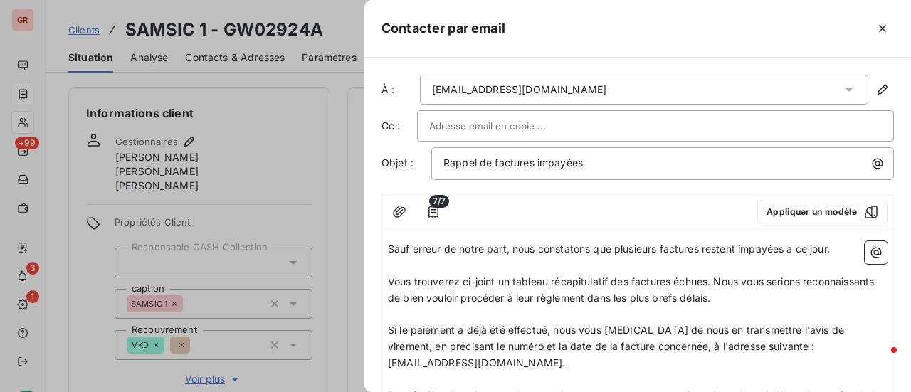
click at [388, 246] on span "Sauf erreur de notre part, nous constatons que plusieurs factures restent impay…" at bounding box center [609, 249] width 442 height 12
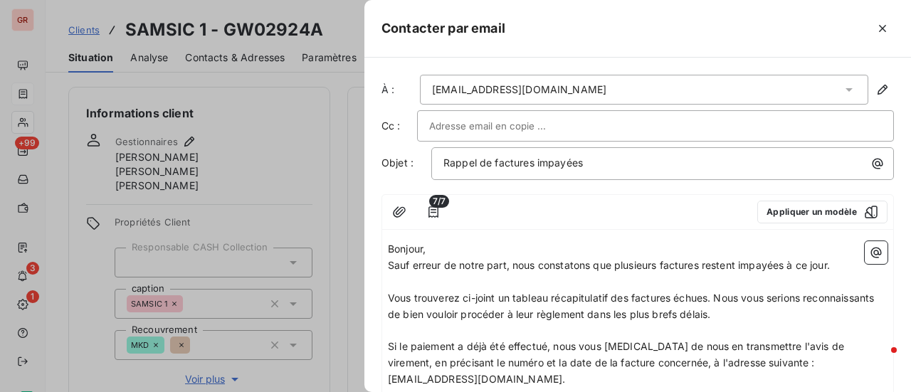
drag, startPoint x: 796, startPoint y: 315, endPoint x: 804, endPoint y: 313, distance: 8.3
click at [797, 315] on p "Vous trouverez ci-joint un tableau récapitulatif des factures échues. Nous vous…" at bounding box center [638, 306] width 500 height 33
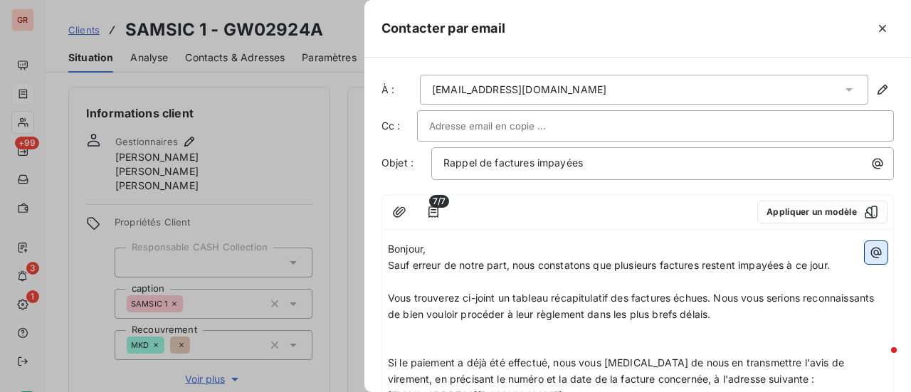
click at [871, 253] on icon "button" at bounding box center [876, 253] width 11 height 11
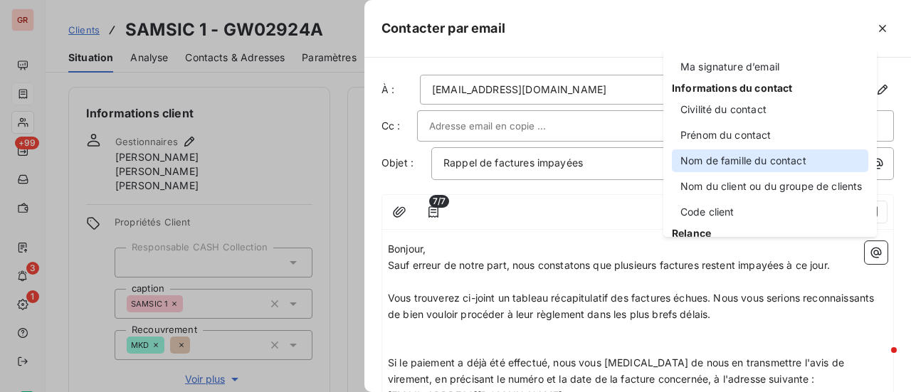
scroll to position [142, 0]
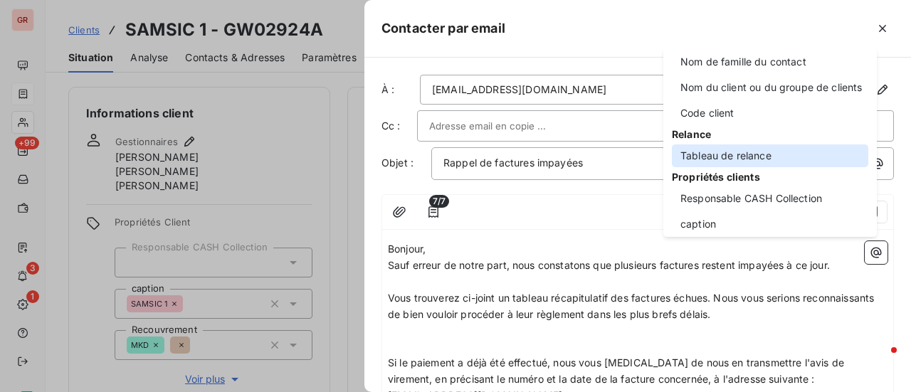
click at [740, 158] on div "Tableau de relance" at bounding box center [770, 156] width 197 height 23
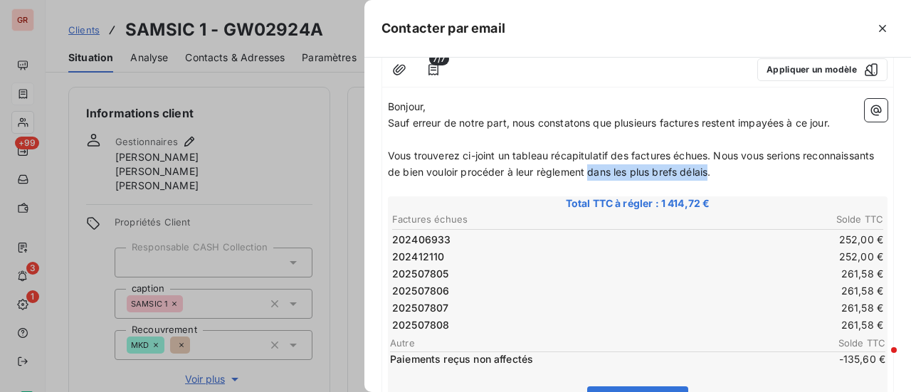
drag, startPoint x: 787, startPoint y: 170, endPoint x: 667, endPoint y: 172, distance: 120.3
click at [667, 172] on span "Vous trouverez ci-joint un tableau récapitulatif des factures échues. Nous vous…" at bounding box center [632, 164] width 489 height 28
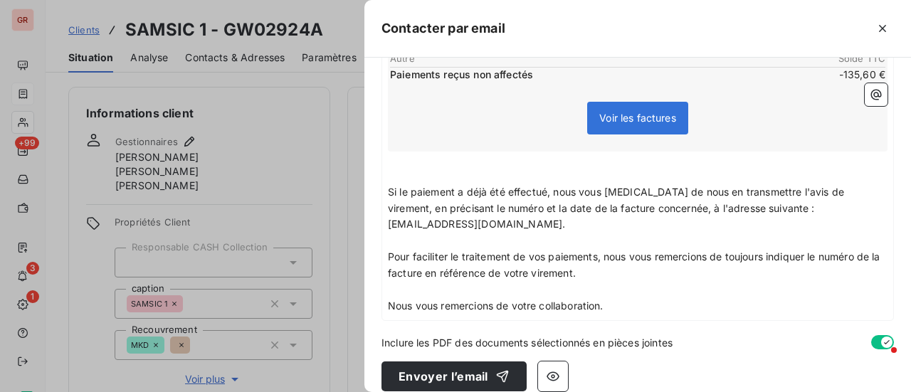
scroll to position [441, 0]
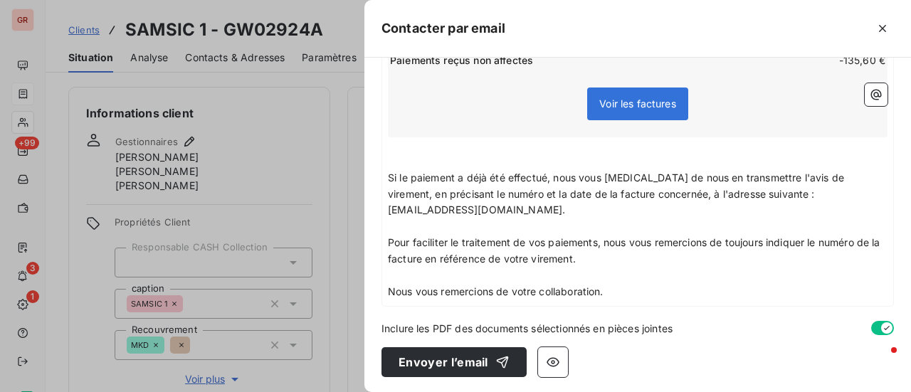
click at [618, 289] on p "Nous vous remercions de votre collaboration." at bounding box center [638, 292] width 500 height 16
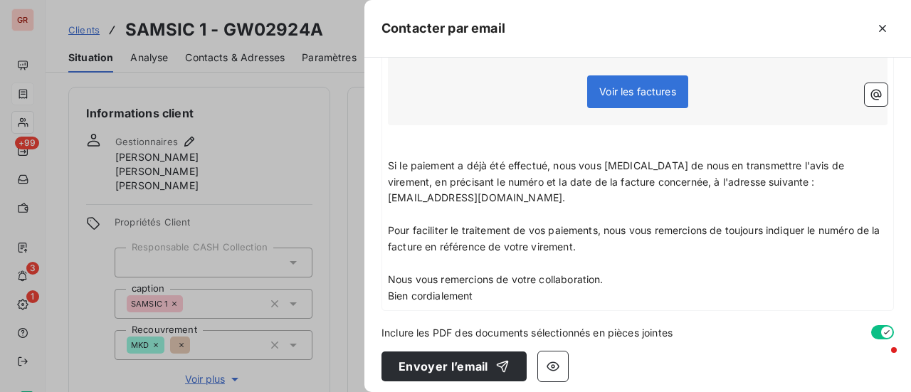
scroll to position [457, 0]
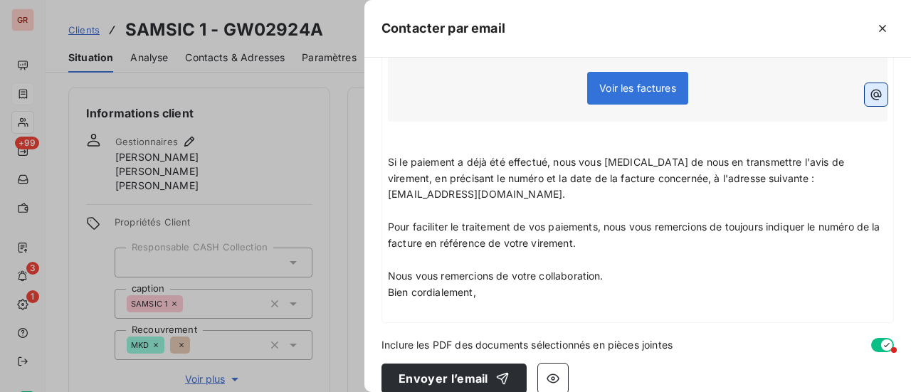
click at [871, 98] on icon "button" at bounding box center [876, 95] width 14 height 14
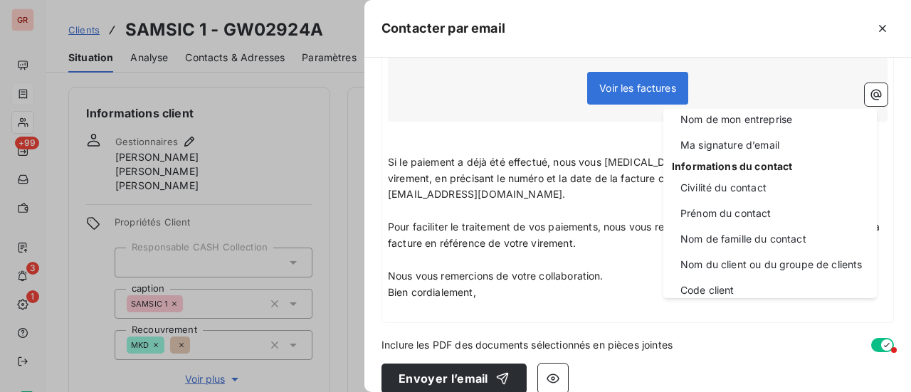
scroll to position [0, 0]
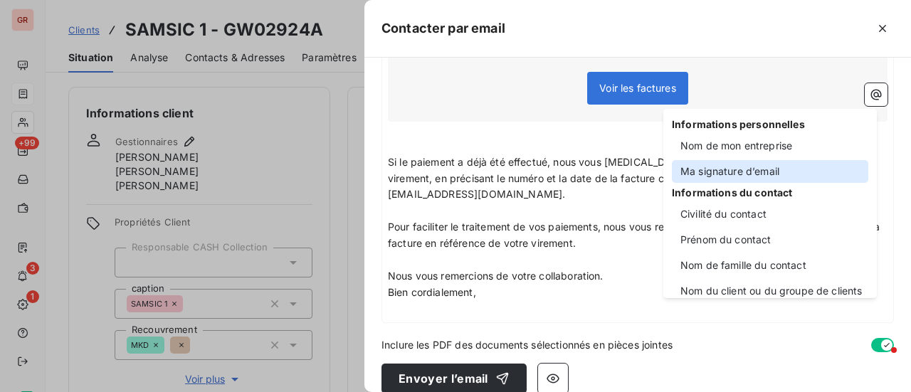
click at [766, 167] on div "Ma signature d’email" at bounding box center [770, 171] width 197 height 23
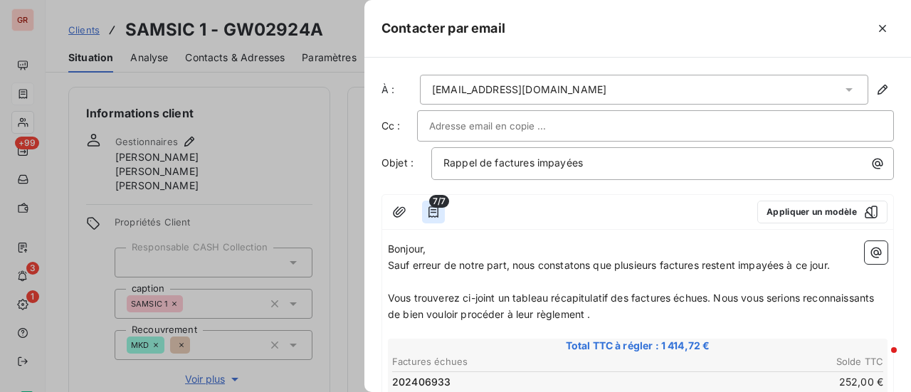
click at [437, 206] on icon "button" at bounding box center [433, 212] width 14 height 14
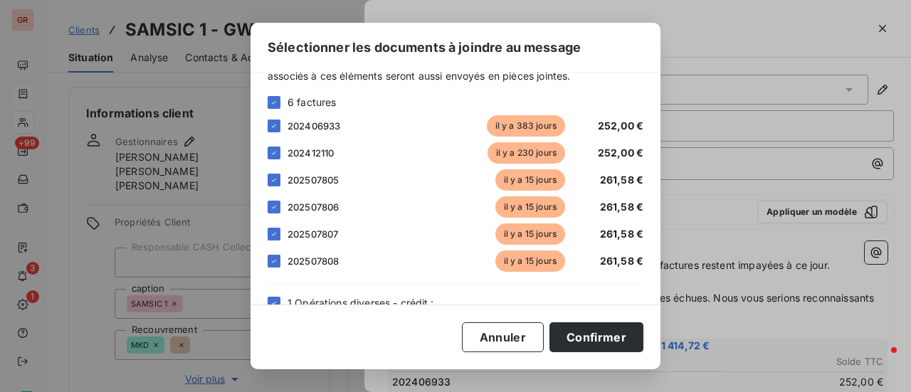
scroll to position [100, 0]
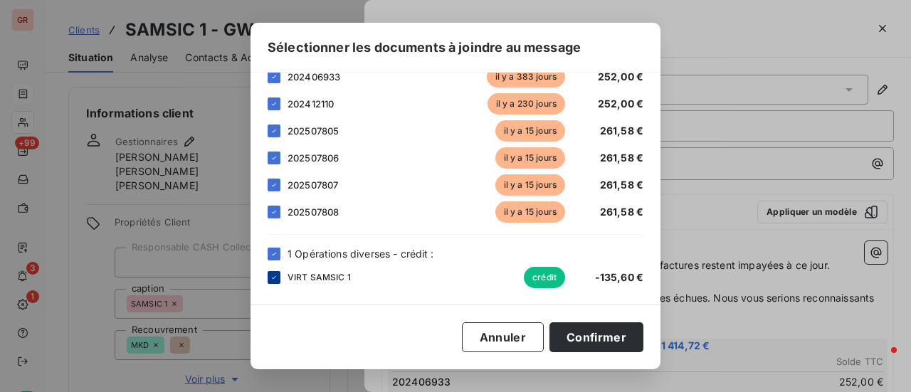
click at [276, 273] on icon at bounding box center [274, 277] width 9 height 9
click at [612, 340] on button "Confirmer" at bounding box center [597, 338] width 94 height 30
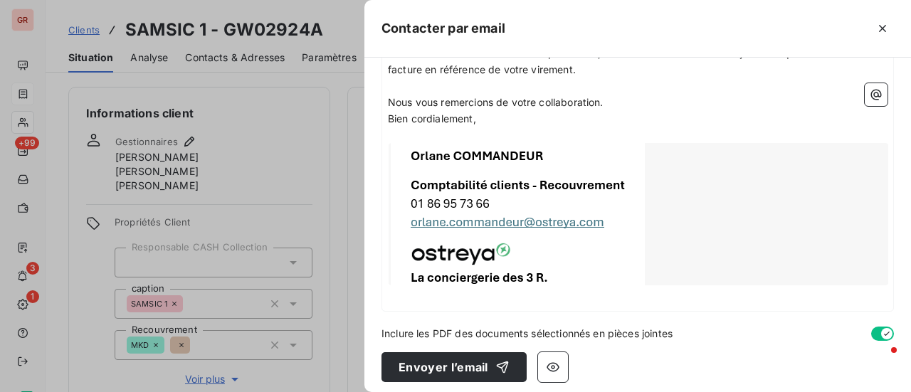
scroll to position [604, 0]
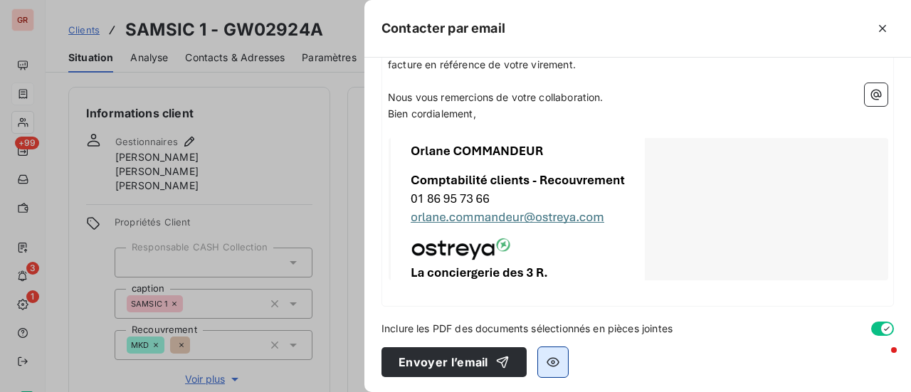
click at [560, 356] on button "button" at bounding box center [553, 362] width 30 height 30
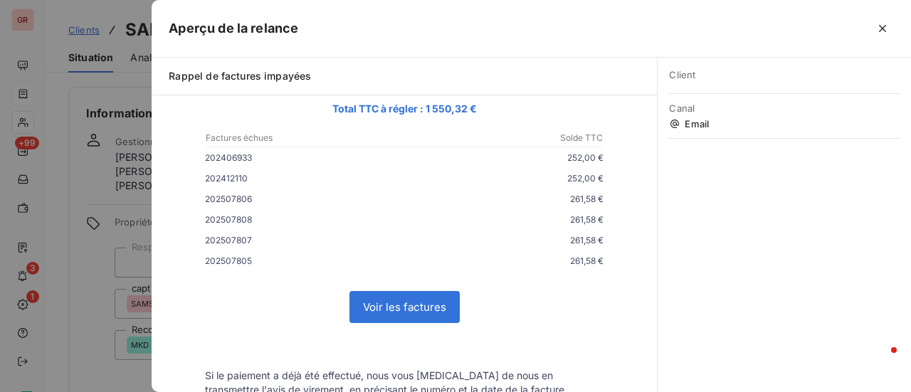
scroll to position [130, 0]
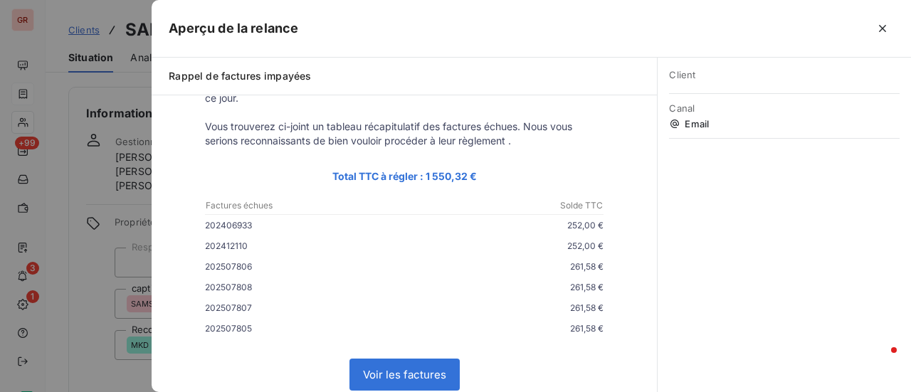
click at [404, 375] on link "Voir les factures" at bounding box center [404, 375] width 109 height 31
click at [131, 142] on div at bounding box center [455, 196] width 911 height 392
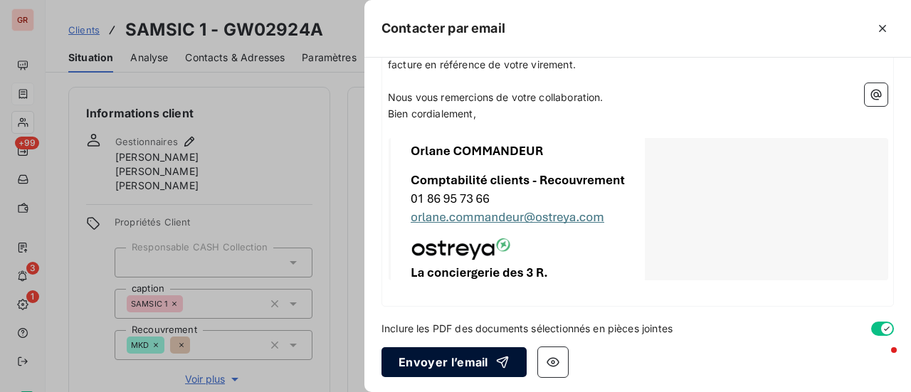
click at [461, 365] on button "Envoyer l’email" at bounding box center [454, 362] width 145 height 30
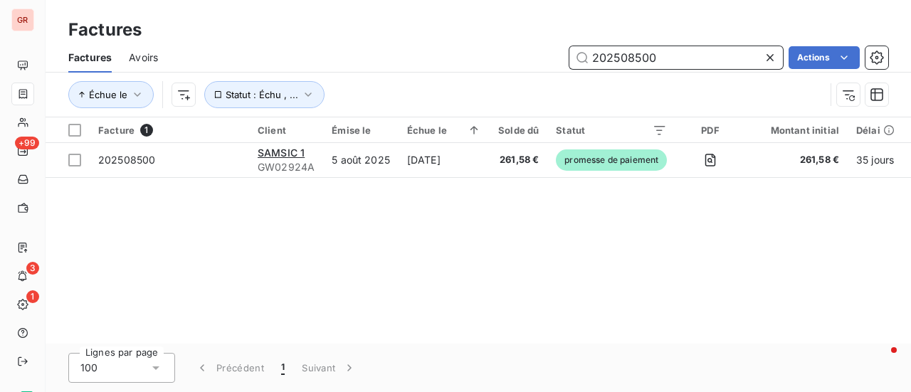
click at [677, 61] on input "202508500" at bounding box center [677, 57] width 214 height 23
drag, startPoint x: 659, startPoint y: 53, endPoint x: 393, endPoint y: 56, distance: 265.6
click at [394, 55] on div "202508500 Actions" at bounding box center [531, 57] width 713 height 23
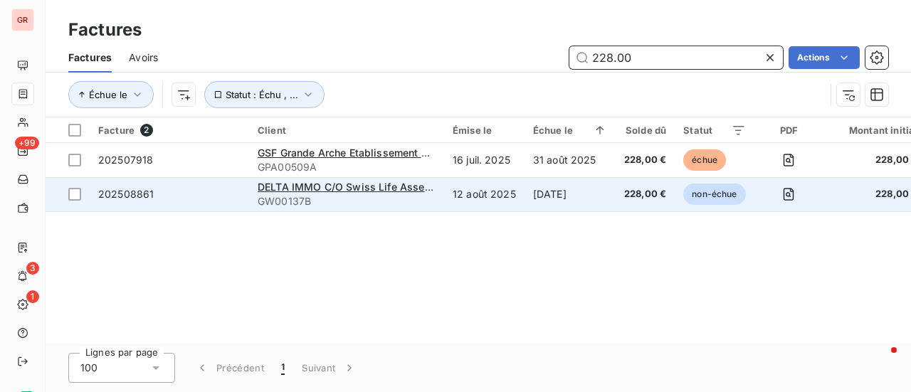
type input "228.00"
click at [344, 193] on div "DELTA IMMO C/O Swiss Life Asset Managers [GEOGRAPHIC_DATA]" at bounding box center [347, 187] width 178 height 14
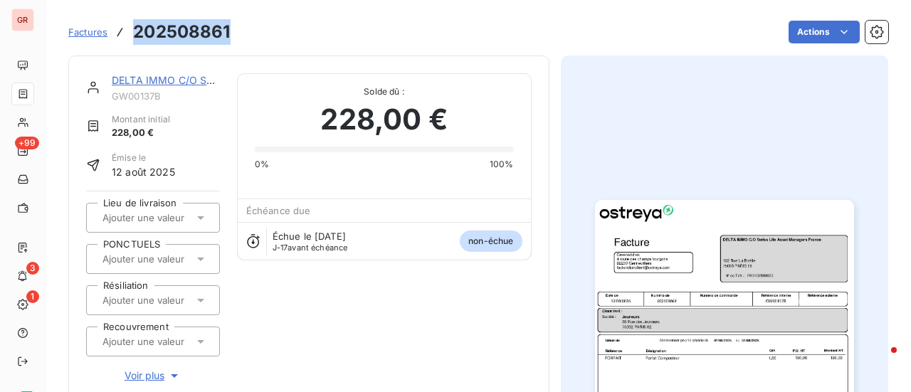
drag, startPoint x: 228, startPoint y: 32, endPoint x: 117, endPoint y: 23, distance: 110.7
click at [117, 23] on div "Factures 202508861" at bounding box center [149, 32] width 162 height 26
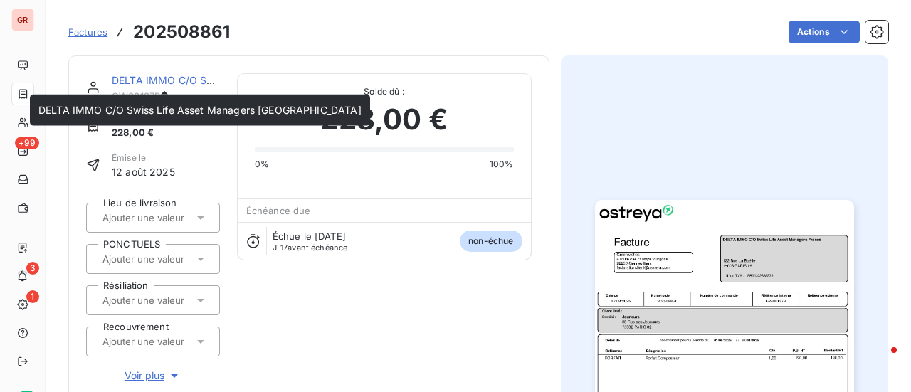
drag, startPoint x: 161, startPoint y: 80, endPoint x: 178, endPoint y: 71, distance: 19.4
click at [161, 80] on link "DELTA IMMO C/O Swiss Life Asset Managers [GEOGRAPHIC_DATA]" at bounding box center [273, 80] width 323 height 12
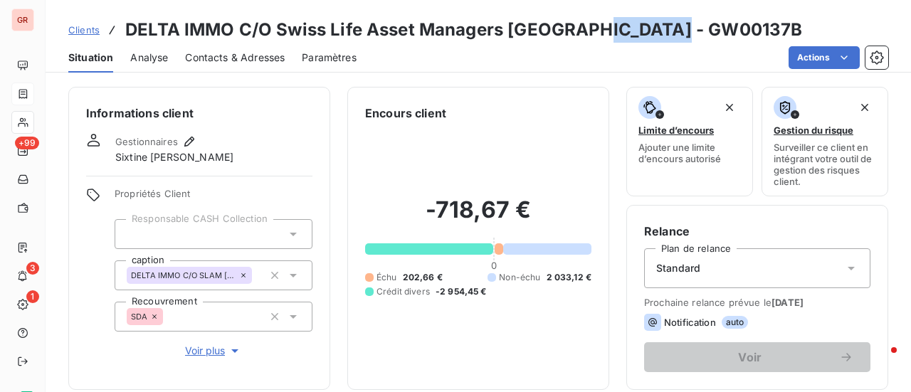
drag, startPoint x: 672, startPoint y: 29, endPoint x: 585, endPoint y: 39, distance: 87.4
click at [585, 39] on h3 "DELTA IMMO C/O Swiss Life Asset Managers France - GW00137B" at bounding box center [463, 30] width 677 height 26
copy h3 "GW00137B"
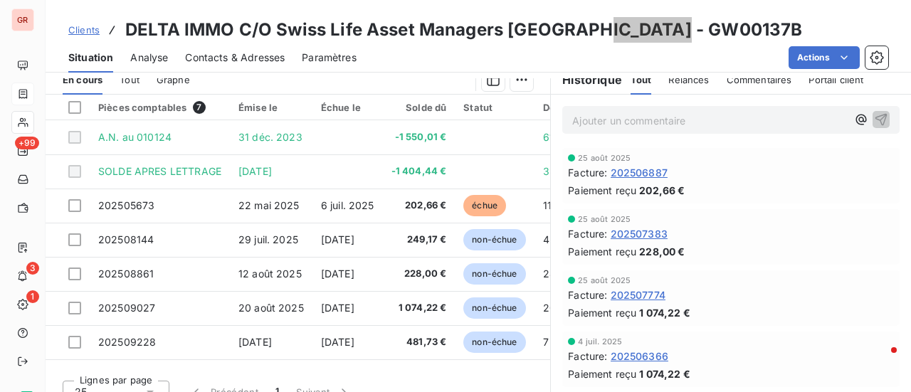
scroll to position [370, 0]
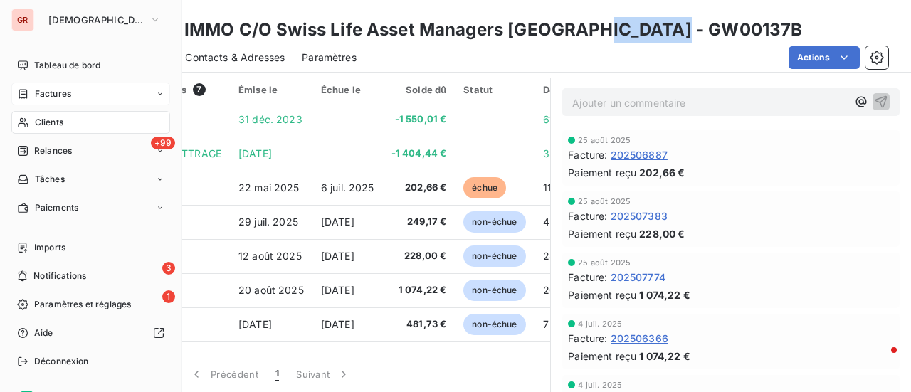
drag, startPoint x: 52, startPoint y: 119, endPoint x: 352, endPoint y: 122, distance: 300.5
click at [53, 119] on span "Clients" at bounding box center [49, 122] width 28 height 13
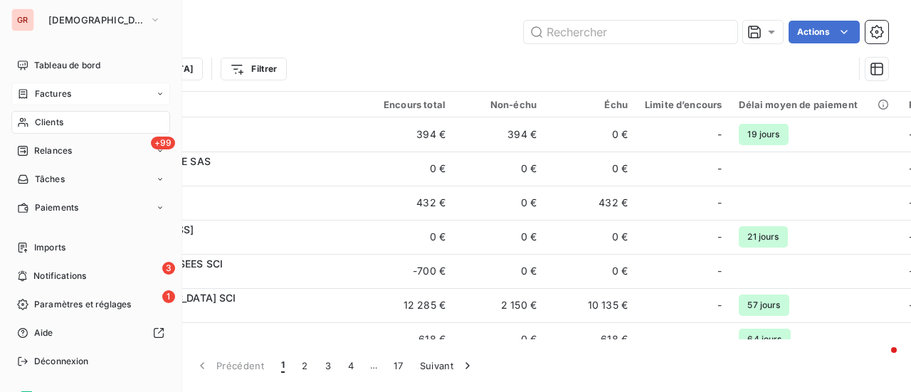
click at [61, 99] on span "Factures" at bounding box center [53, 94] width 36 height 13
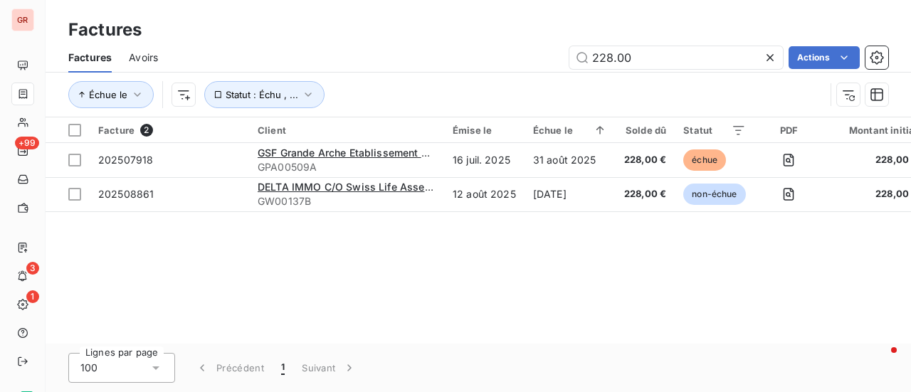
drag, startPoint x: 662, startPoint y: 66, endPoint x: 380, endPoint y: 70, distance: 282.0
click at [381, 70] on div "Factures Avoirs 228.00 Actions" at bounding box center [479, 58] width 866 height 30
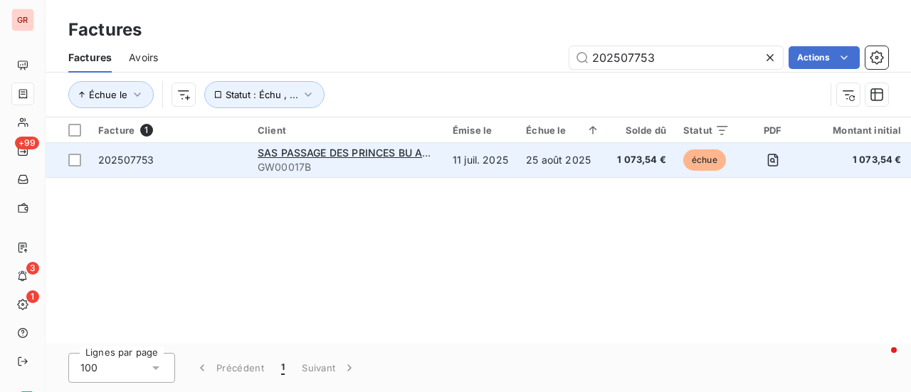
type input "202507753"
click at [104, 163] on span "202507753" at bounding box center [126, 160] width 56 height 12
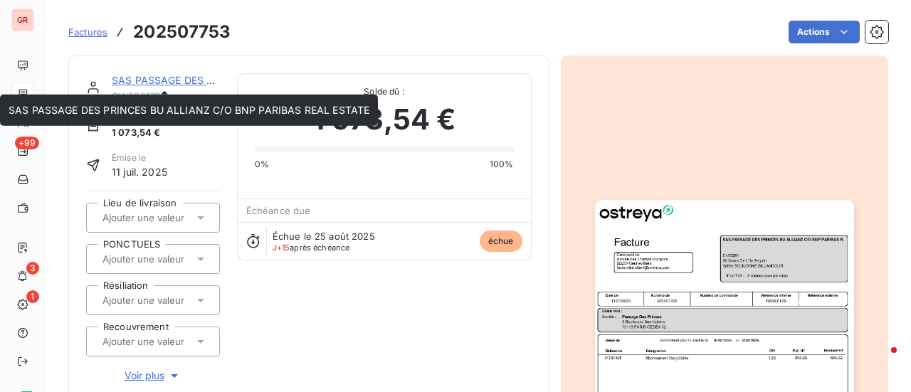
click at [168, 78] on link "SAS PASSAGE DES PRINCES BU ALLIANZ C/O BNP PARIBAS REAL ESTATE" at bounding box center [292, 80] width 361 height 12
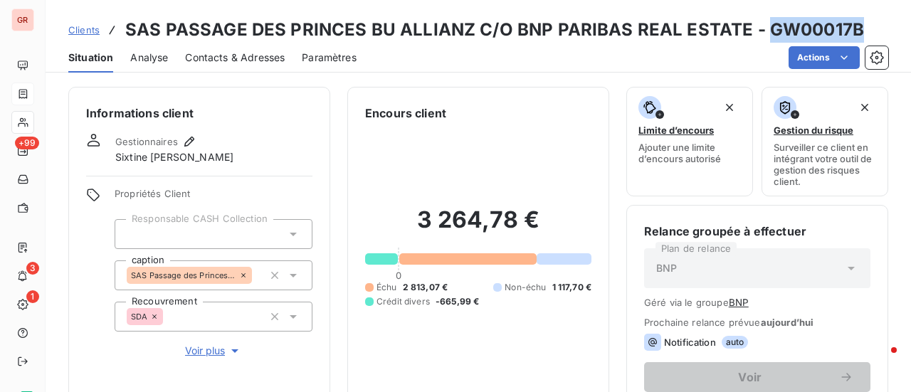
drag, startPoint x: 827, startPoint y: 28, endPoint x: 779, endPoint y: 26, distance: 47.8
click at [762, 23] on div "Clients SAS PASSAGE DES PRINCES BU ALLIANZ C/O BNP PARIBAS REAL ESTATE - GW0001…" at bounding box center [479, 30] width 866 height 26
copy h3 "GW00017B"
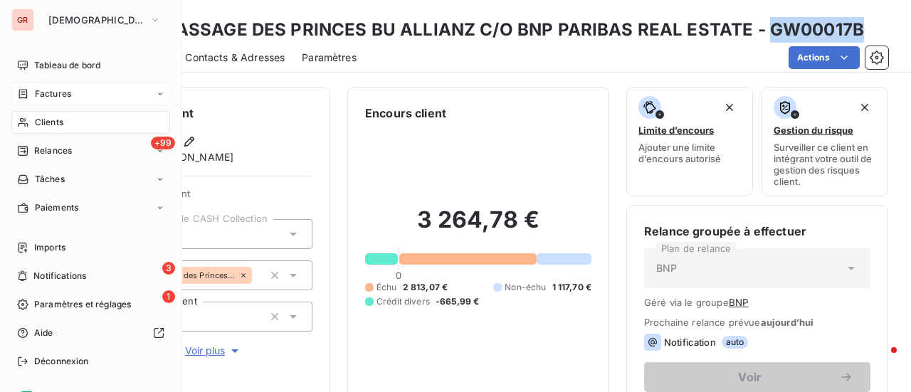
drag, startPoint x: 63, startPoint y: 92, endPoint x: 70, endPoint y: 90, distance: 7.3
click at [64, 92] on span "Factures" at bounding box center [53, 94] width 36 height 13
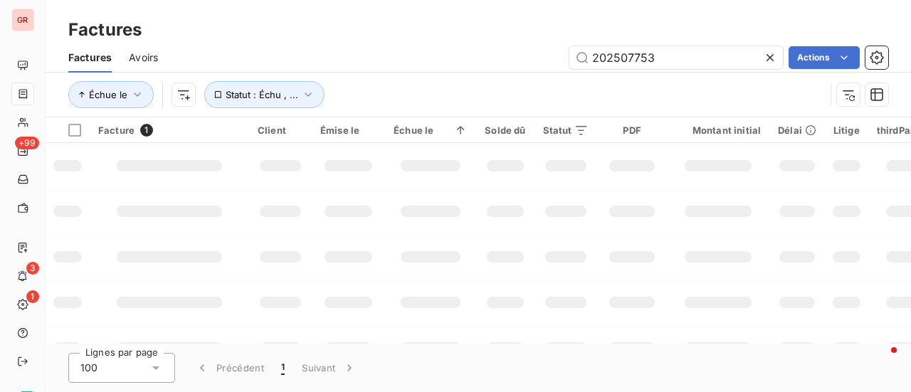
drag, startPoint x: 659, startPoint y: 54, endPoint x: 351, endPoint y: 72, distance: 308.8
click at [366, 70] on div "Factures Avoirs 202507753 Actions" at bounding box center [479, 58] width 866 height 30
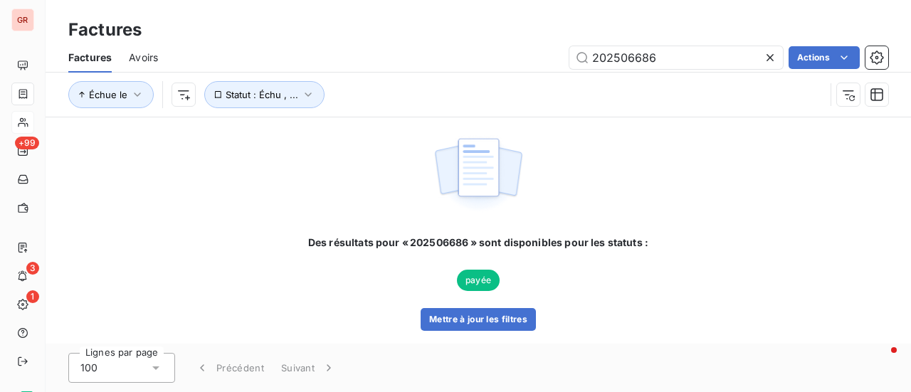
type input "202506686"
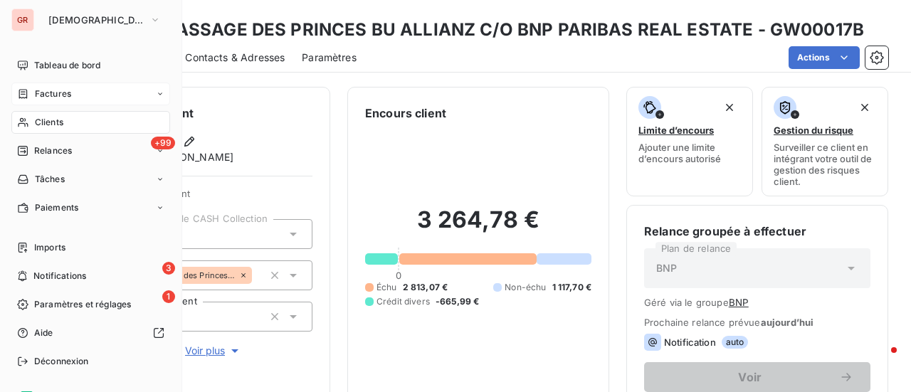
click at [61, 94] on span "Factures" at bounding box center [53, 94] width 36 height 13
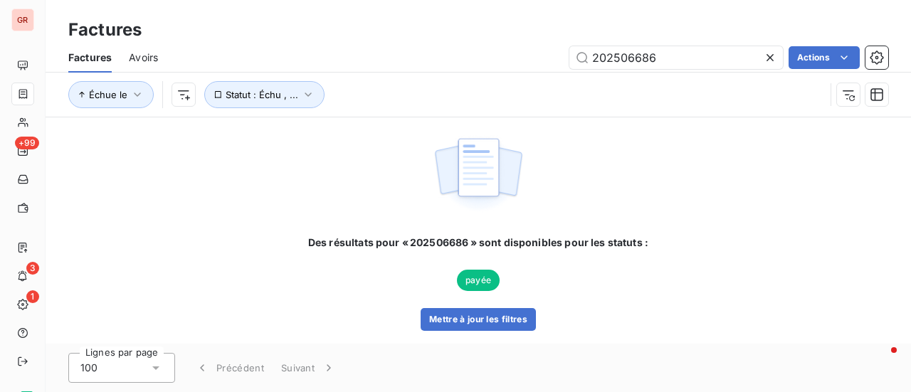
drag, startPoint x: 676, startPoint y: 61, endPoint x: 490, endPoint y: 56, distance: 186.6
click at [491, 56] on div "202506686 Actions" at bounding box center [531, 57] width 713 height 23
click at [672, 58] on input "202506686" at bounding box center [677, 57] width 214 height 23
drag, startPoint x: 672, startPoint y: 58, endPoint x: 522, endPoint y: 66, distance: 150.4
click at [537, 64] on div "202506686 Actions" at bounding box center [531, 57] width 713 height 23
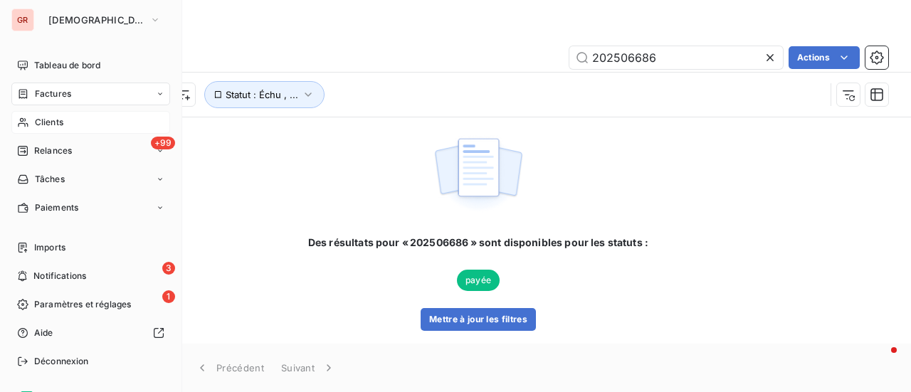
click at [65, 122] on div "Clients" at bounding box center [90, 122] width 159 height 23
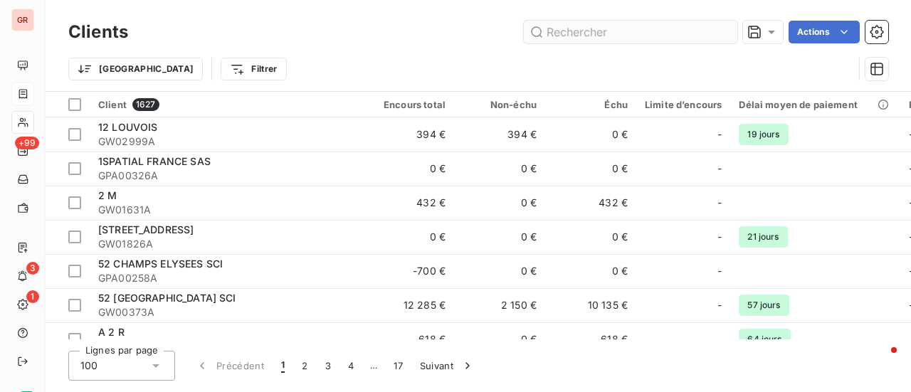
click at [627, 30] on input "text" at bounding box center [631, 32] width 214 height 23
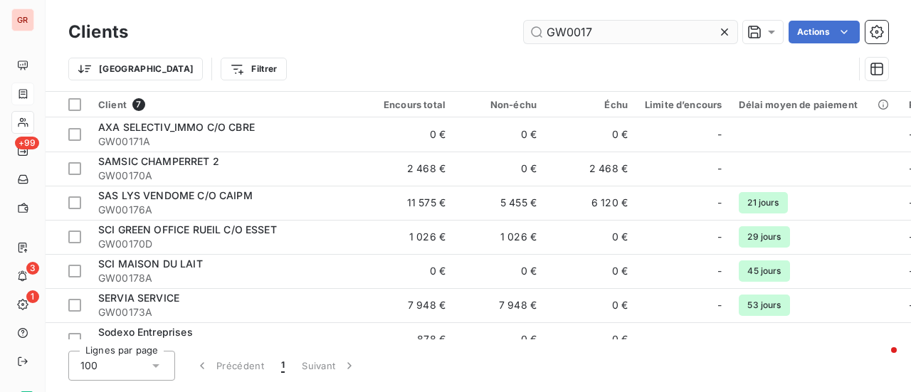
click at [575, 38] on input "GW0017" at bounding box center [631, 32] width 214 height 23
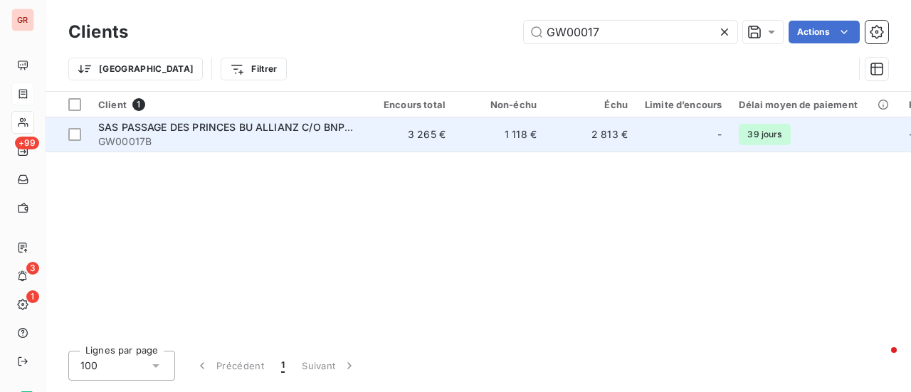
type input "GW00017"
click at [227, 132] on span "SAS PASSAGE DES PRINCES BU ALLIANZ C/O BNP PARIBAS REAL ESTATE" at bounding box center [278, 127] width 360 height 12
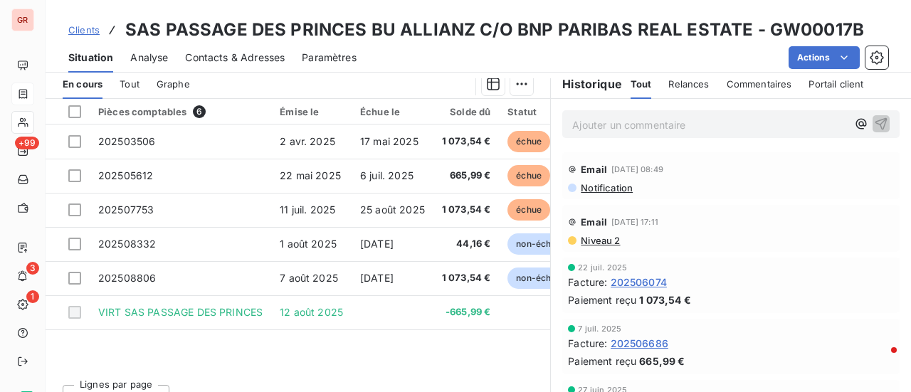
scroll to position [389, 0]
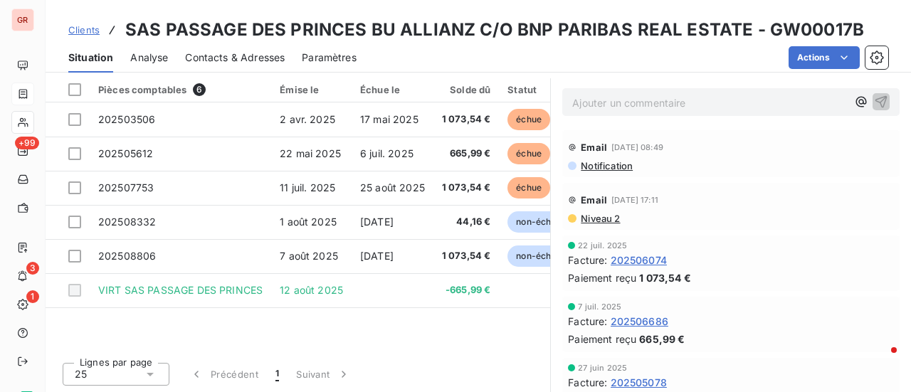
click at [602, 164] on span "Notification" at bounding box center [606, 165] width 53 height 11
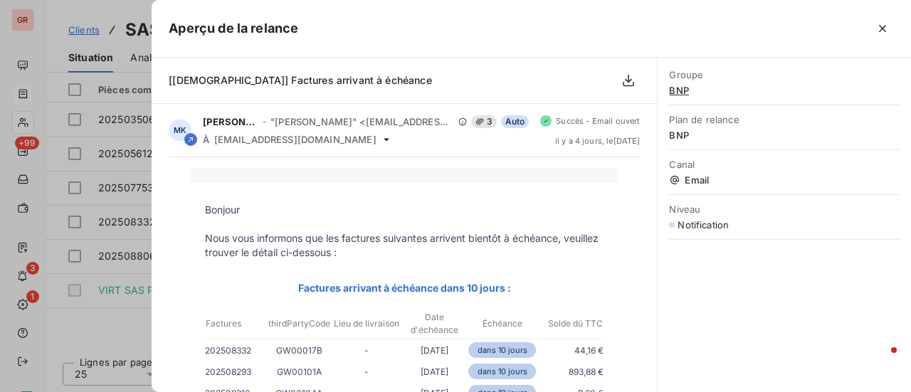
click at [137, 233] on div at bounding box center [455, 196] width 911 height 392
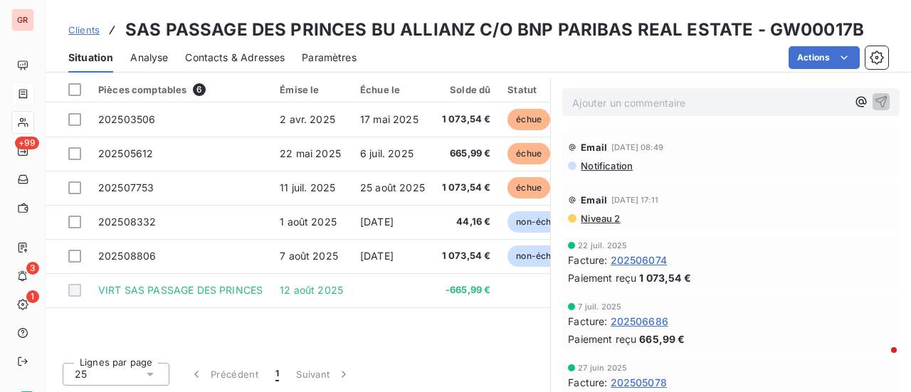
click at [256, 55] on span "Contacts & Adresses" at bounding box center [235, 58] width 100 height 14
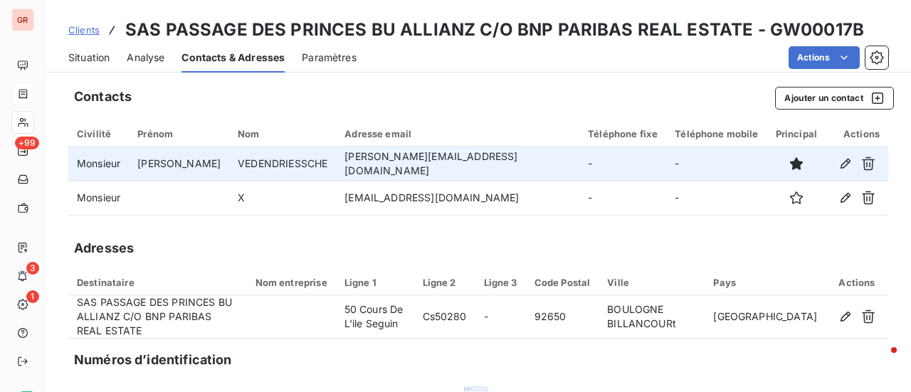
drag, startPoint x: 538, startPoint y: 164, endPoint x: 318, endPoint y: 158, distance: 220.1
click at [336, 158] on td "patrick.vendendriessche@realestate.bnpparibas" at bounding box center [457, 164] width 243 height 34
click at [540, 154] on td "patrick.vendendriessche@realestate.bnpparibas" at bounding box center [457, 164] width 243 height 34
drag, startPoint x: 544, startPoint y: 166, endPoint x: 299, endPoint y: 154, distance: 245.2
click at [336, 154] on td "patrick.vendendriessche@realestate.bnpparibas" at bounding box center [457, 164] width 243 height 34
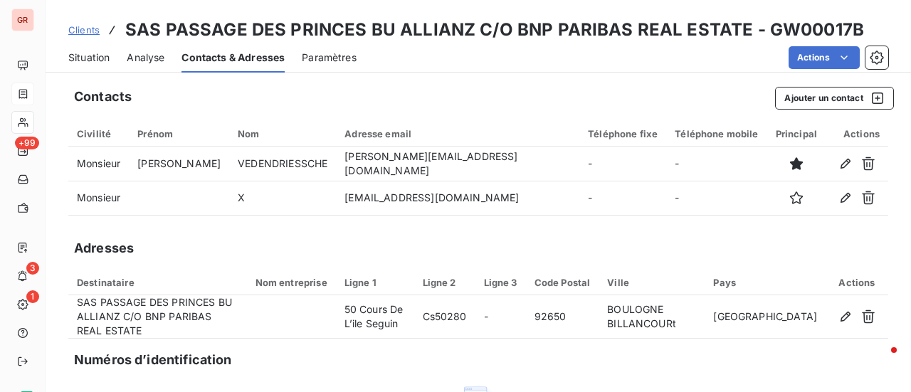
copy td "patrick.vendendriessche@realestate.bnpparibas"
drag, startPoint x: 856, startPoint y: 26, endPoint x: 767, endPoint y: 23, distance: 88.3
click at [760, 23] on div "Clients SAS PASSAGE DES PRINCES BU ALLIANZ C/O BNP PARIBAS REAL ESTATE - GW0001…" at bounding box center [479, 30] width 866 height 26
copy h3 "GW00017B"
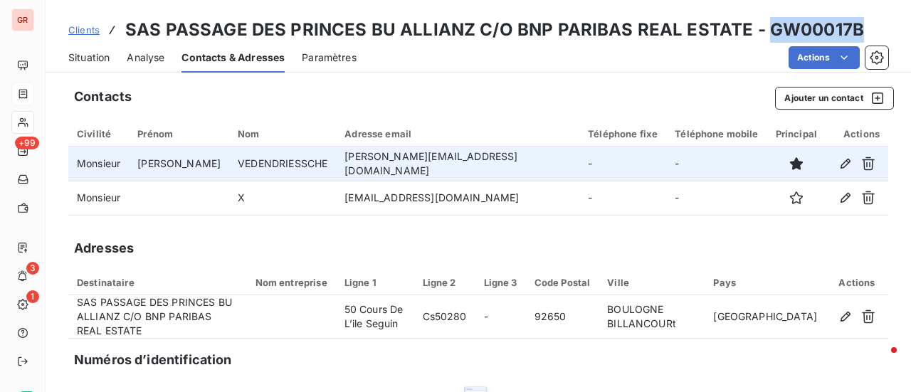
drag, startPoint x: 541, startPoint y: 163, endPoint x: 309, endPoint y: 174, distance: 232.4
click at [336, 174] on td "patrick.vendendriessche@realestate.bnpparibas" at bounding box center [457, 164] width 243 height 34
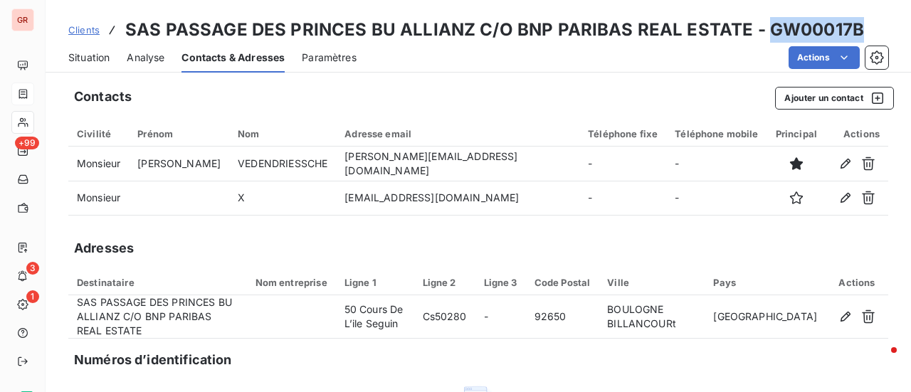
copy td "patrick.vendendriessche@realestate.bnpparibas"
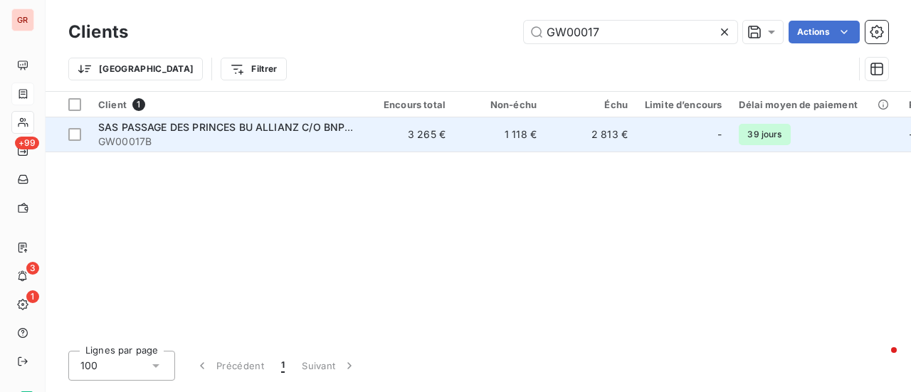
click at [311, 125] on span "SAS PASSAGE DES PRINCES BU ALLIANZ C/O BNP PARIBAS REAL ESTATE" at bounding box center [278, 127] width 360 height 12
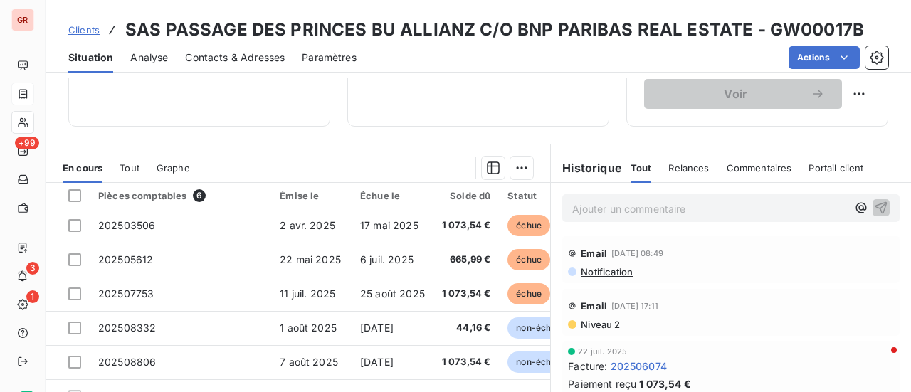
scroll to position [285, 0]
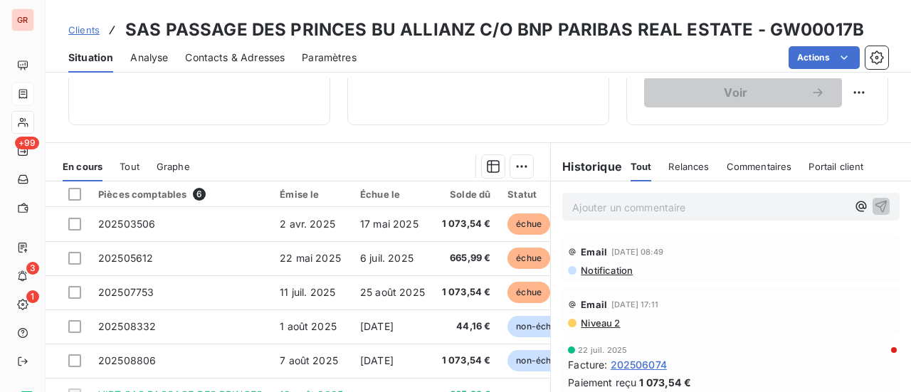
click at [595, 327] on span "Niveau 2" at bounding box center [600, 323] width 41 height 11
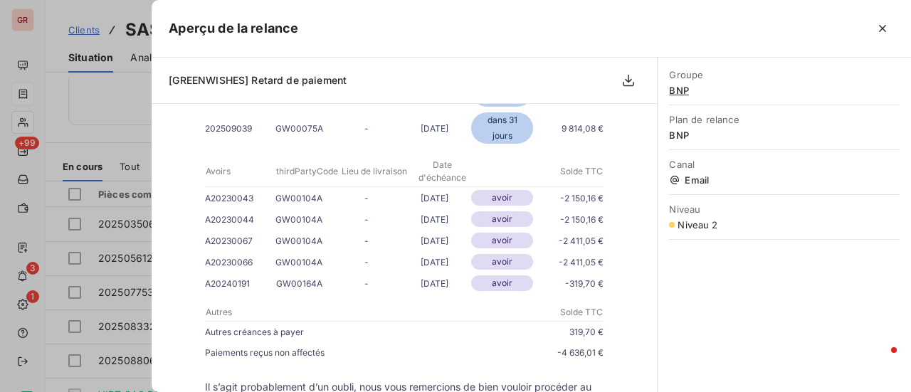
scroll to position [1424, 0]
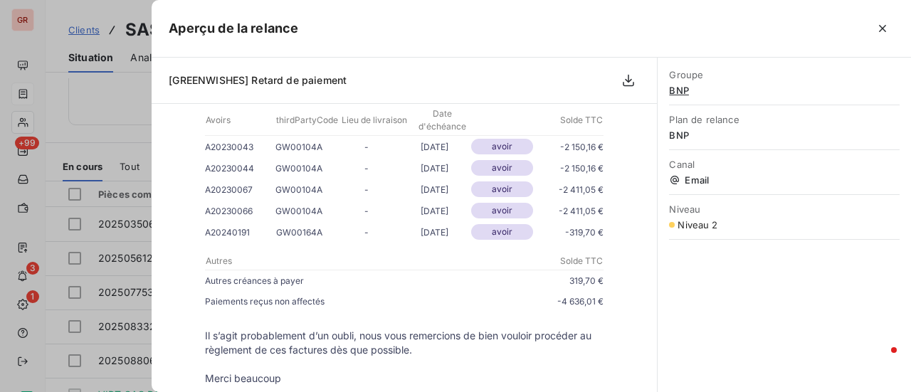
click at [124, 103] on div at bounding box center [455, 196] width 911 height 392
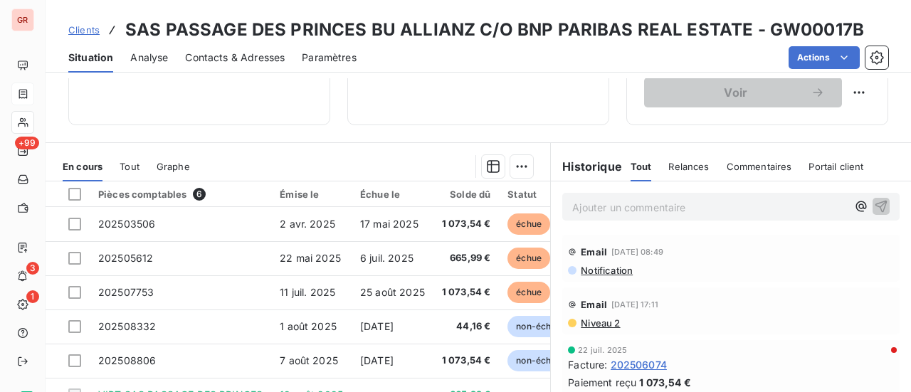
click at [612, 270] on span "Notification" at bounding box center [606, 270] width 53 height 11
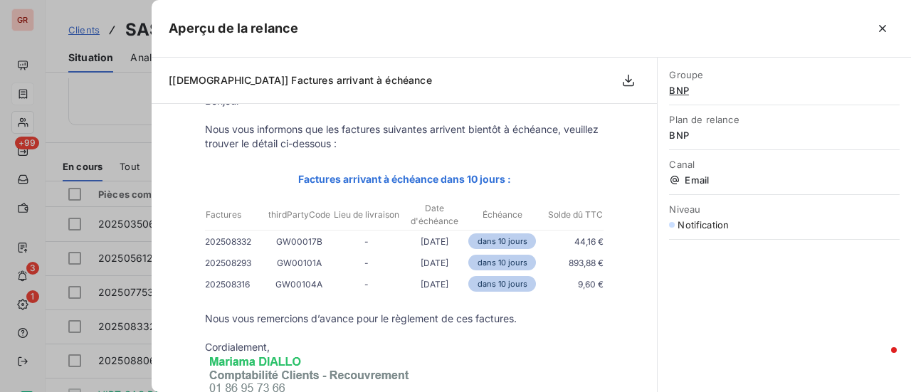
scroll to position [142, 0]
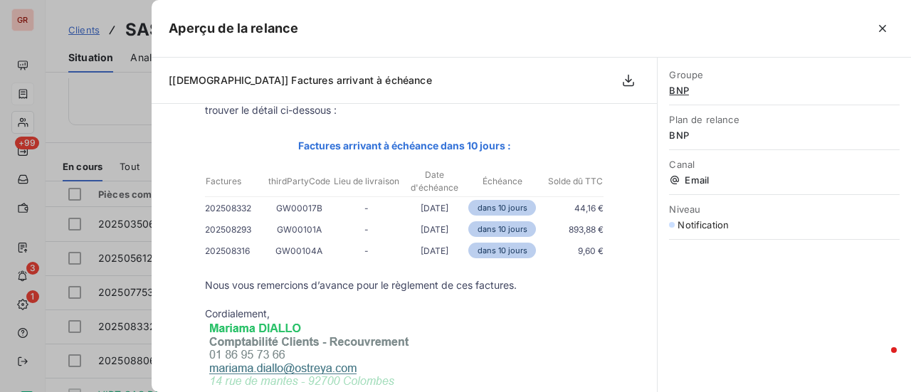
click at [130, 123] on div at bounding box center [455, 196] width 911 height 392
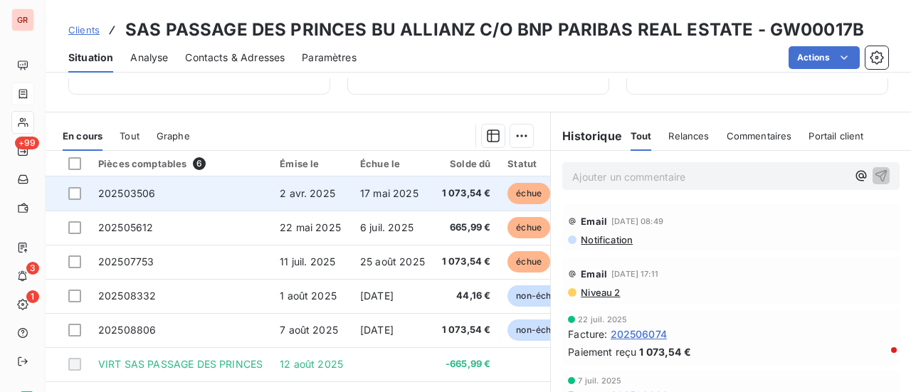
scroll to position [356, 0]
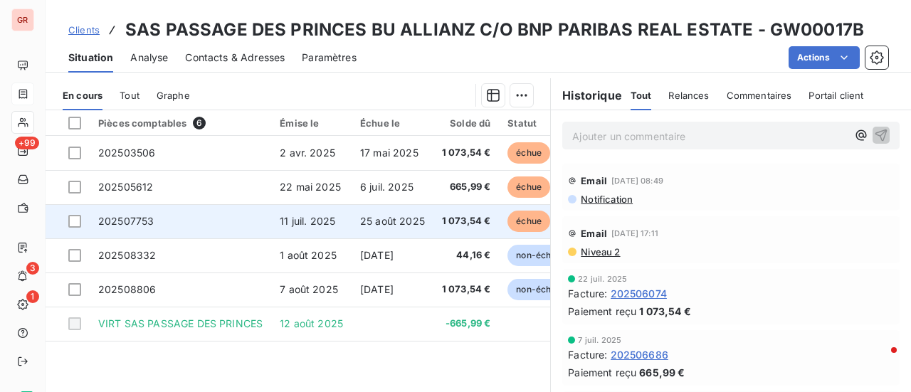
click at [324, 223] on span "11 juil. 2025" at bounding box center [308, 221] width 56 height 12
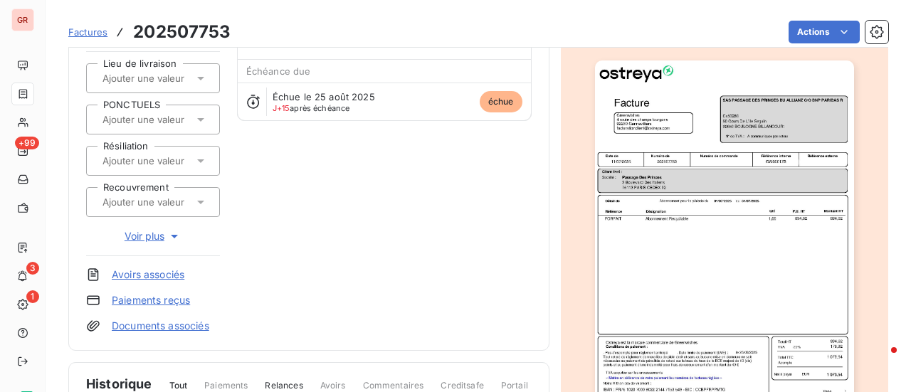
scroll to position [144, 0]
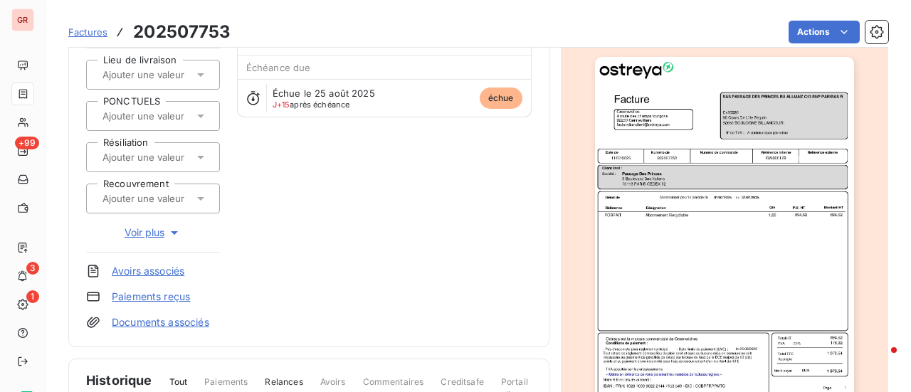
click at [693, 184] on img "button" at bounding box center [724, 240] width 259 height 366
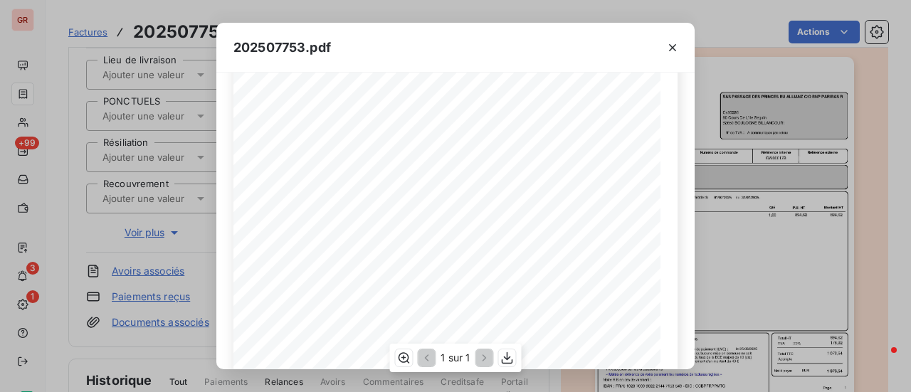
scroll to position [142, 0]
click at [680, 48] on button "button" at bounding box center [672, 47] width 23 height 23
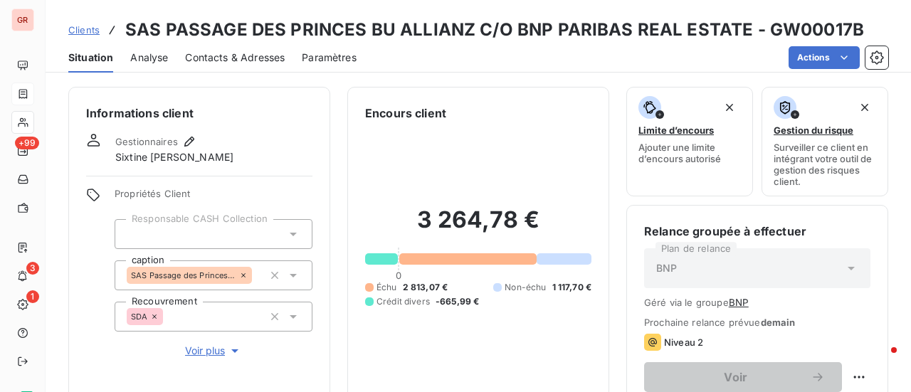
click at [241, 60] on span "Contacts & Adresses" at bounding box center [235, 58] width 100 height 14
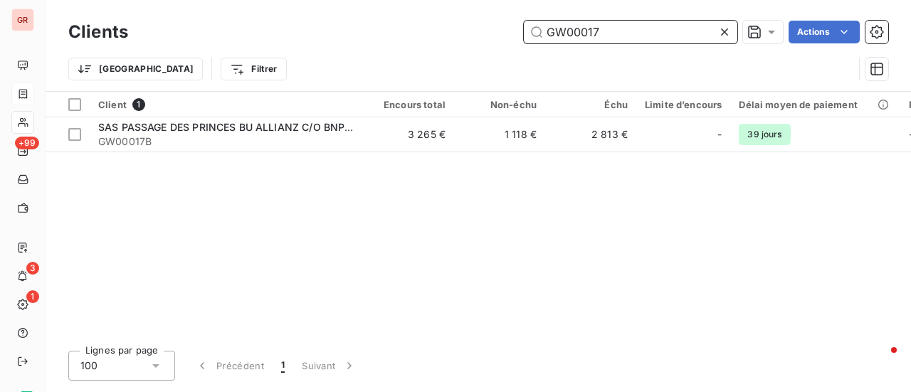
drag, startPoint x: 629, startPoint y: 33, endPoint x: 376, endPoint y: 62, distance: 254.4
click at [378, 61] on div "Clients GW00017 Actions Trier Filtrer" at bounding box center [478, 54] width 820 height 74
paste input "202507496"
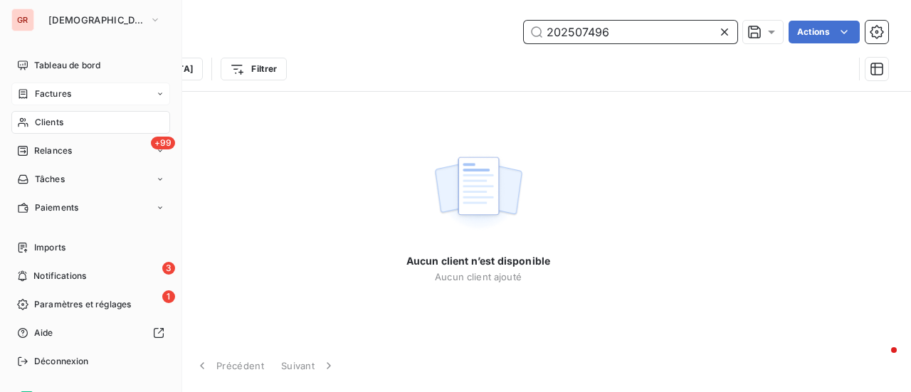
type input "202507496"
click at [66, 92] on span "Factures" at bounding box center [53, 94] width 36 height 13
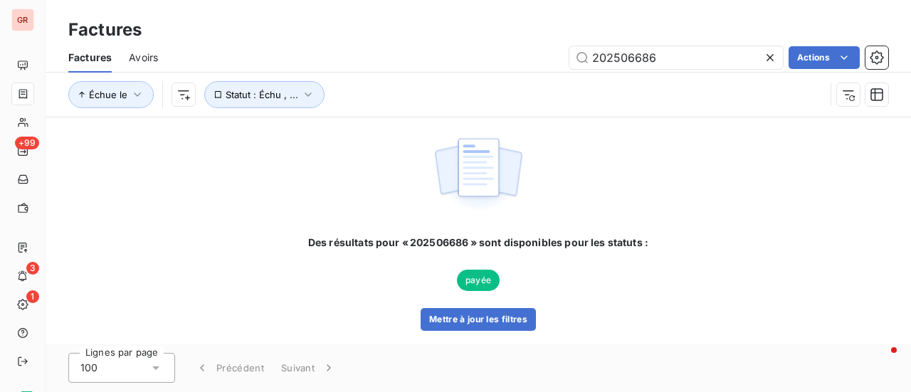
drag, startPoint x: 681, startPoint y: 59, endPoint x: 435, endPoint y: 73, distance: 246.0
click at [439, 72] on div "Factures Avoirs 202506686 Actions Échue le Statut : Échu , ..." at bounding box center [479, 80] width 866 height 74
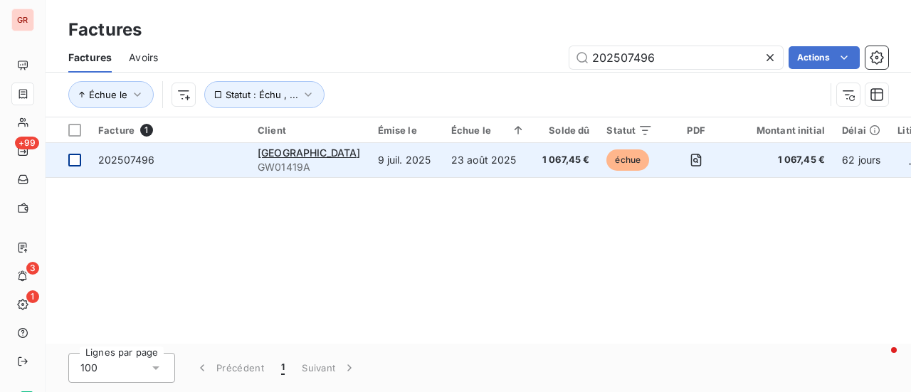
type input "202507496"
click at [80, 155] on div at bounding box center [74, 160] width 13 height 13
click at [142, 159] on span "202507496" at bounding box center [126, 160] width 56 height 12
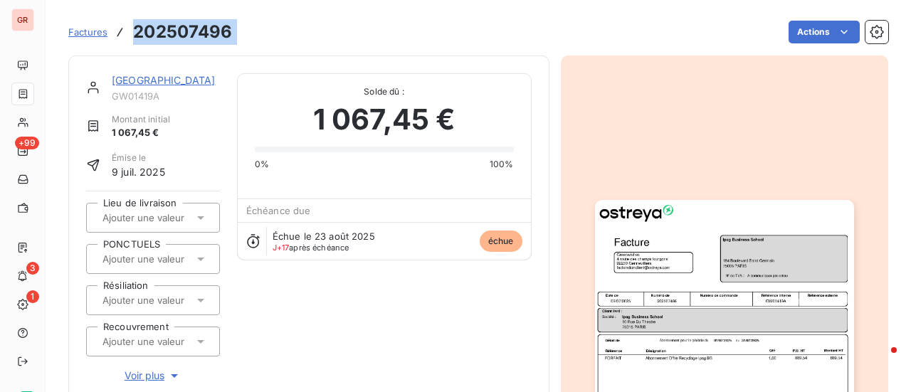
drag, startPoint x: 239, startPoint y: 35, endPoint x: 131, endPoint y: 31, distance: 108.3
click at [131, 31] on div "Factures 202507496 Actions" at bounding box center [478, 32] width 820 height 30
click at [179, 79] on link "Ipag Business School" at bounding box center [164, 80] width 104 height 12
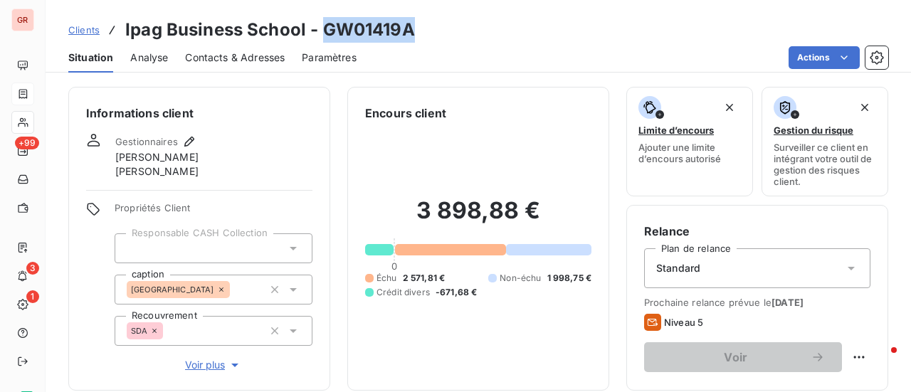
drag, startPoint x: 421, startPoint y: 32, endPoint x: 332, endPoint y: 31, distance: 89.7
click at [323, 29] on div "Clients Ipag Business School - GW01419A" at bounding box center [479, 30] width 866 height 26
copy h3 "GW01419A"
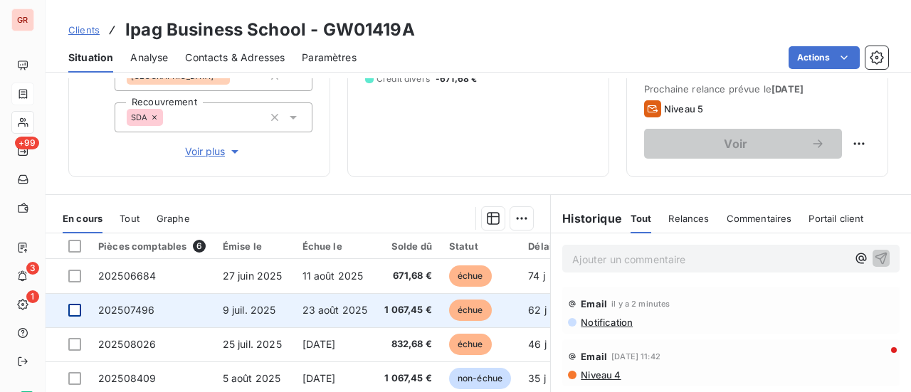
click at [77, 314] on div at bounding box center [74, 310] width 13 height 13
click at [142, 306] on span "202507496" at bounding box center [126, 310] width 56 height 12
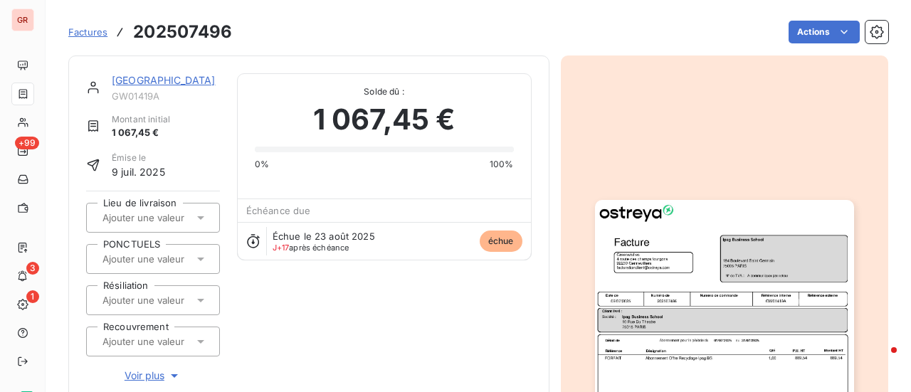
click at [197, 77] on link "Ipag Business School" at bounding box center [164, 80] width 104 height 12
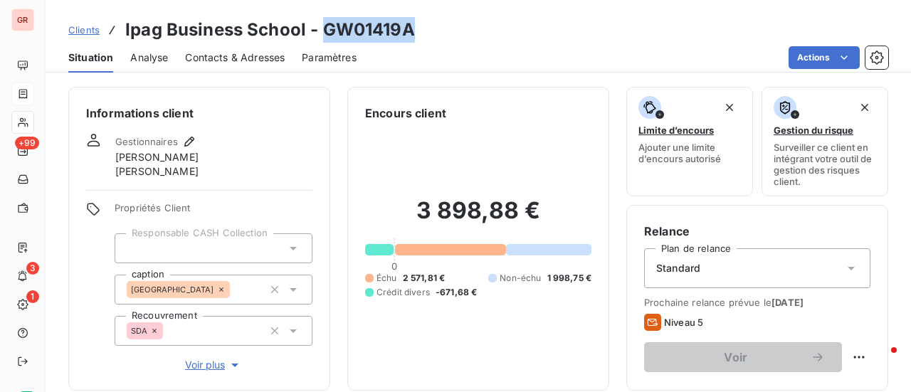
drag, startPoint x: 419, startPoint y: 28, endPoint x: 324, endPoint y: 31, distance: 94.7
click at [324, 31] on div "Clients Ipag Business School - GW01419A" at bounding box center [479, 30] width 866 height 26
copy h3 "GW01419A"
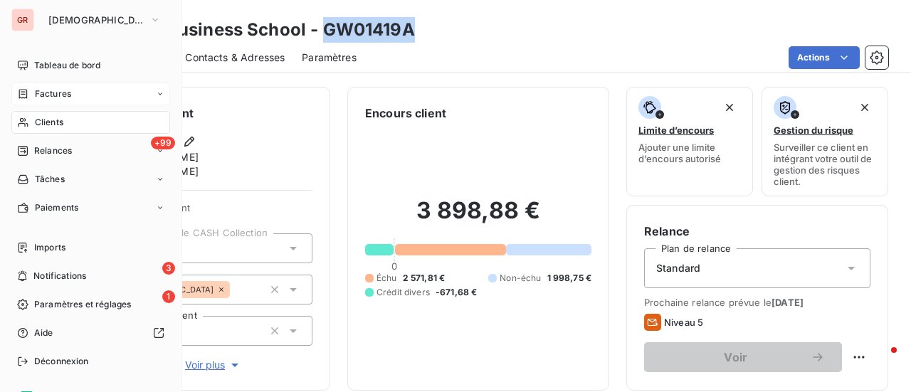
click at [61, 90] on span "Factures" at bounding box center [53, 94] width 36 height 13
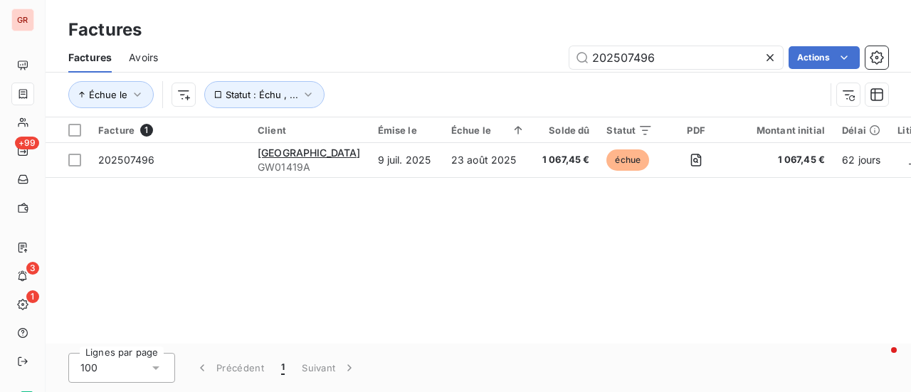
drag, startPoint x: 671, startPoint y: 57, endPoint x: 421, endPoint y: 62, distance: 249.9
click at [443, 61] on div "202507496 Actions" at bounding box center [531, 57] width 713 height 23
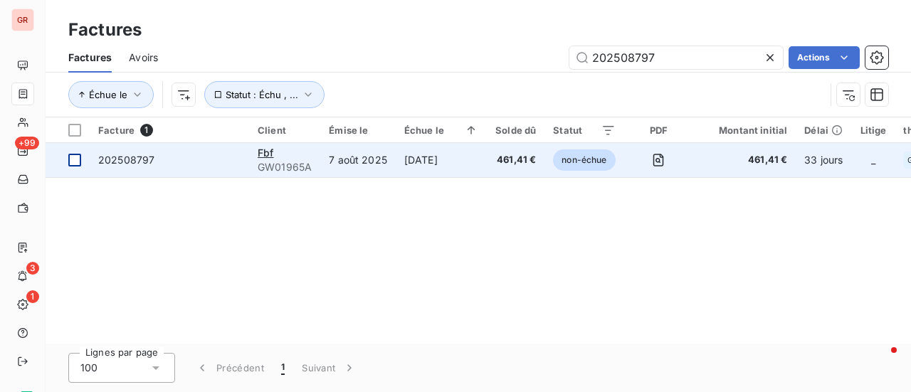
type input "202508797"
click at [78, 157] on div at bounding box center [74, 160] width 13 height 13
click at [144, 156] on span "202508797" at bounding box center [126, 160] width 56 height 12
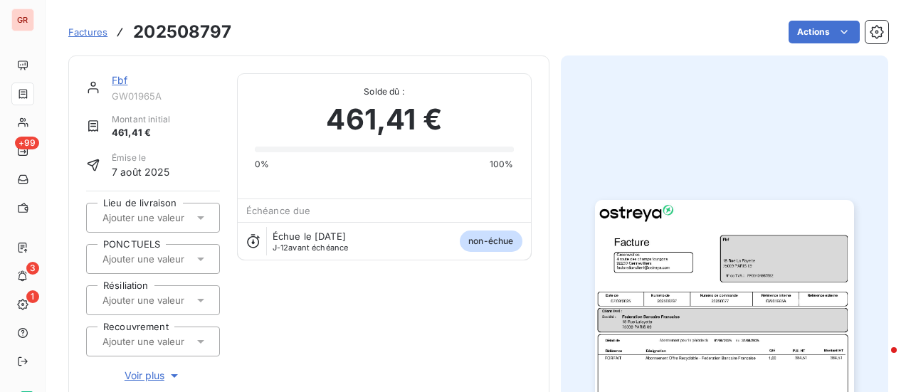
click at [119, 77] on link "Fbf" at bounding box center [120, 80] width 16 height 12
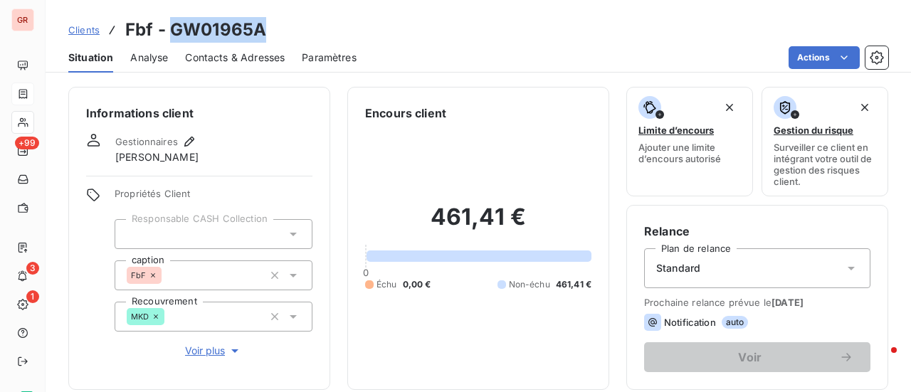
drag, startPoint x: 276, startPoint y: 29, endPoint x: 222, endPoint y: 33, distance: 53.6
click at [169, 36] on div "Clients Fbf - GW01965A" at bounding box center [479, 30] width 866 height 26
copy h3 "GW01965A"
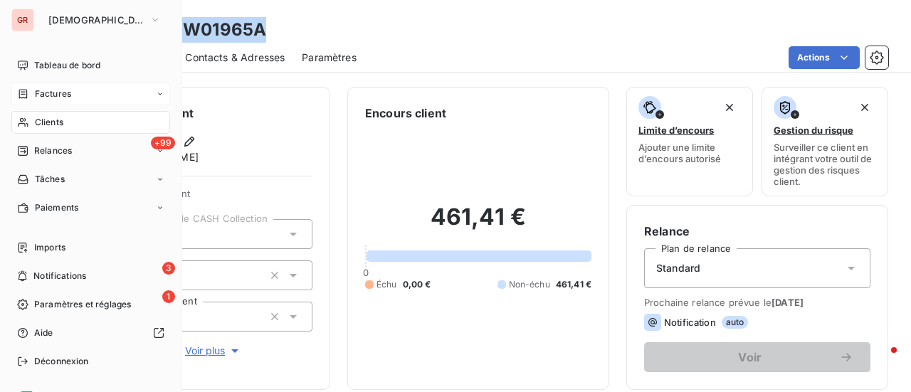
drag, startPoint x: 61, startPoint y: 92, endPoint x: 87, endPoint y: 95, distance: 26.6
click at [61, 92] on span "Factures" at bounding box center [53, 94] width 36 height 13
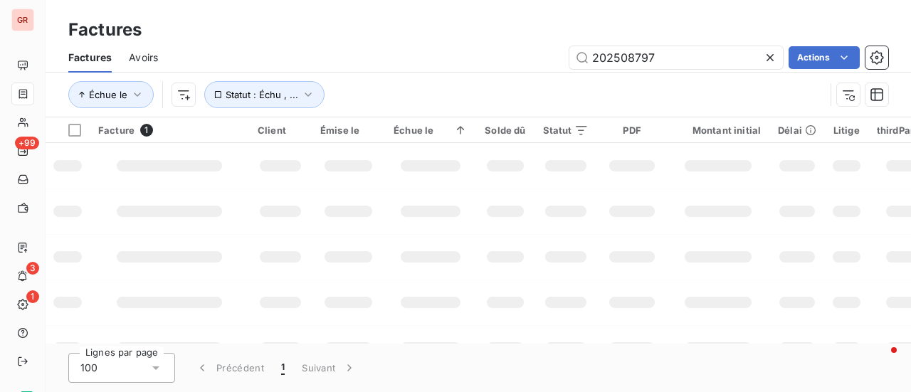
drag, startPoint x: 663, startPoint y: 63, endPoint x: 440, endPoint y: 69, distance: 222.9
click at [445, 69] on div "Factures Avoirs 202508797 Actions" at bounding box center [479, 58] width 866 height 30
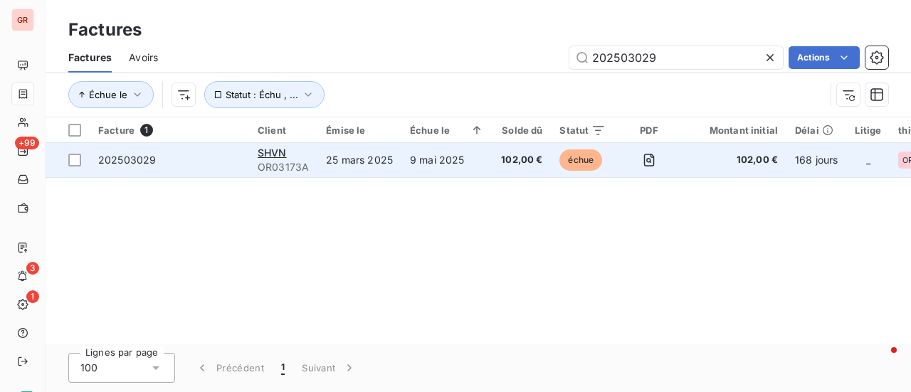
type input "202503029"
click at [90, 159] on td "202503029" at bounding box center [169, 160] width 159 height 34
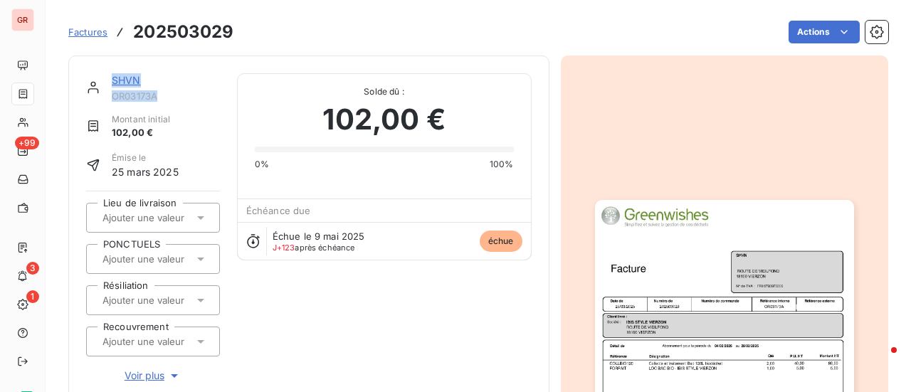
drag, startPoint x: 160, startPoint y: 98, endPoint x: 168, endPoint y: 88, distance: 13.2
click at [112, 98] on span "OR03173A" at bounding box center [166, 95] width 108 height 11
drag, startPoint x: 167, startPoint y: 83, endPoint x: 145, endPoint y: 92, distance: 23.0
click at [166, 83] on div "SHVN" at bounding box center [166, 80] width 108 height 14
click at [131, 75] on link "SHVN" at bounding box center [126, 80] width 29 height 12
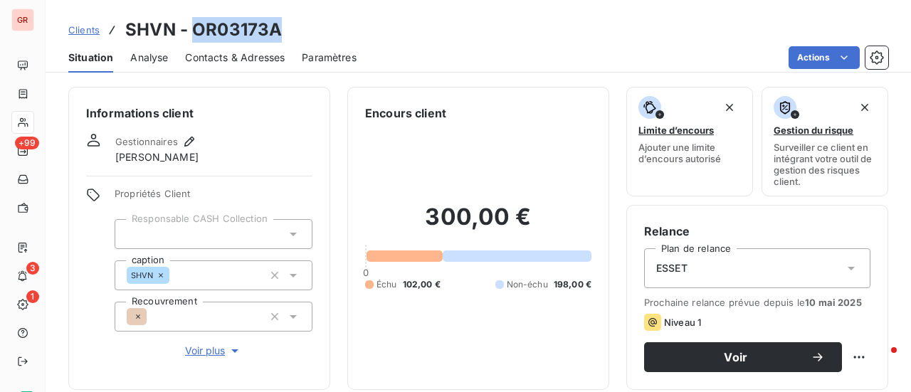
drag, startPoint x: 281, startPoint y: 35, endPoint x: 194, endPoint y: 28, distance: 86.4
click at [194, 28] on div "Clients SHVN - OR03173A" at bounding box center [479, 30] width 866 height 26
copy h3 "OR03173A"
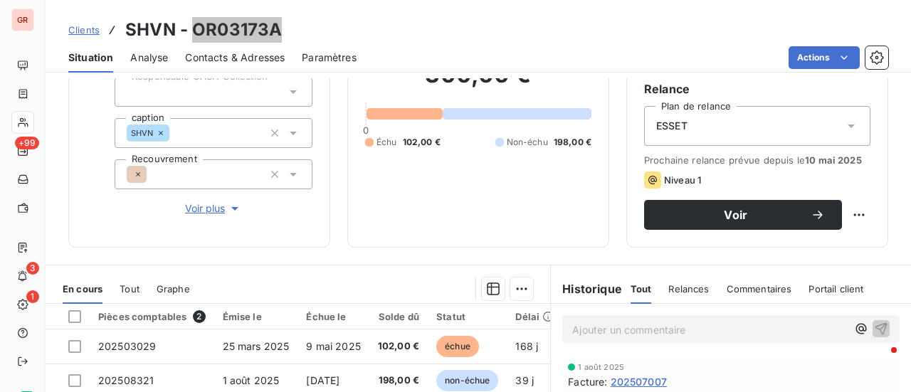
scroll to position [214, 0]
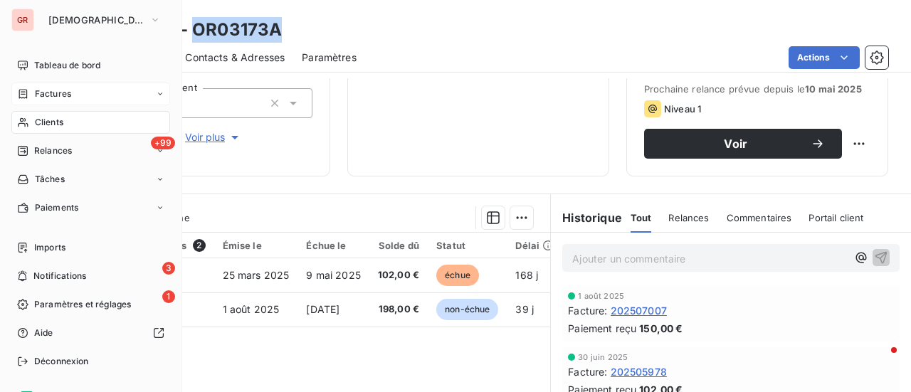
click at [70, 101] on div "Factures" at bounding box center [90, 94] width 159 height 23
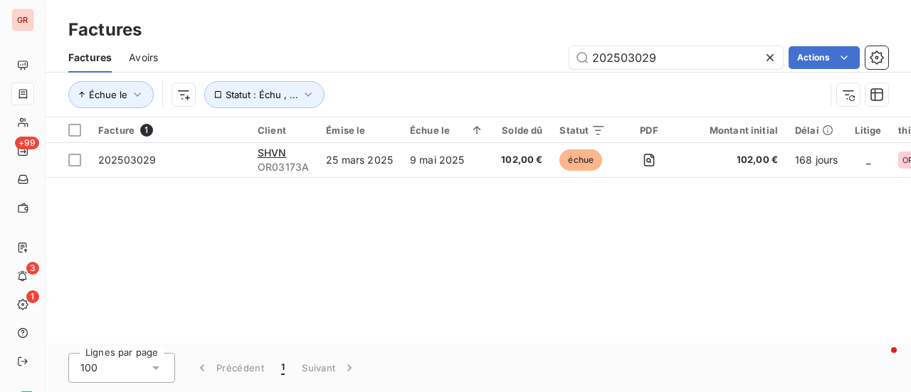
drag, startPoint x: 664, startPoint y: 54, endPoint x: 363, endPoint y: 65, distance: 301.3
click at [373, 65] on div "202503029 Actions" at bounding box center [531, 57] width 713 height 23
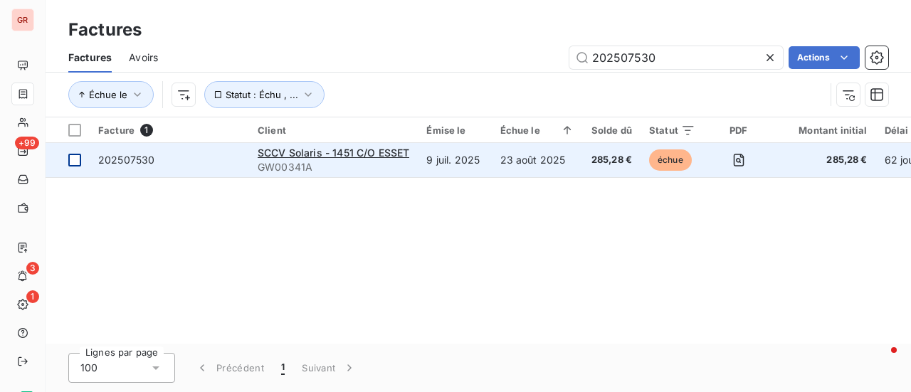
type input "202507530"
click at [81, 157] on td at bounding box center [68, 160] width 44 height 34
click at [133, 159] on span "202507530" at bounding box center [126, 160] width 56 height 12
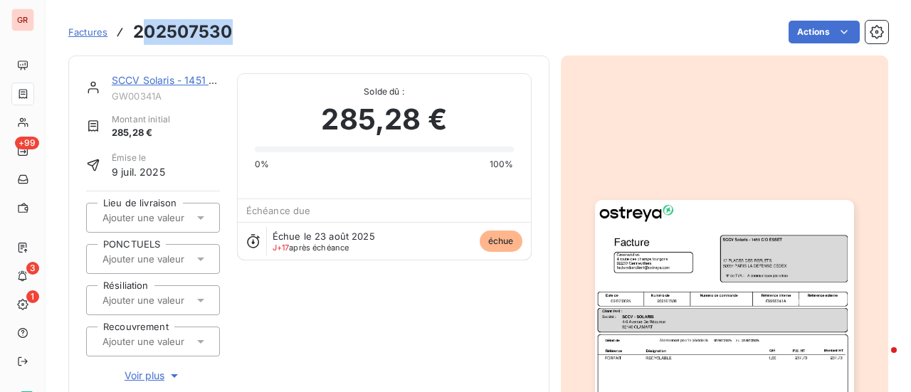
drag, startPoint x: 239, startPoint y: 38, endPoint x: 138, endPoint y: 38, distance: 100.4
click at [138, 38] on div "Factures 202507530 Actions" at bounding box center [478, 32] width 820 height 30
click at [251, 38] on div "Actions" at bounding box center [569, 32] width 639 height 23
drag, startPoint x: 231, startPoint y: 31, endPoint x: 143, endPoint y: 28, distance: 87.6
click at [134, 33] on h3 "202507530" at bounding box center [182, 32] width 99 height 26
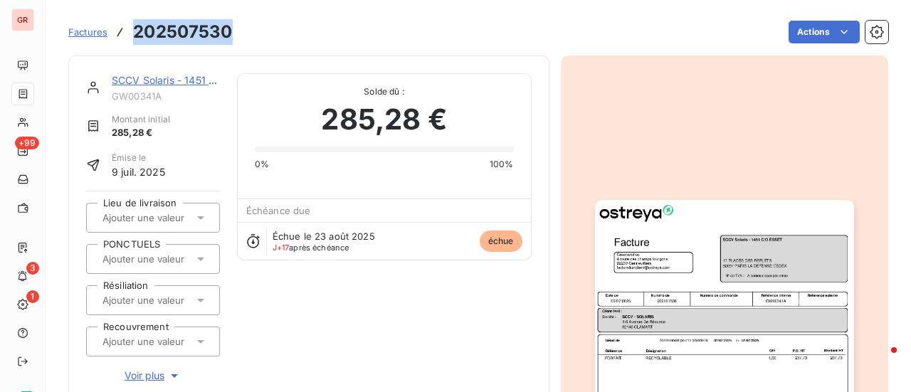
copy h3 "202507530"
click at [180, 81] on link "SCCV Solaris - 1451 C/O ESSET" at bounding box center [187, 80] width 150 height 12
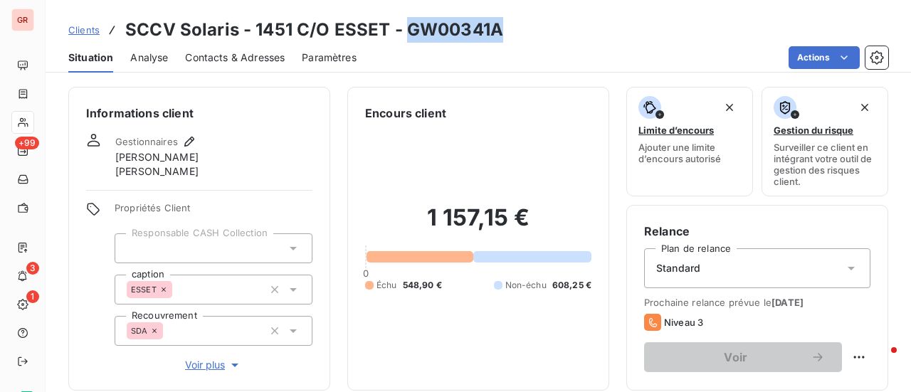
drag, startPoint x: 498, startPoint y: 28, endPoint x: 407, endPoint y: 31, distance: 91.2
click at [407, 31] on div "Clients SCCV Solaris - 1451 C/O ESSET - GW00341A" at bounding box center [479, 30] width 866 height 26
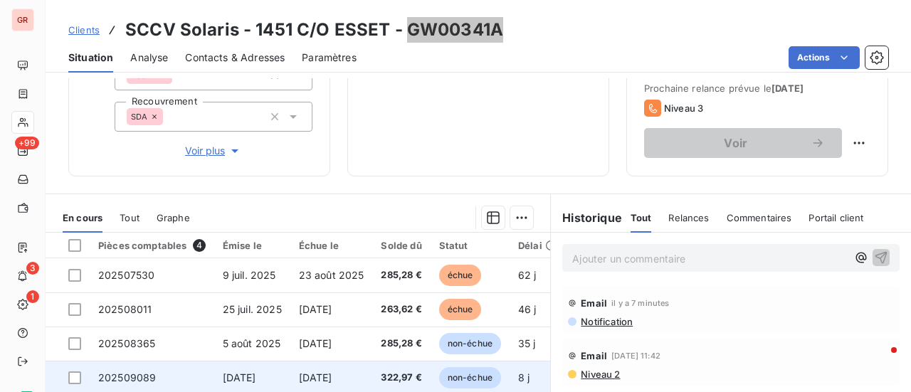
scroll to position [214, 0]
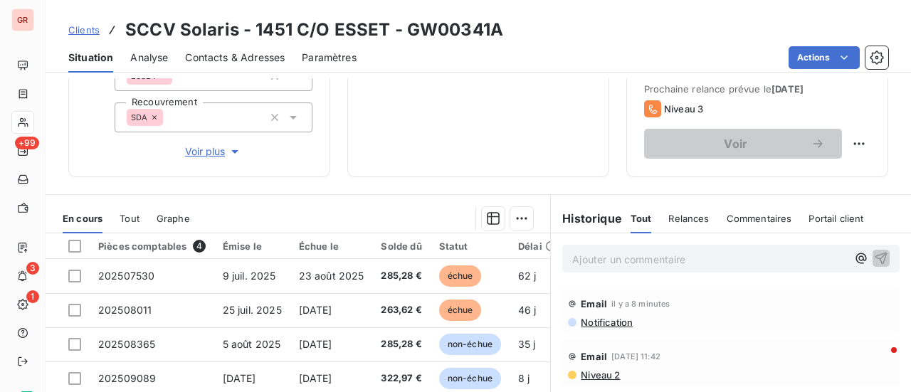
click at [519, 43] on div "Situation Analyse Contacts & Adresses Paramètres Actions" at bounding box center [479, 58] width 866 height 30
click at [515, 38] on div "Clients SCCV Solaris - 1451 C/O ESSET - GW00341A" at bounding box center [479, 30] width 866 height 26
drag, startPoint x: 505, startPoint y: 26, endPoint x: 412, endPoint y: 23, distance: 94.0
click at [402, 23] on div "Clients SCCV Solaris - 1451 C/O ESSET - GW00341A" at bounding box center [479, 30] width 866 height 26
click at [262, 52] on span "Contacts & Adresses" at bounding box center [235, 58] width 100 height 14
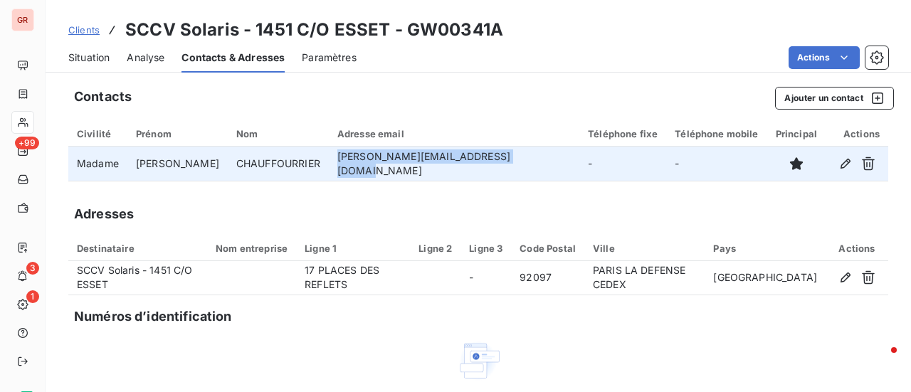
drag, startPoint x: 498, startPoint y: 163, endPoint x: 315, endPoint y: 159, distance: 183.0
click at [329, 159] on td "estelle.chauffourrier@esset-pm.com" at bounding box center [454, 164] width 251 height 34
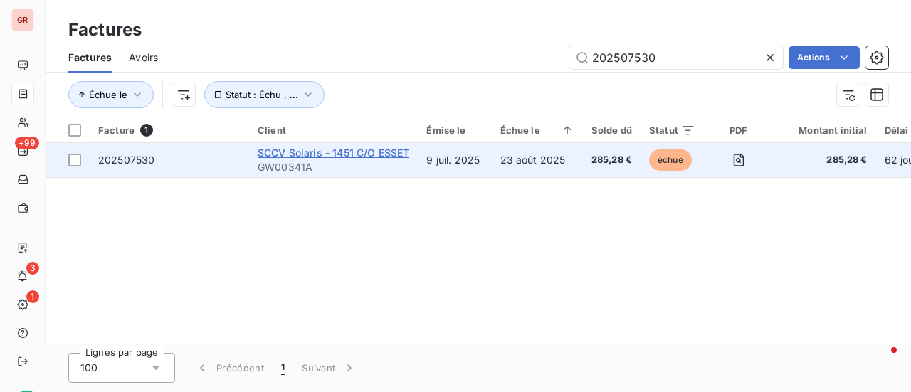
click at [305, 152] on span "SCCV Solaris - 1451 C/O ESSET" at bounding box center [334, 153] width 152 height 12
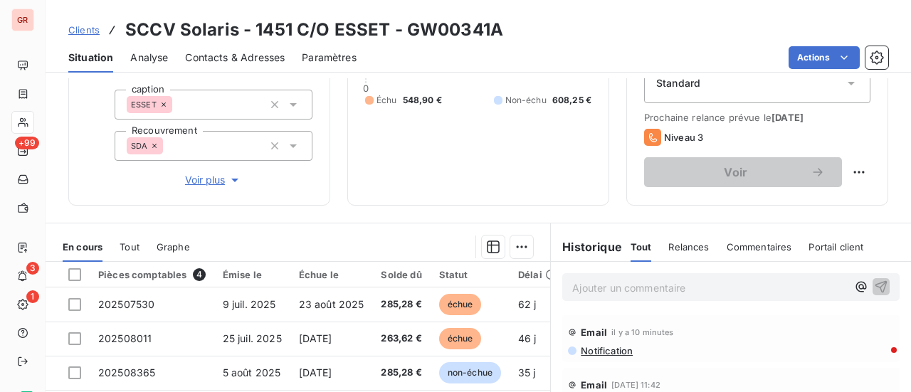
scroll to position [285, 0]
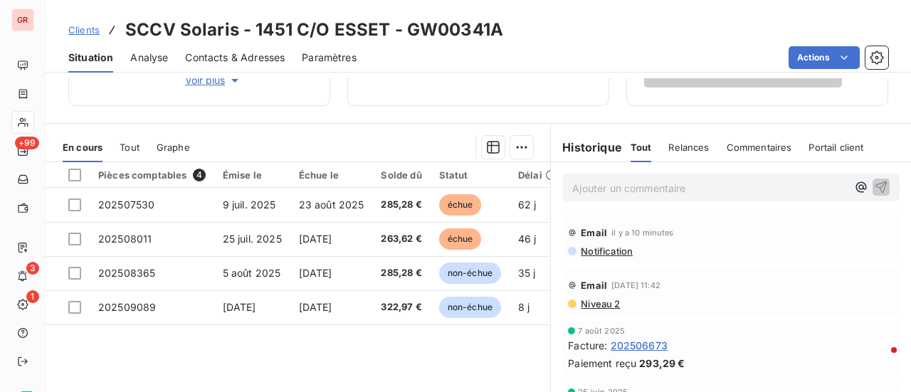
click at [591, 304] on span "Niveau 2" at bounding box center [600, 303] width 41 height 11
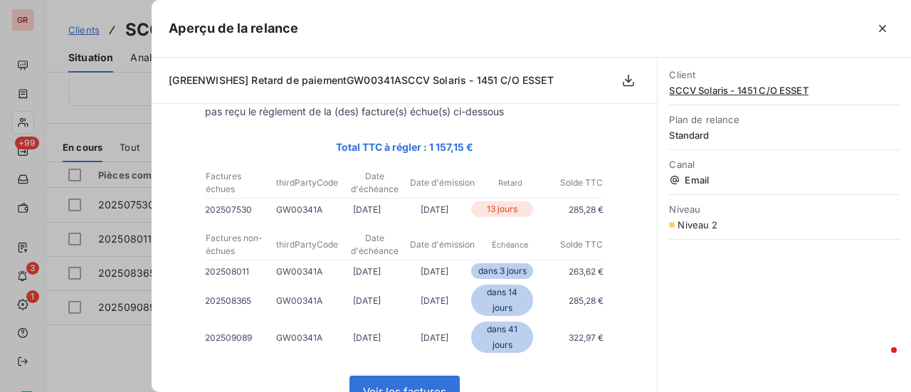
scroll to position [142, 0]
click at [130, 102] on div at bounding box center [455, 196] width 911 height 392
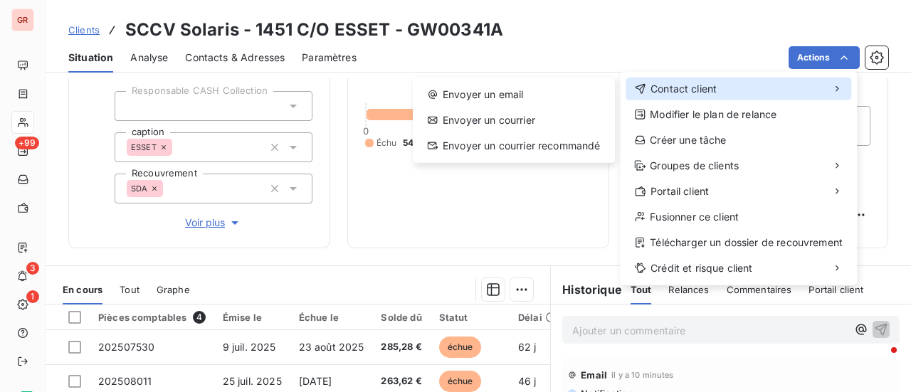
click at [696, 92] on span "Contact client" at bounding box center [684, 89] width 66 height 14
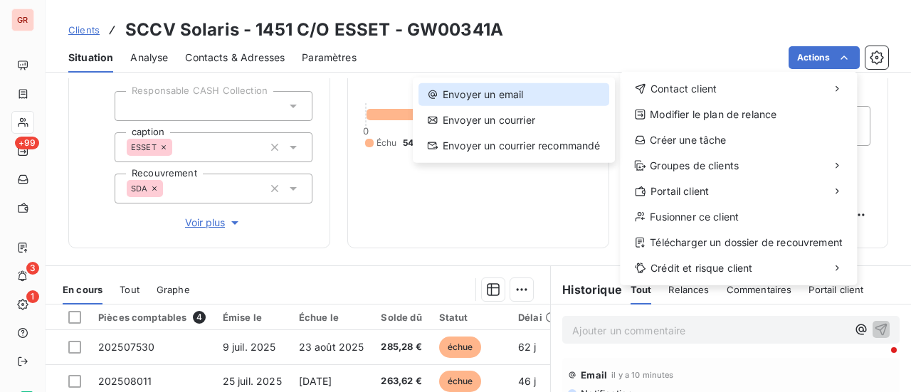
click at [530, 97] on div "Envoyer un email" at bounding box center [514, 94] width 191 height 23
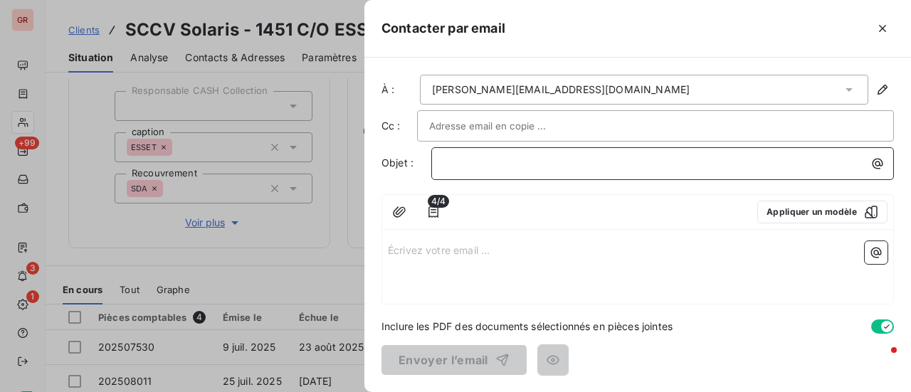
click at [477, 169] on p "﻿" at bounding box center [667, 163] width 446 height 16
click at [423, 249] on p "Écrivez votre email ... ﻿" at bounding box center [638, 249] width 500 height 16
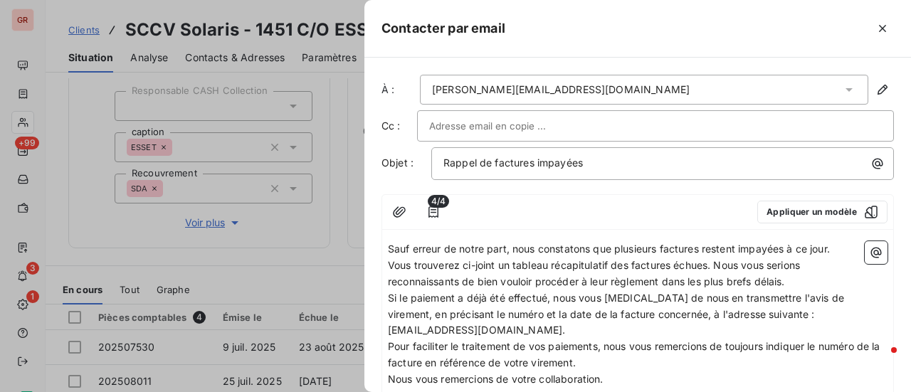
click at [387, 244] on div "Sauf erreur de notre part, nous constatons que plusieurs factures restent impay…" at bounding box center [637, 331] width 511 height 191
click at [390, 248] on span "Sauf erreur de notre part, nous constatons que plusieurs factures restent impay…" at bounding box center [609, 249] width 442 height 12
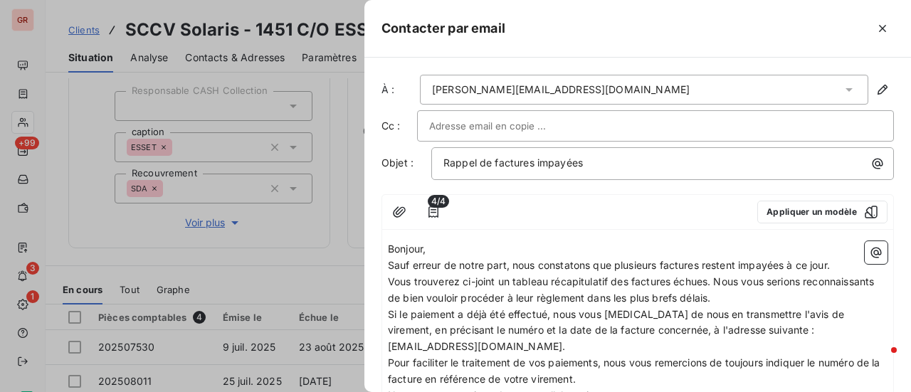
click at [796, 296] on p "Vous trouverez ci-joint un tableau récapitulatif des factures échues. Nous vous…" at bounding box center [638, 290] width 500 height 33
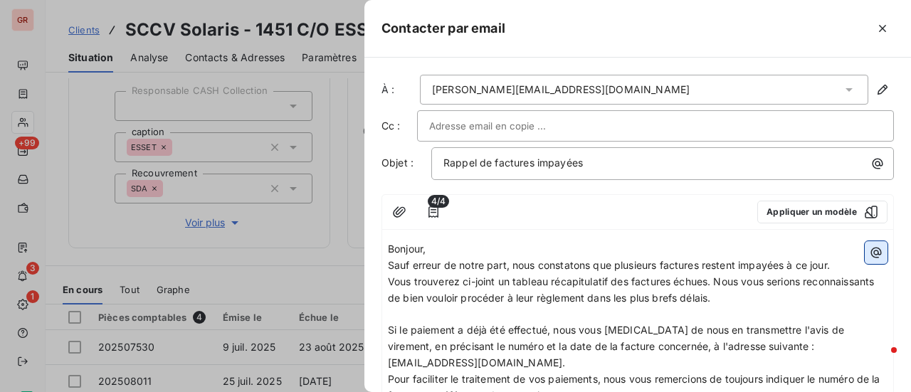
click at [869, 252] on icon "button" at bounding box center [876, 253] width 14 height 14
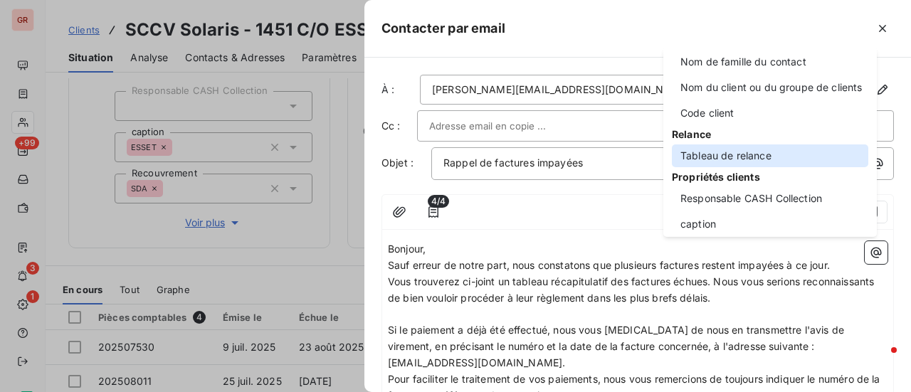
click at [750, 154] on div "Tableau de relance" at bounding box center [770, 156] width 197 height 23
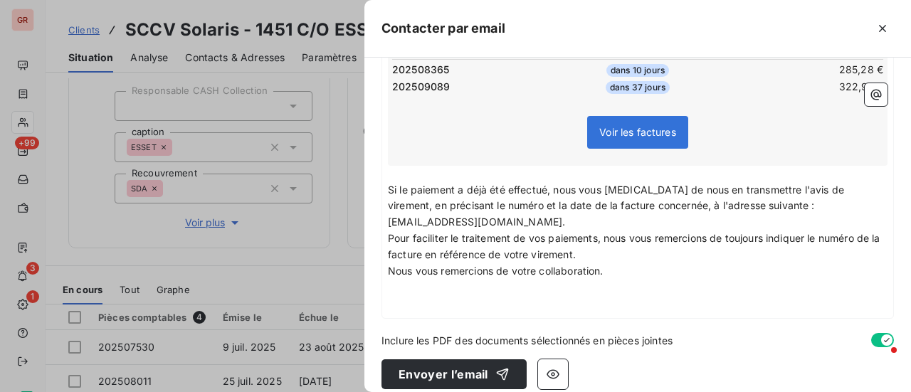
scroll to position [356, 0]
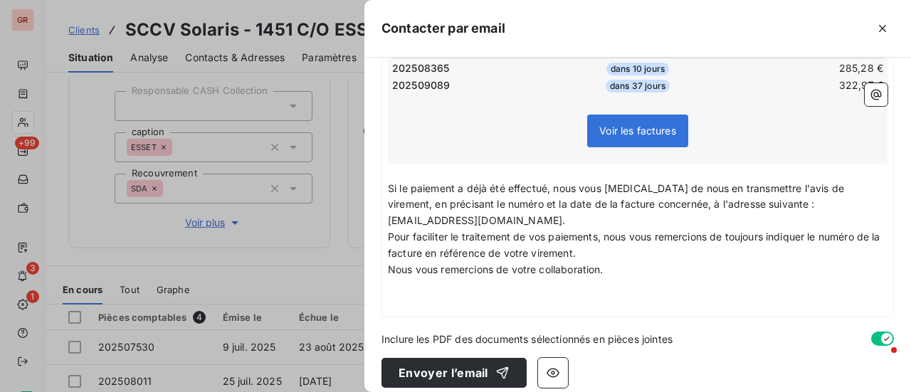
click at [614, 270] on p "Nous vous remercions de votre collaboration." at bounding box center [638, 270] width 500 height 16
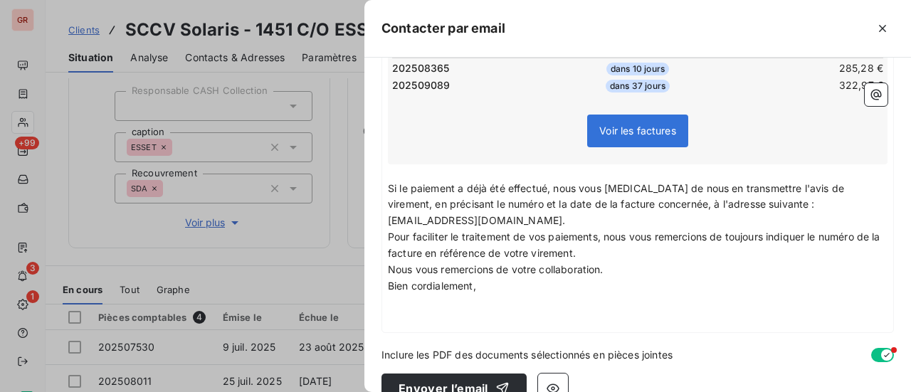
click at [403, 308] on p "﻿" at bounding box center [638, 303] width 500 height 16
click at [871, 90] on icon "button" at bounding box center [876, 95] width 11 height 11
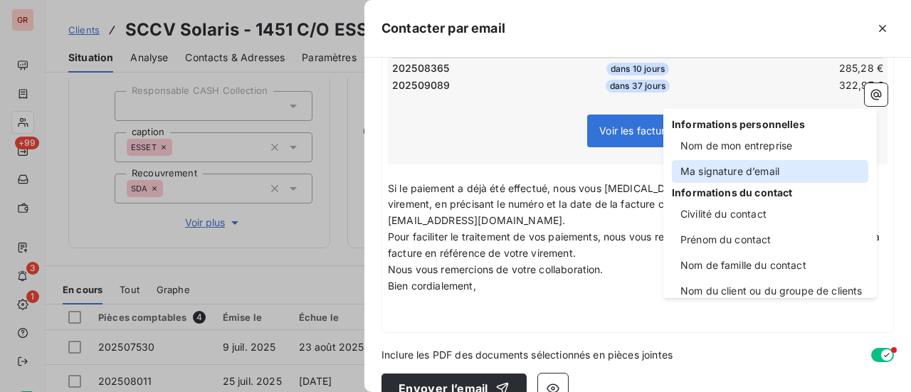
click at [752, 172] on div "Ma signature d’email" at bounding box center [770, 171] width 197 height 23
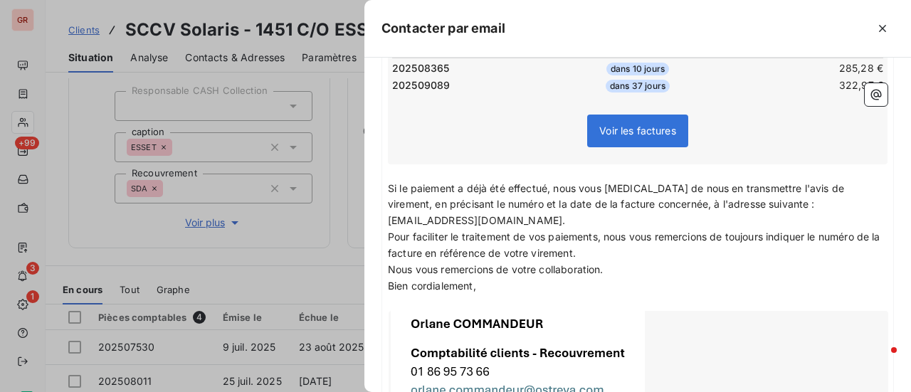
scroll to position [545, 0]
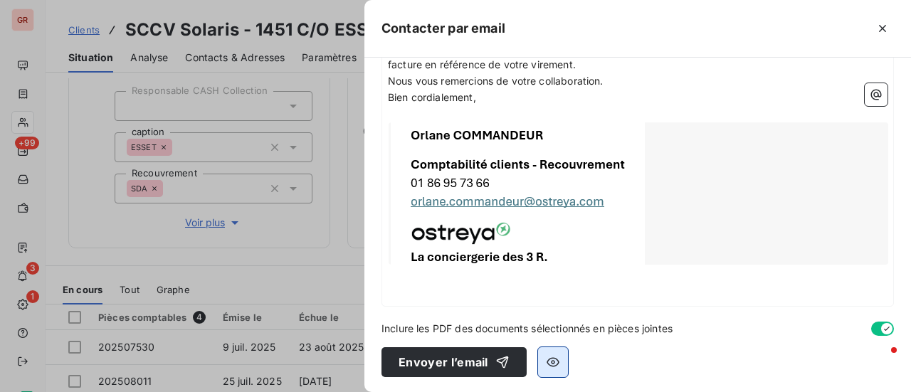
click at [549, 360] on icon "button" at bounding box center [553, 362] width 13 height 9
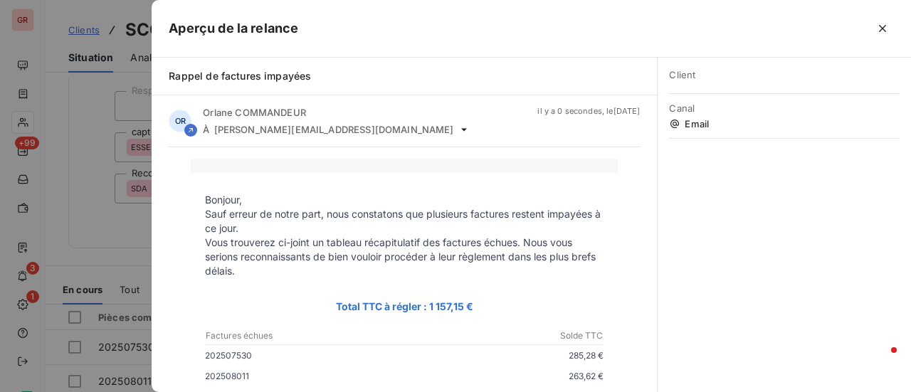
click at [104, 248] on div at bounding box center [455, 196] width 911 height 392
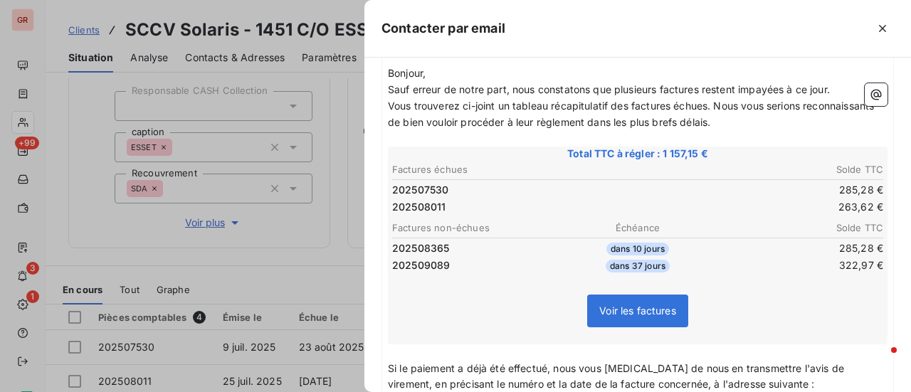
scroll to position [46, 0]
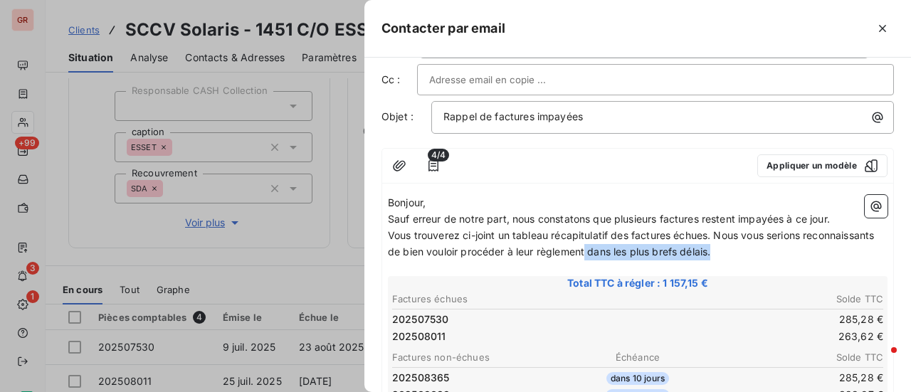
drag, startPoint x: 797, startPoint y: 250, endPoint x: 662, endPoint y: 256, distance: 135.4
click at [662, 256] on p "Vous trouverez ci-joint un tableau récapitulatif des factures échues. Nous vous…" at bounding box center [638, 244] width 500 height 33
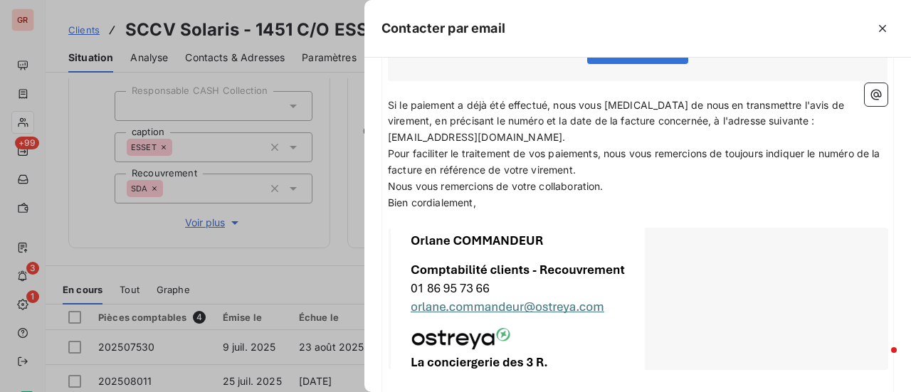
scroll to position [545, 0]
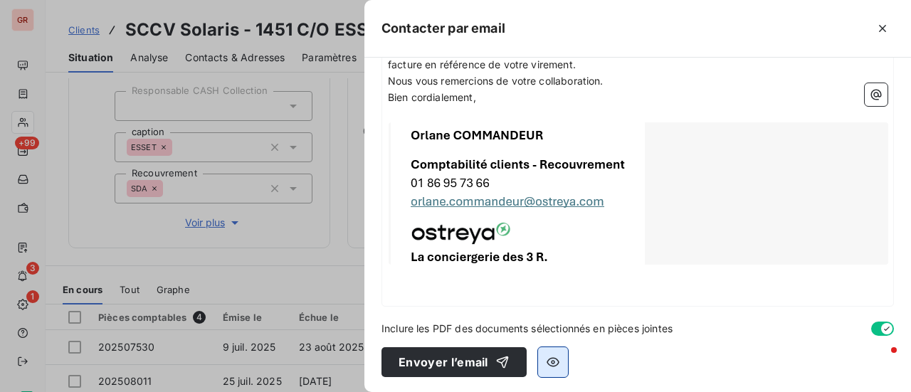
click at [560, 357] on button "button" at bounding box center [553, 362] width 30 height 30
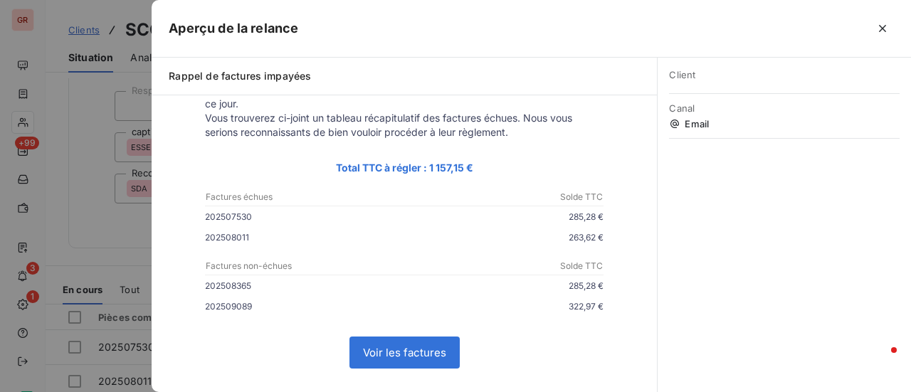
scroll to position [146, 0]
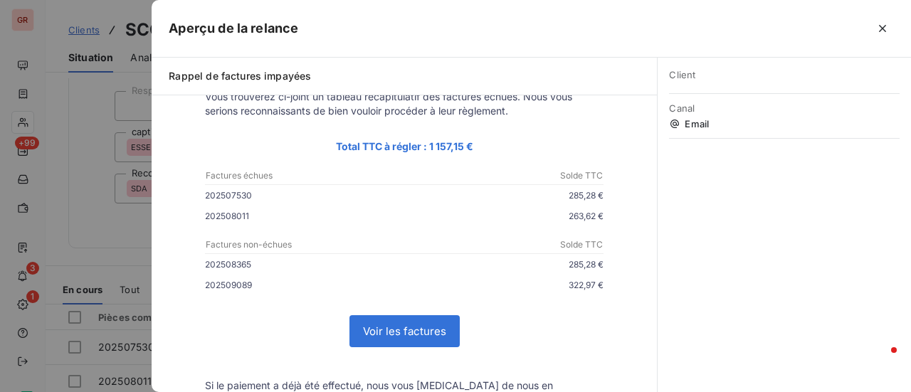
click at [106, 250] on div at bounding box center [455, 196] width 911 height 392
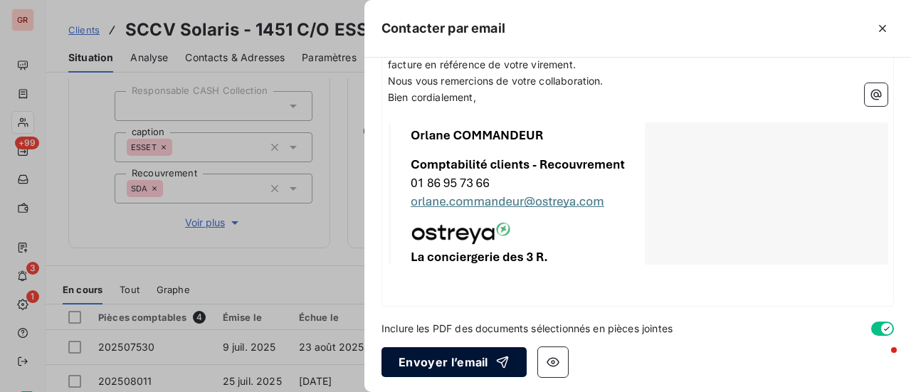
click at [462, 358] on button "Envoyer l’email" at bounding box center [454, 362] width 145 height 30
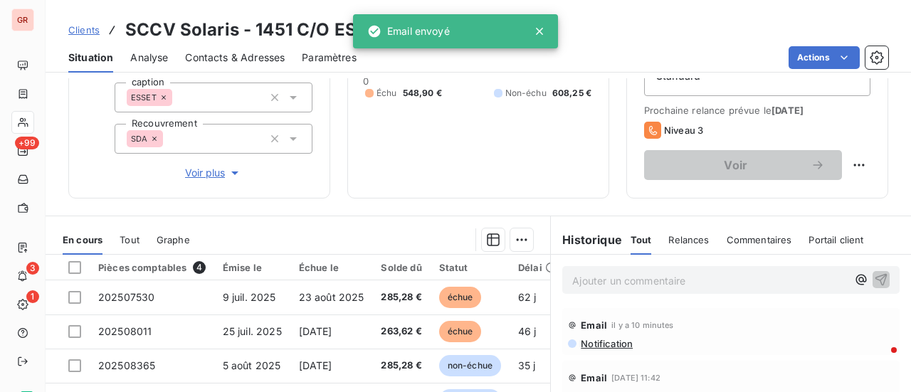
scroll to position [285, 0]
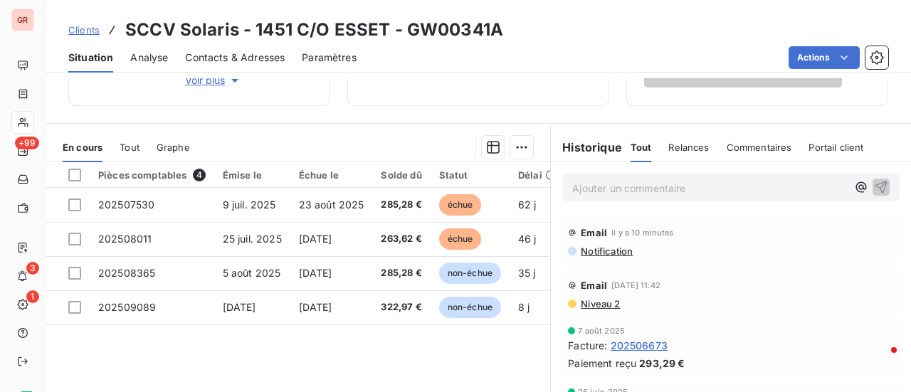
click at [597, 305] on span "Niveau 2" at bounding box center [600, 303] width 41 height 11
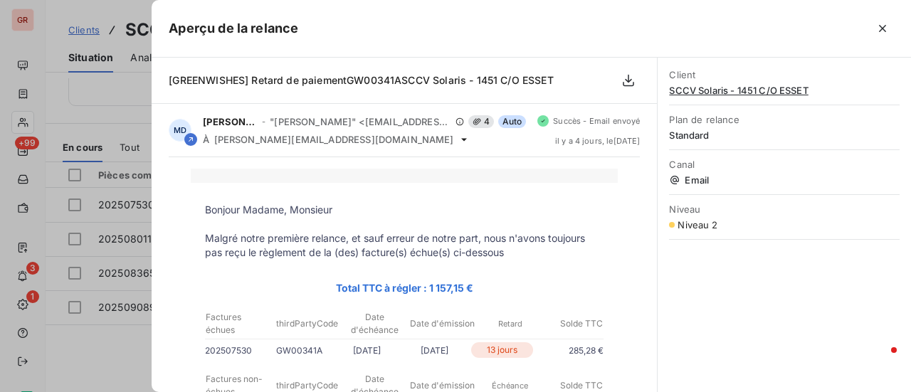
click at [137, 373] on div at bounding box center [455, 196] width 911 height 392
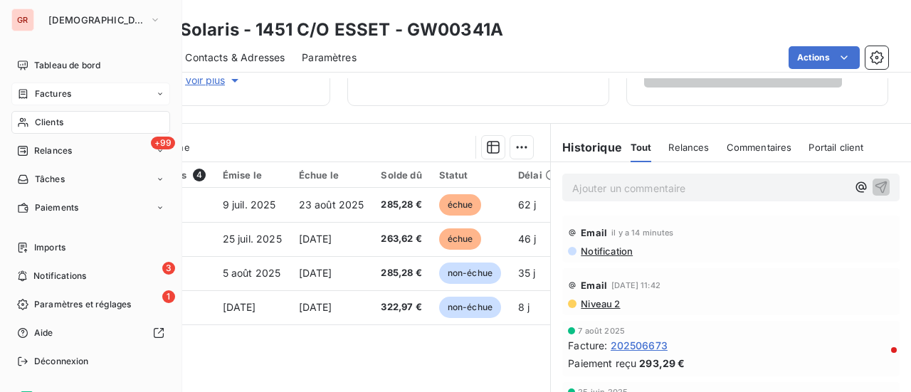
drag, startPoint x: 67, startPoint y: 88, endPoint x: 152, endPoint y: 93, distance: 84.9
click at [67, 89] on span "Factures" at bounding box center [53, 94] width 36 height 13
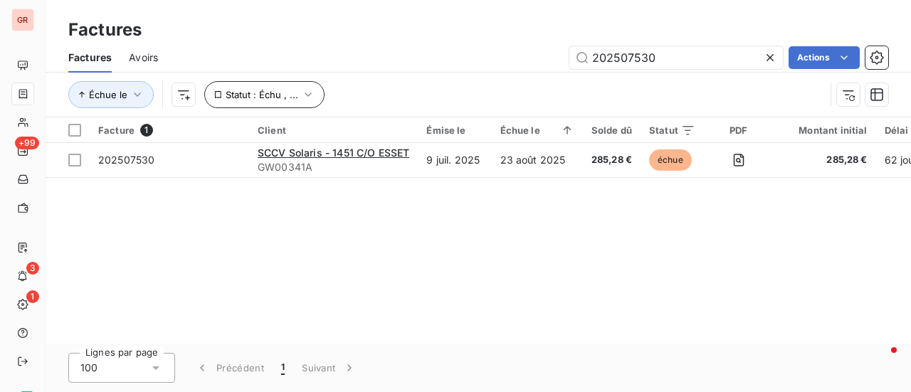
drag, startPoint x: 664, startPoint y: 59, endPoint x: 206, endPoint y: 95, distance: 458.5
click at [206, 94] on div "Factures Avoirs 202507530 Actions Échue le Statut : Échu , ..." at bounding box center [479, 80] width 866 height 74
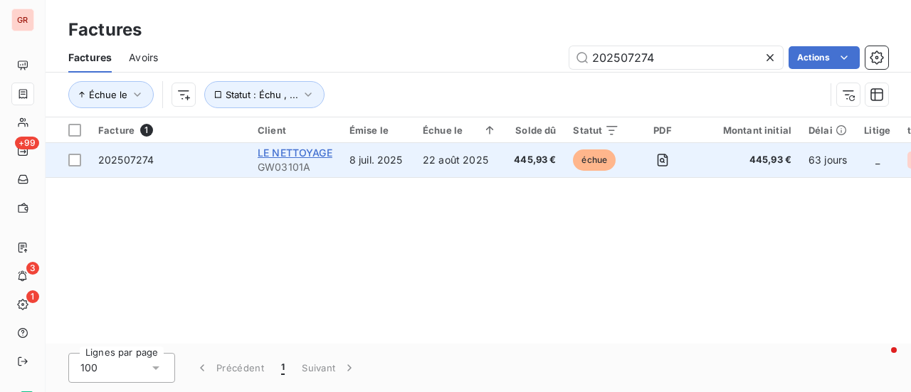
type input "202507274"
click at [316, 155] on span "LE NETTOYAGE" at bounding box center [295, 153] width 75 height 12
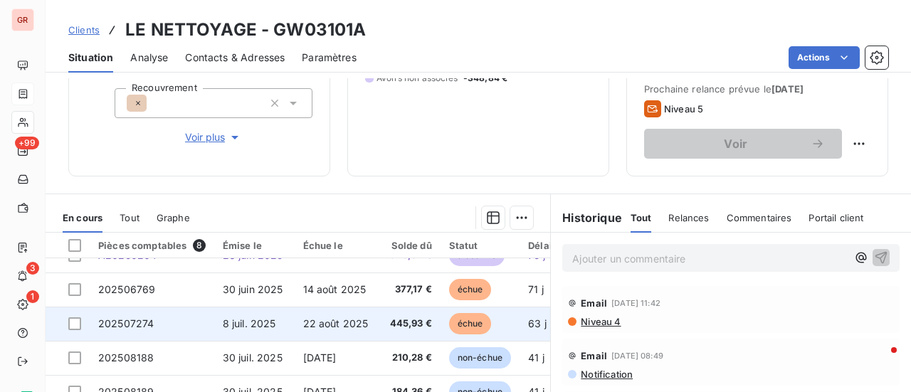
scroll to position [31, 0]
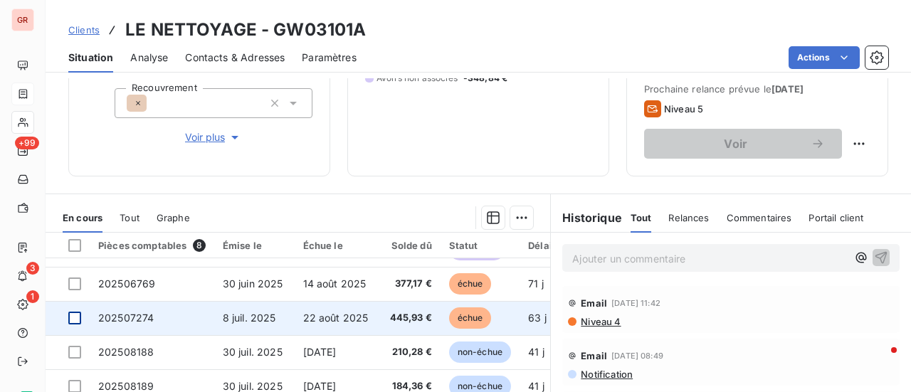
click at [74, 314] on div at bounding box center [74, 318] width 13 height 13
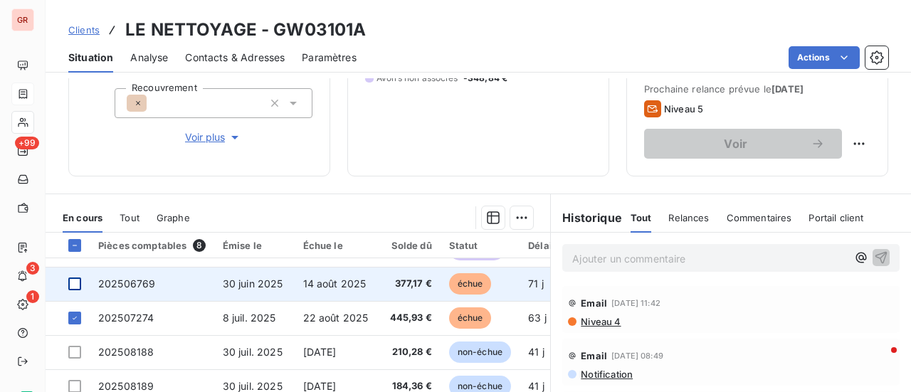
click at [80, 278] on div at bounding box center [74, 284] width 13 height 13
click at [130, 278] on span "202506769" at bounding box center [126, 284] width 57 height 12
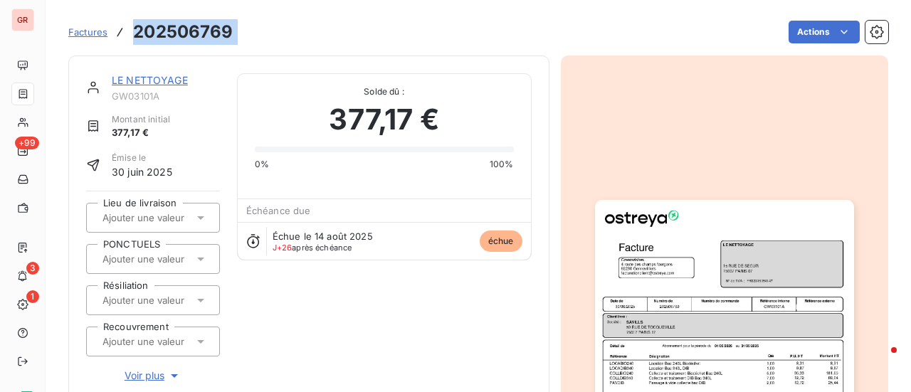
drag, startPoint x: 243, startPoint y: 40, endPoint x: 157, endPoint y: 33, distance: 87.2
click at [133, 33] on div "Factures 202506769 Actions" at bounding box center [478, 32] width 820 height 30
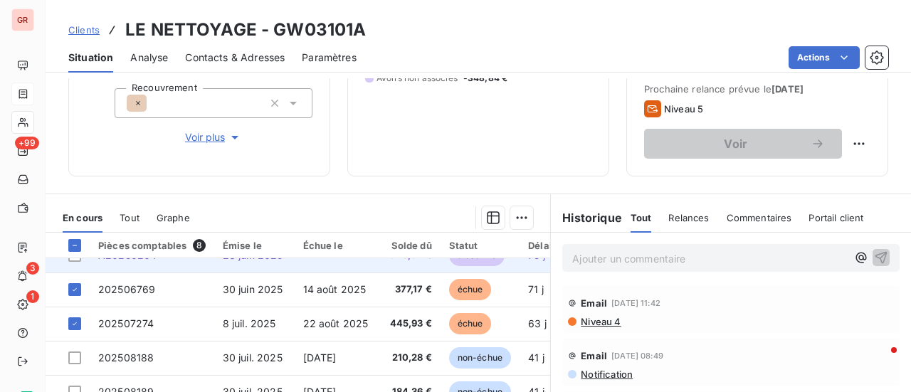
scroll to position [31, 0]
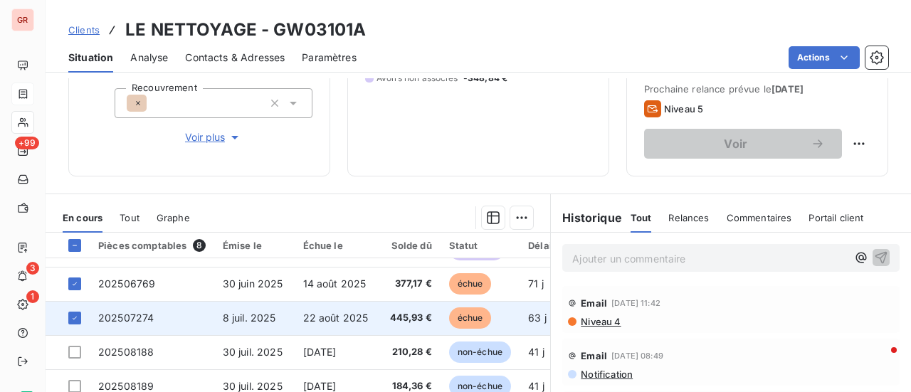
click at [109, 312] on span "202507274" at bounding box center [126, 318] width 56 height 12
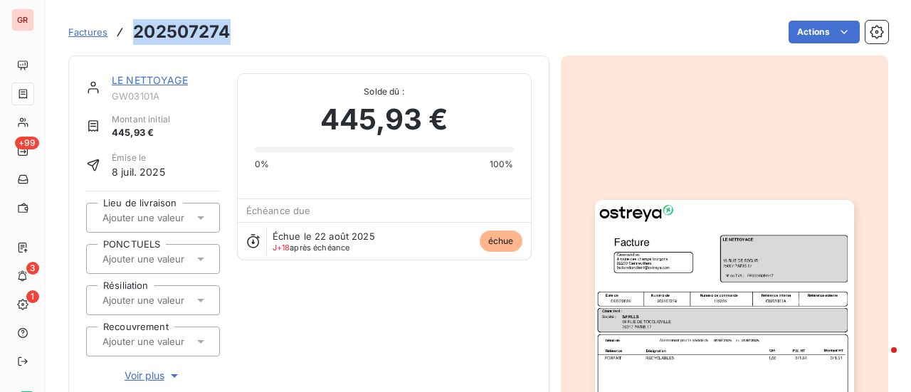
drag, startPoint x: 236, startPoint y: 36, endPoint x: 137, endPoint y: 29, distance: 99.9
click at [137, 29] on div "Factures 202507274 Actions" at bounding box center [478, 32] width 820 height 30
click at [166, 78] on link "LE NETTOYAGE" at bounding box center [150, 80] width 76 height 12
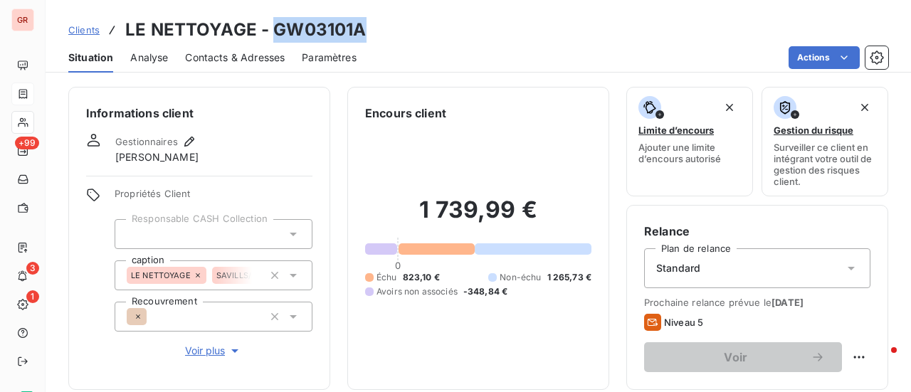
drag, startPoint x: 363, startPoint y: 38, endPoint x: 295, endPoint y: 30, distance: 68.1
click at [273, 27] on div "Clients LE NETTOYAGE - GW03101A" at bounding box center [479, 30] width 866 height 26
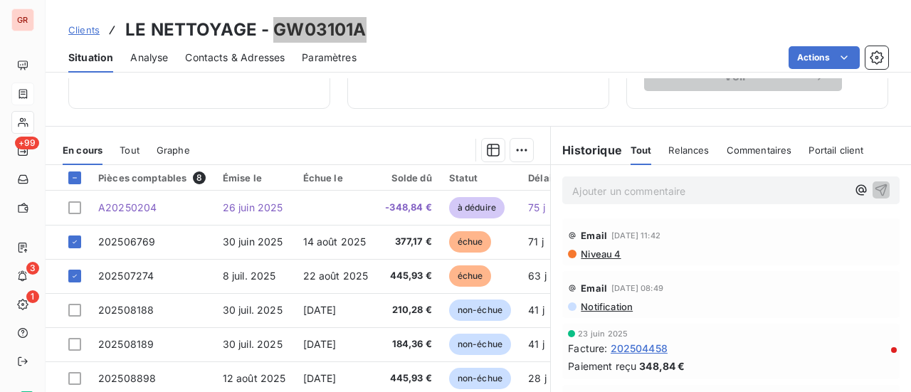
scroll to position [285, 0]
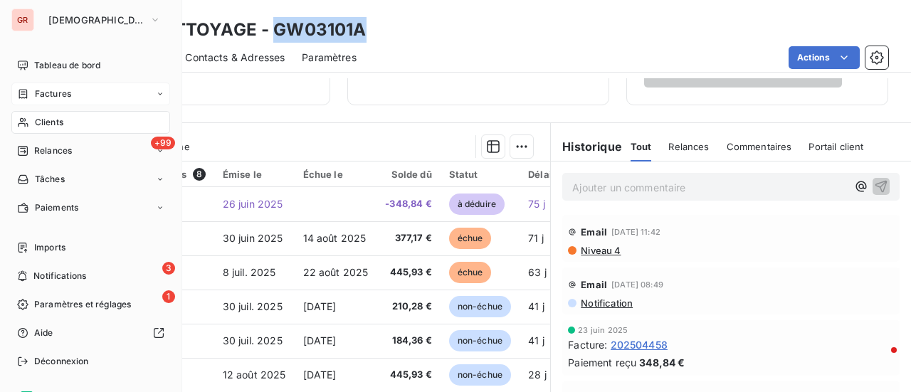
click at [66, 88] on span "Factures" at bounding box center [53, 94] width 36 height 13
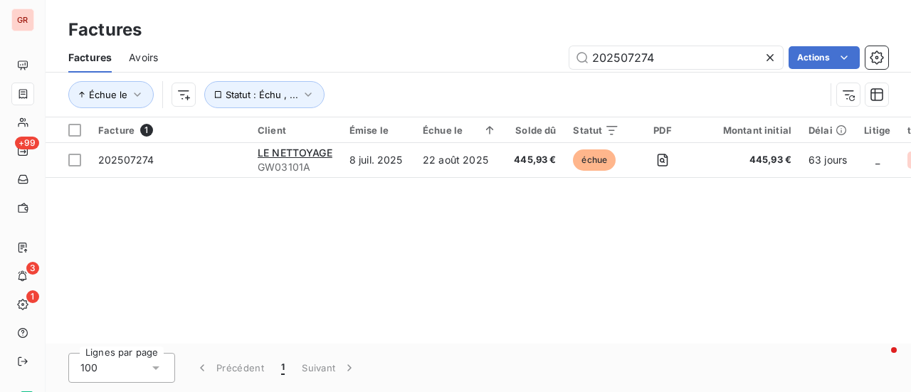
drag, startPoint x: 663, startPoint y: 65, endPoint x: 451, endPoint y: 58, distance: 211.6
click at [451, 58] on div "202507274 Actions" at bounding box center [531, 57] width 713 height 23
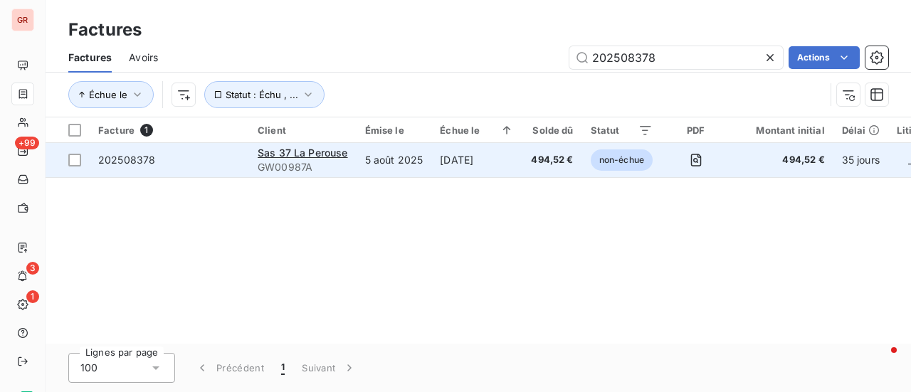
type input "202508378"
click at [137, 163] on span "202508378" at bounding box center [126, 160] width 57 height 12
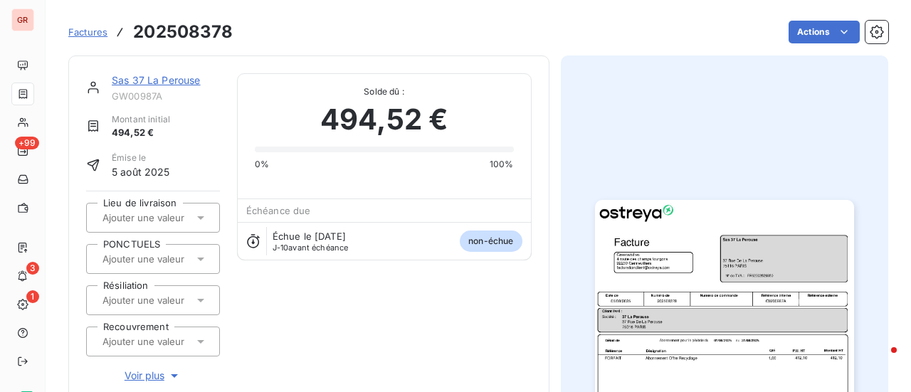
click at [158, 80] on link "Sas 37 La Perouse" at bounding box center [156, 80] width 89 height 12
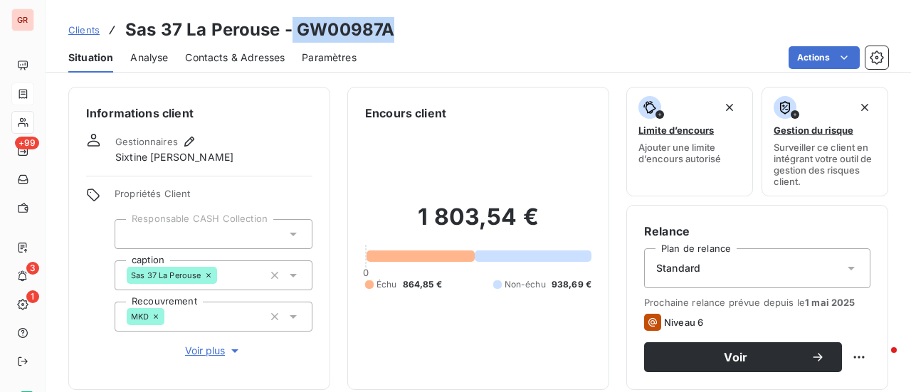
drag, startPoint x: 399, startPoint y: 33, endPoint x: 308, endPoint y: 43, distance: 91.7
click at [291, 39] on div "Clients Sas 37 La Perouse - GW00987A" at bounding box center [479, 30] width 866 height 26
click at [407, 57] on div "Actions" at bounding box center [631, 57] width 515 height 23
drag, startPoint x: 390, startPoint y: 28, endPoint x: 296, endPoint y: 21, distance: 94.2
click at [296, 21] on div "Clients Sas 37 La Perouse - GW00987A" at bounding box center [479, 30] width 866 height 26
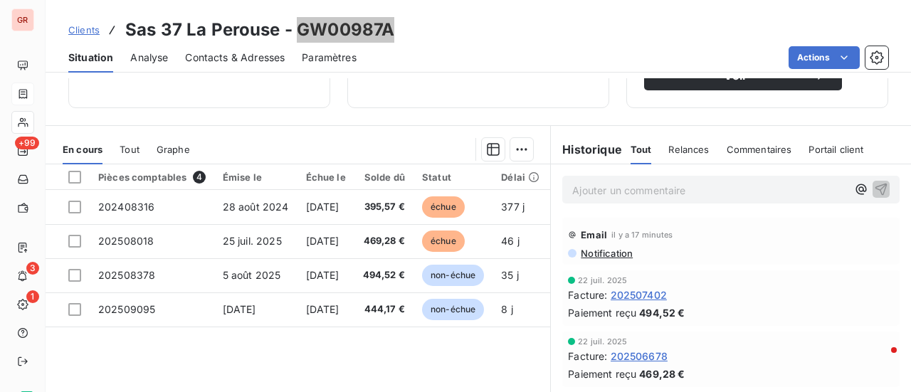
scroll to position [285, 0]
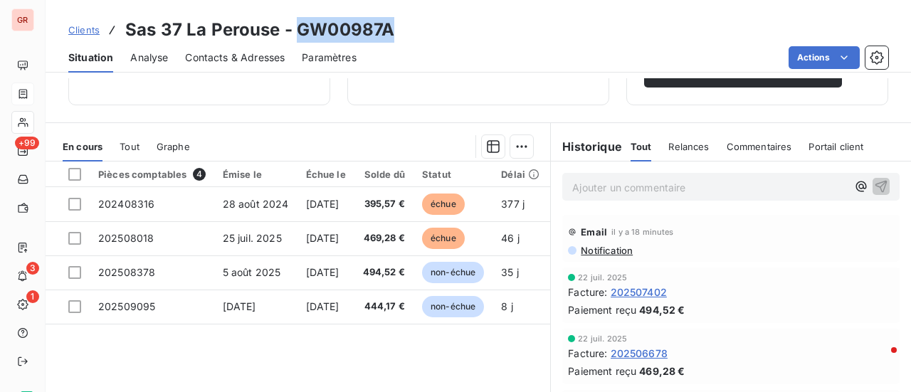
click at [248, 59] on span "Contacts & Adresses" at bounding box center [235, 58] width 100 height 14
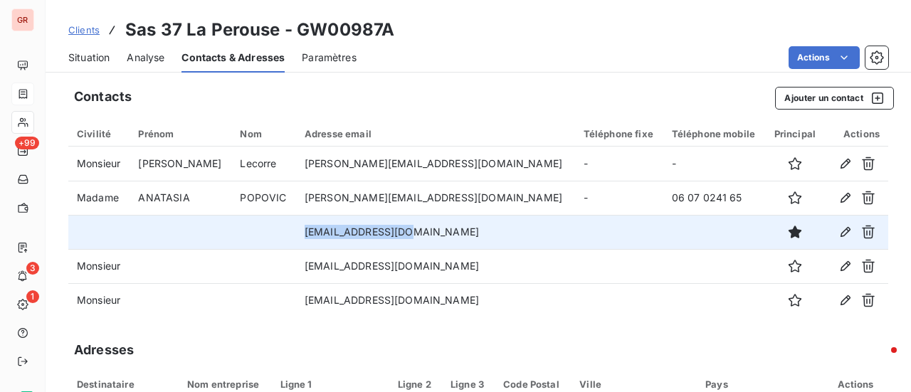
drag, startPoint x: 414, startPoint y: 233, endPoint x: 323, endPoint y: 239, distance: 91.4
click at [310, 230] on td "n.visac@setim.immo" at bounding box center [435, 232] width 279 height 34
click at [419, 234] on td "n.visac@setim.immo" at bounding box center [435, 232] width 279 height 34
drag, startPoint x: 419, startPoint y: 233, endPoint x: 309, endPoint y: 233, distance: 109.6
click at [308, 233] on td "n.visac@setim.immo" at bounding box center [435, 232] width 279 height 34
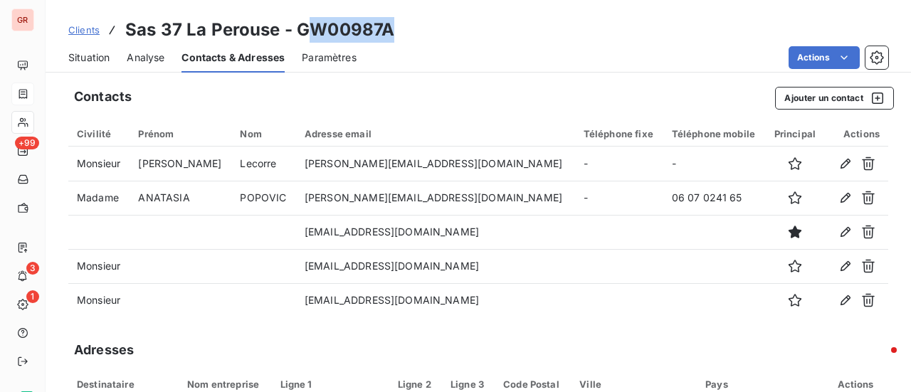
drag, startPoint x: 377, startPoint y: 28, endPoint x: 405, endPoint y: 48, distance: 34.2
click at [303, 24] on div "Clients Sas 37 La Perouse - GW00987A" at bounding box center [479, 30] width 866 height 26
